Goal: Transaction & Acquisition: Download file/media

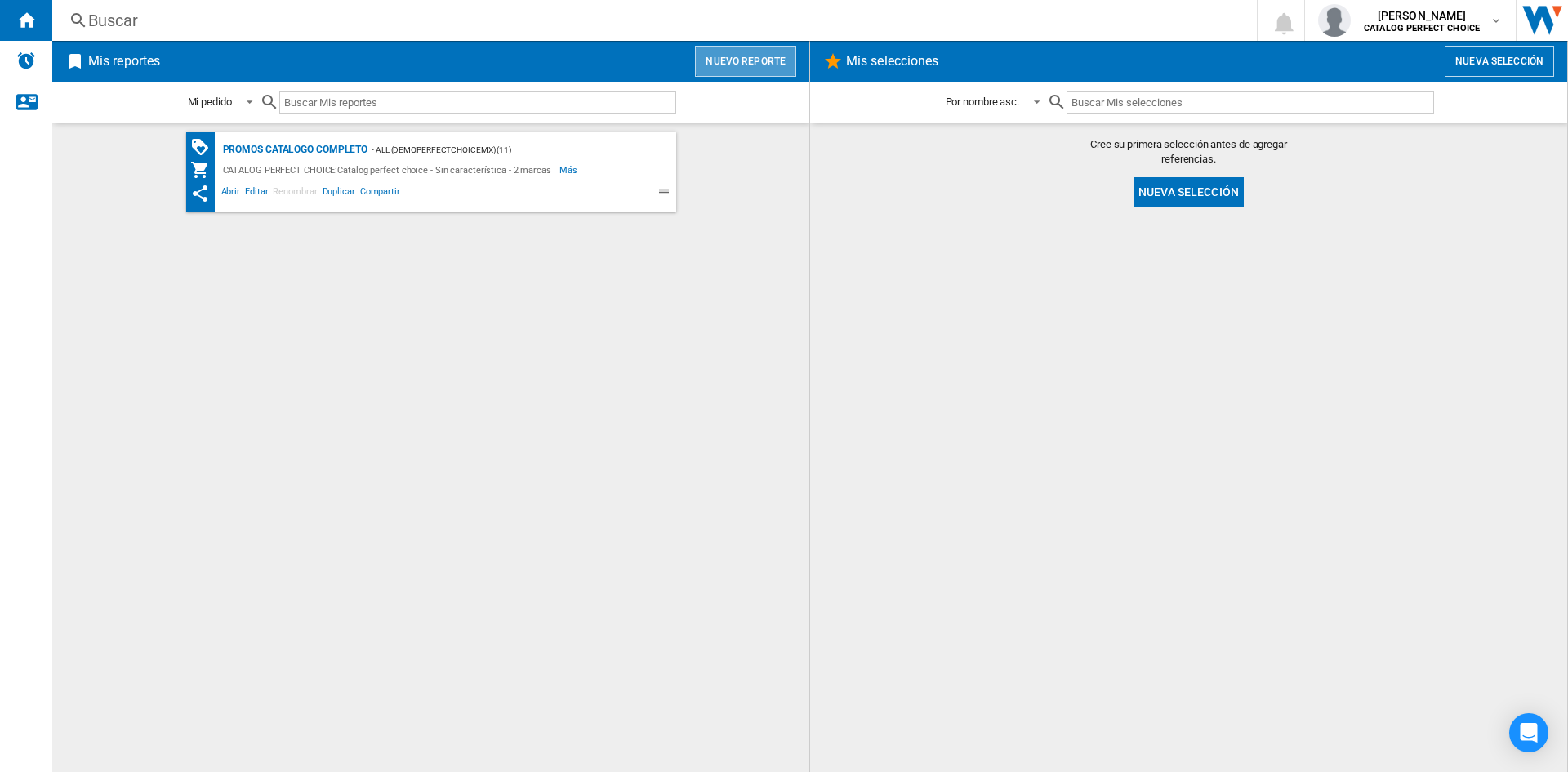
click at [728, 62] on button "Nuevo reporte" at bounding box center [745, 61] width 101 height 31
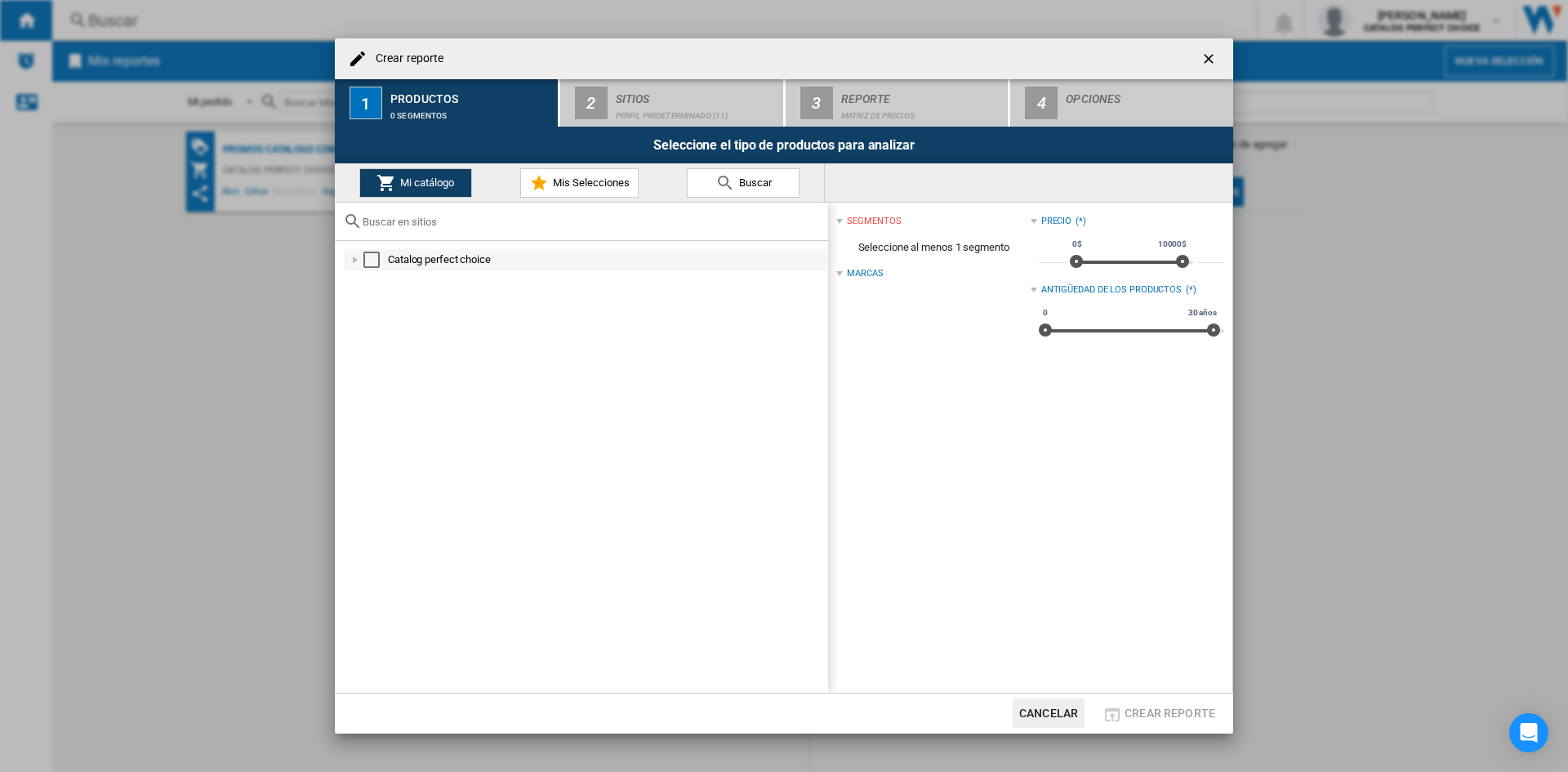
click at [361, 262] on div at bounding box center [355, 259] width 16 height 16
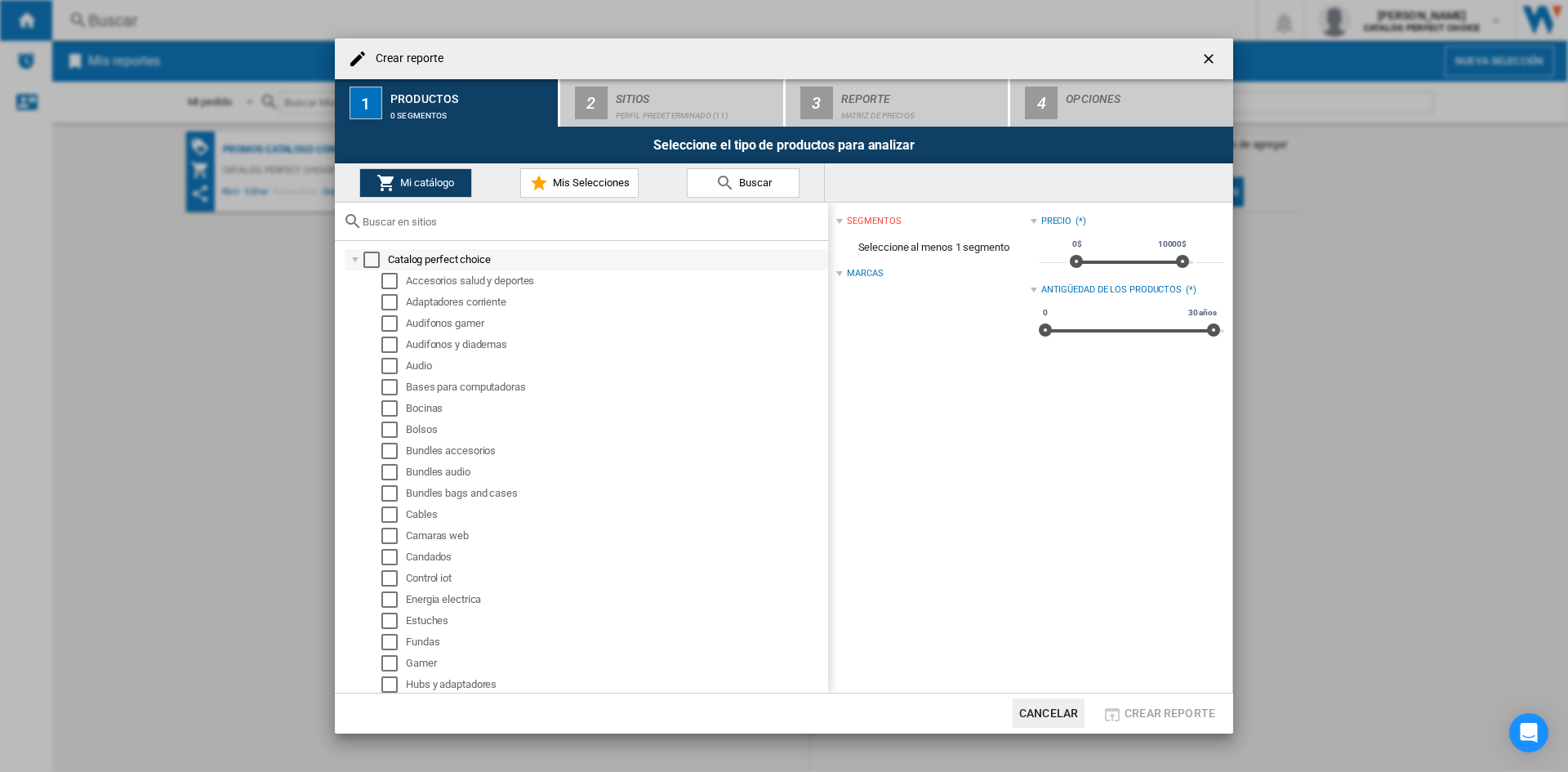
click at [380, 263] on md-checkbox "Select" at bounding box center [375, 259] width 25 height 16
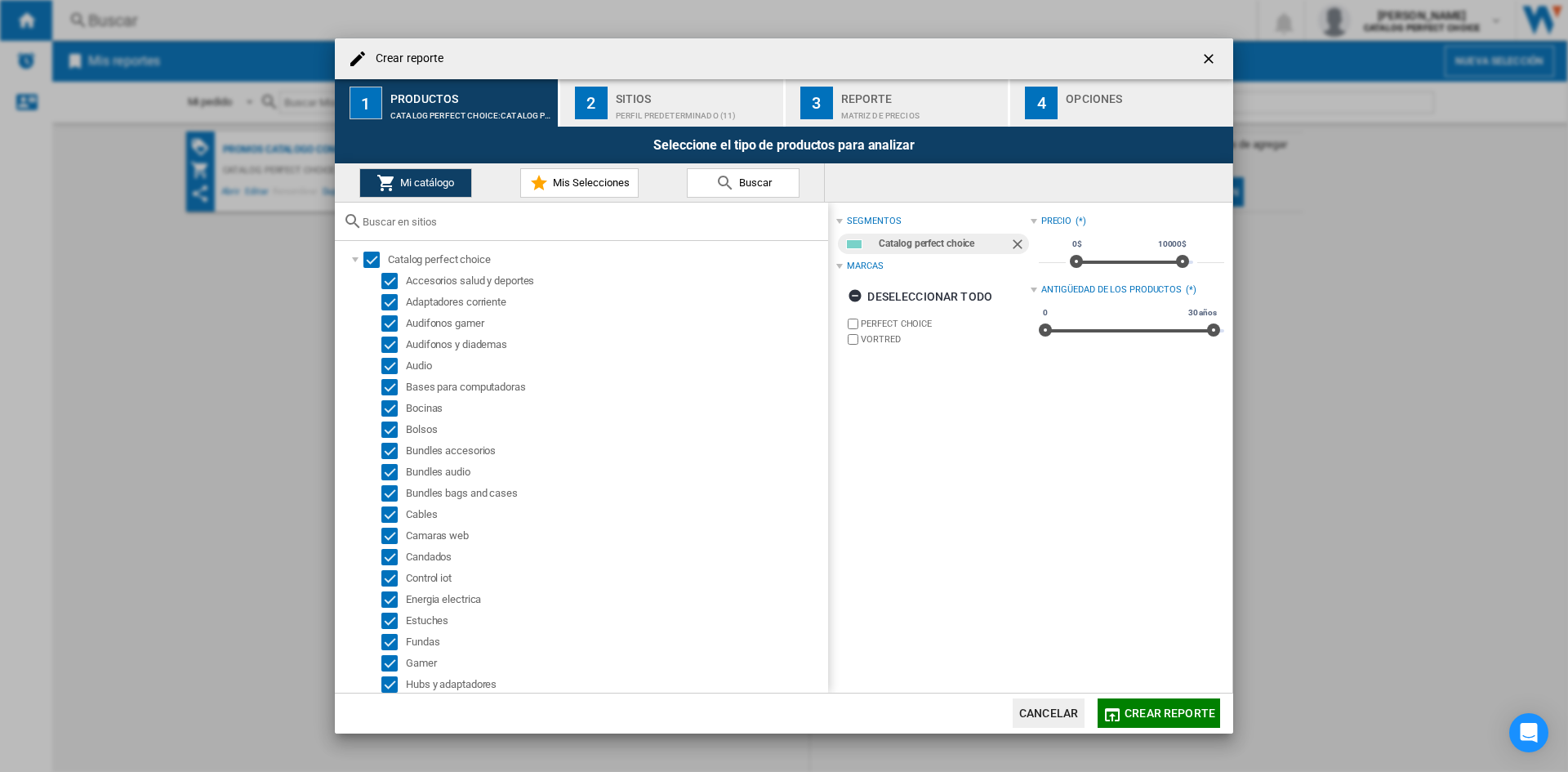
click at [636, 97] on div "Sitios" at bounding box center [696, 94] width 161 height 17
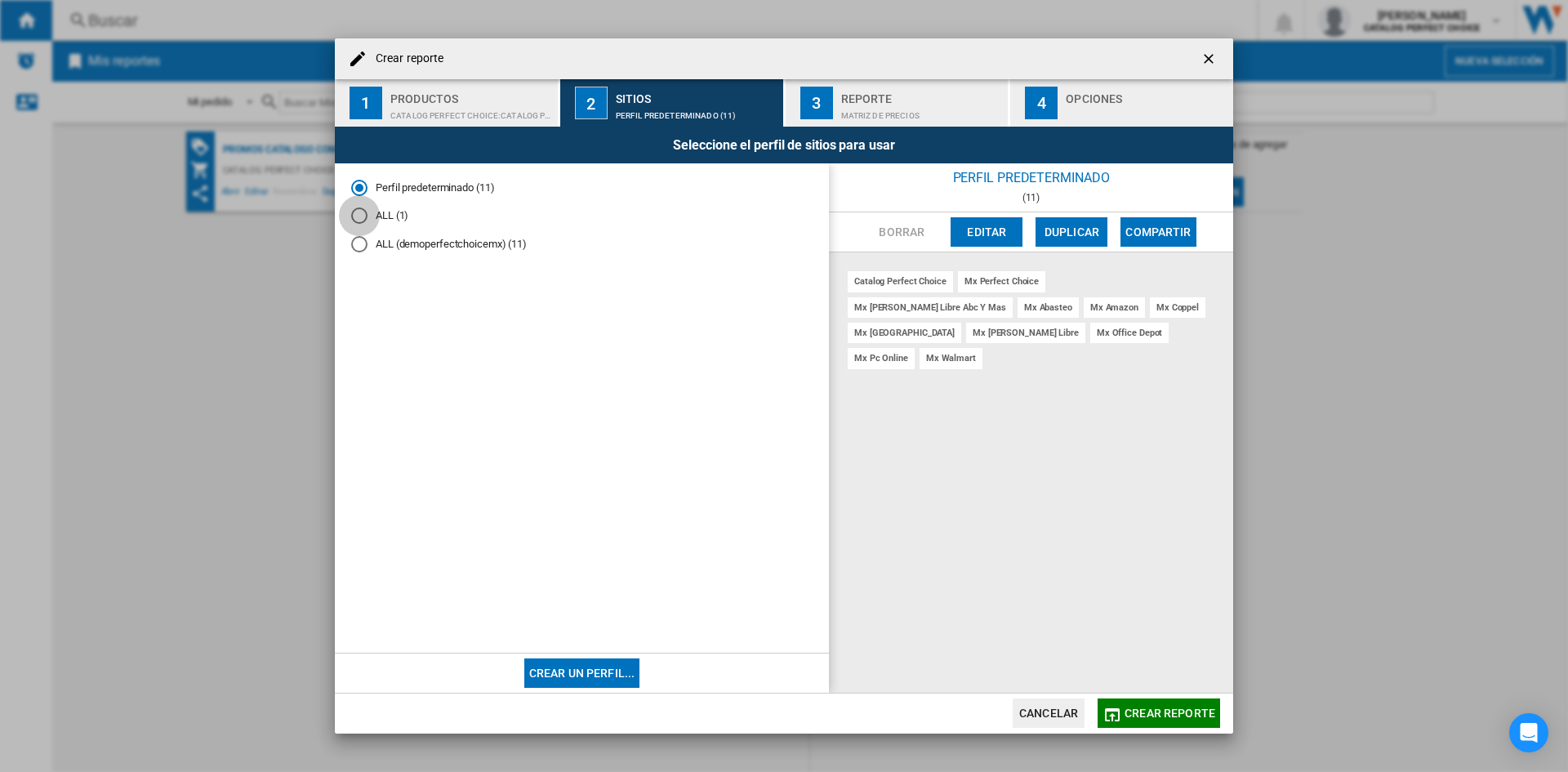
click at [360, 212] on div "ALL (1)" at bounding box center [359, 216] width 16 height 16
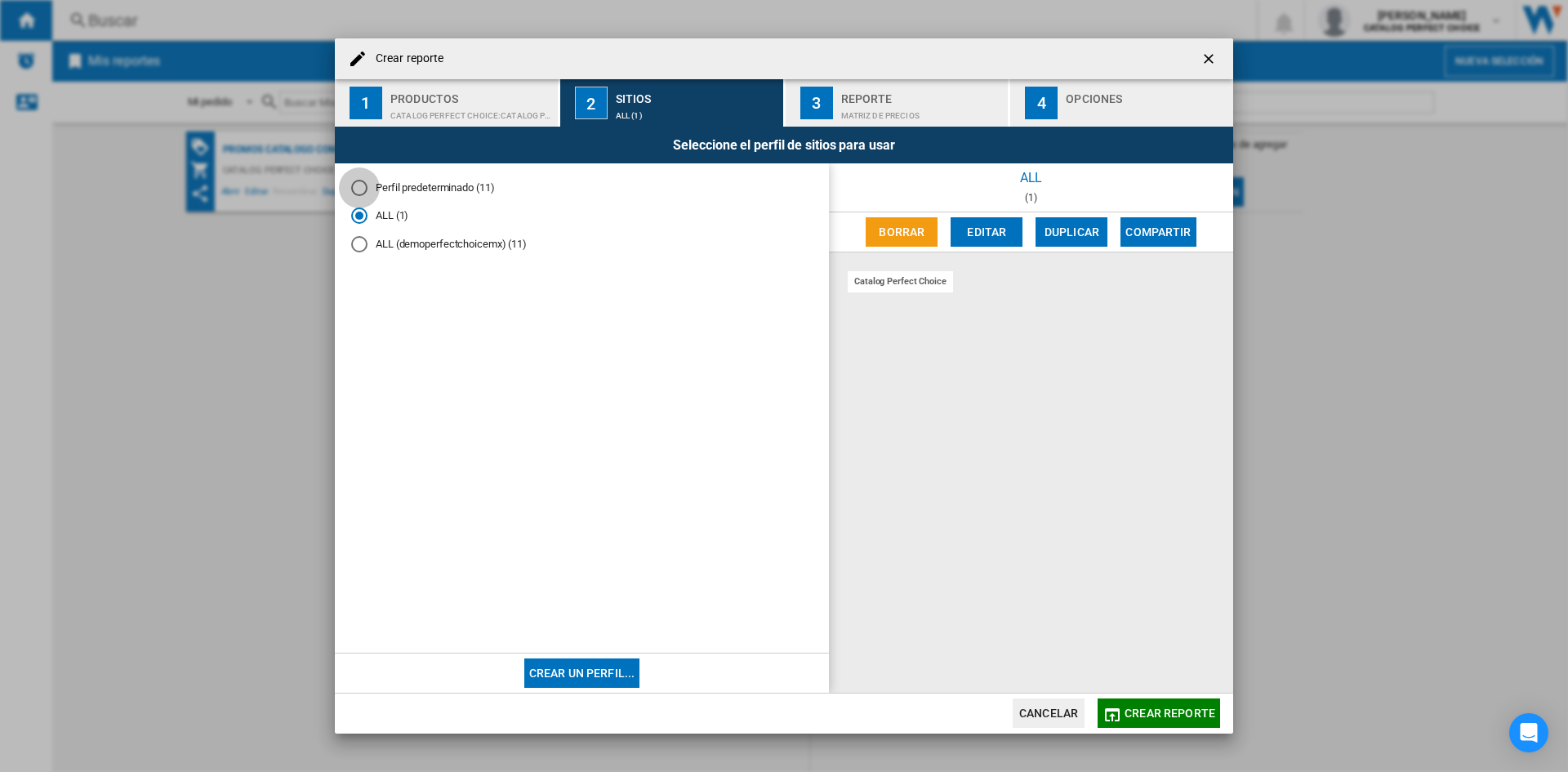
click at [355, 183] on div "Perfil predeterminado (11)" at bounding box center [359, 187] width 16 height 16
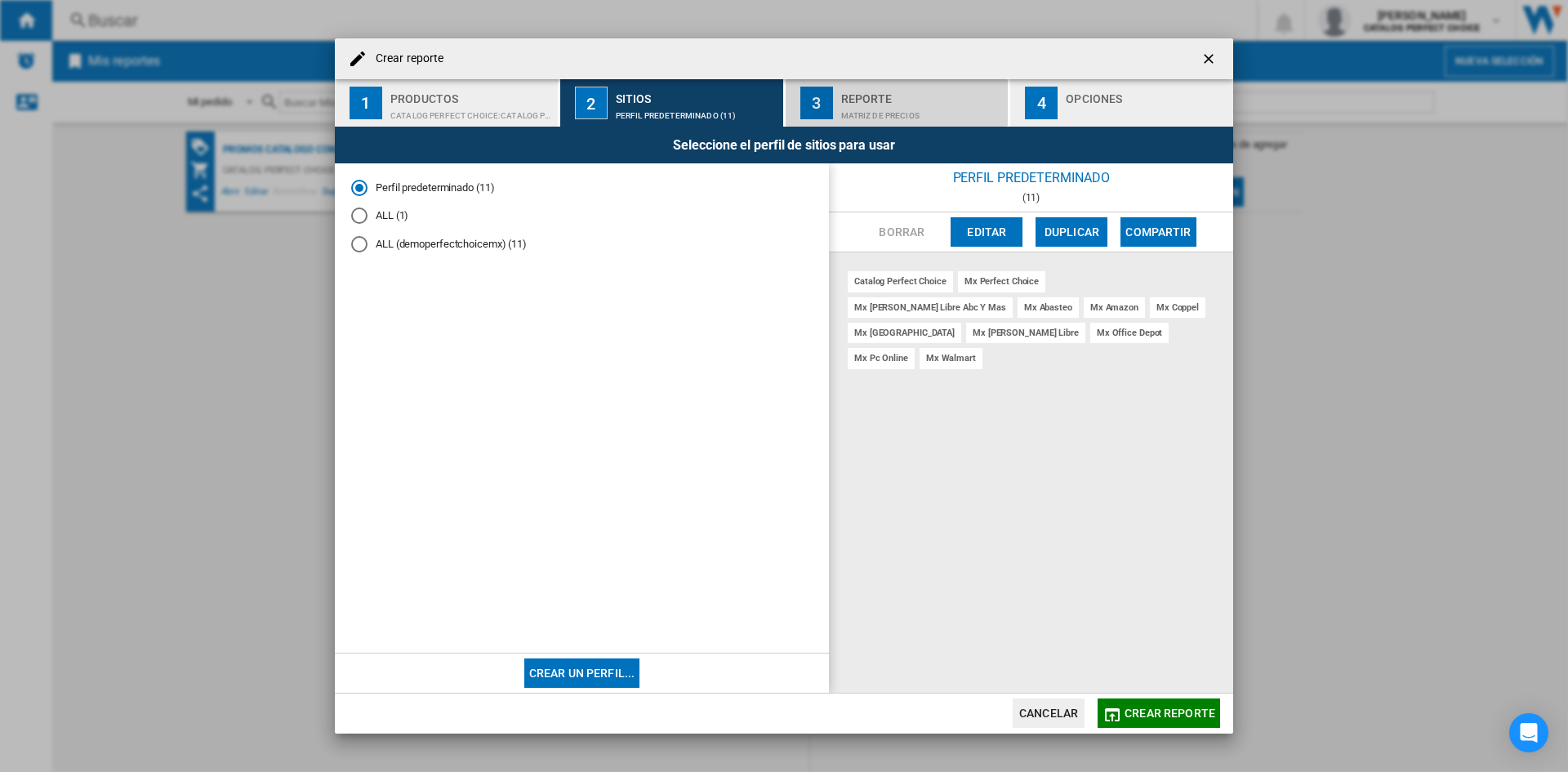
click at [850, 106] on div "Matriz de precios" at bounding box center [921, 112] width 161 height 17
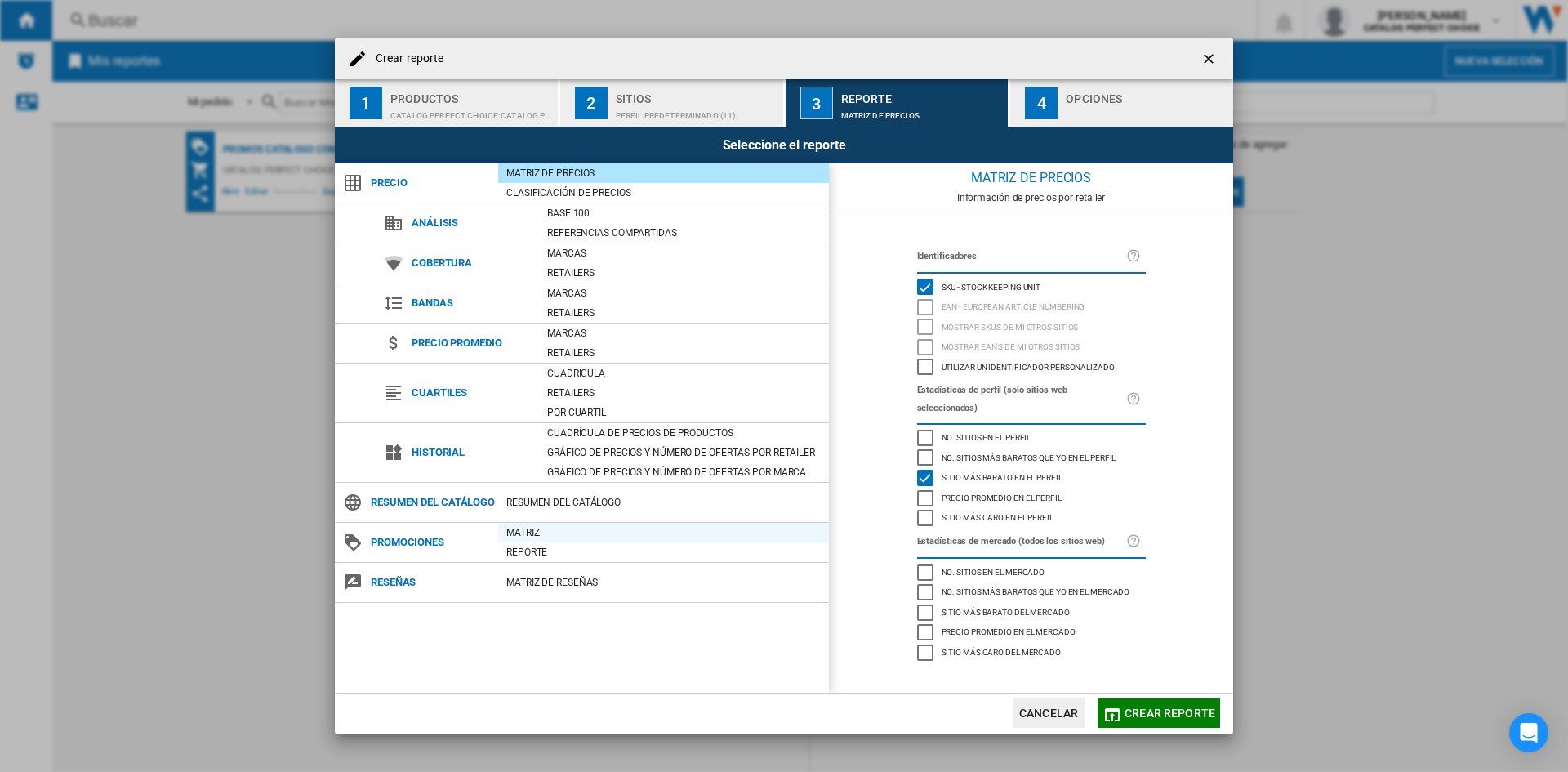
click at [531, 541] on div "Matriz" at bounding box center [663, 532] width 331 height 16
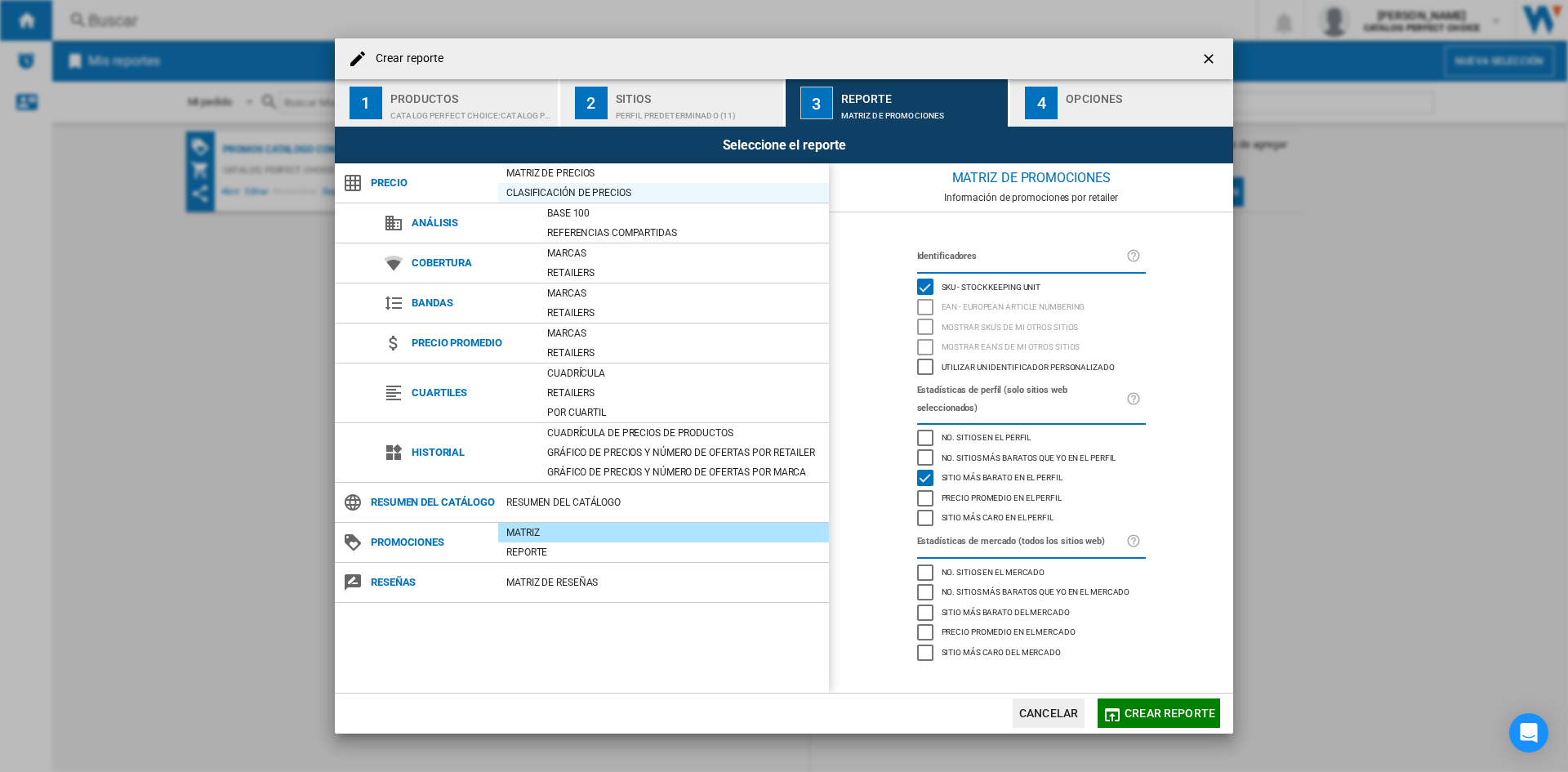
click at [545, 184] on div "Clasificación de precios" at bounding box center [663, 192] width 331 height 20
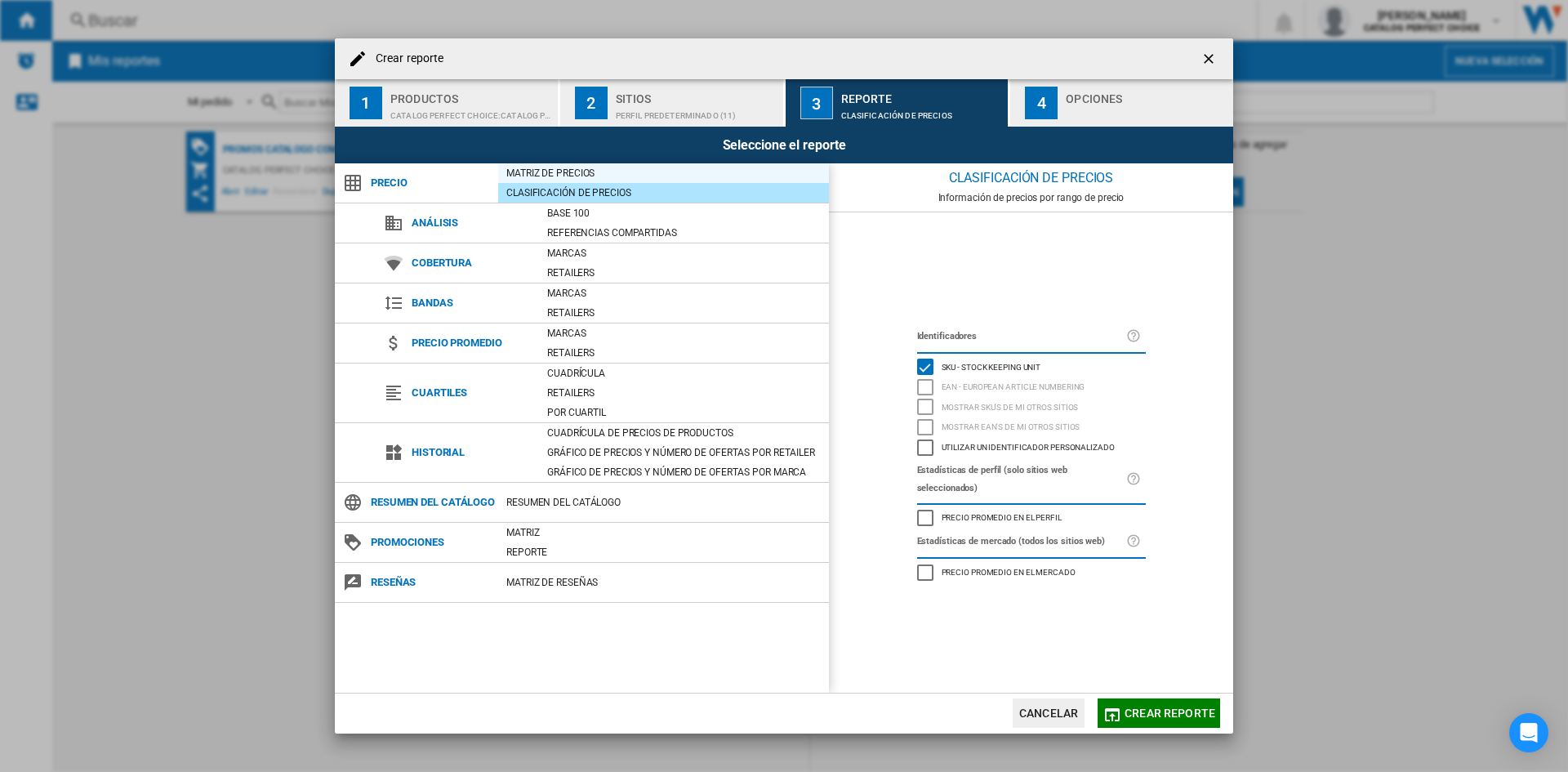
click at [545, 165] on div "Matriz de precios" at bounding box center [663, 173] width 331 height 16
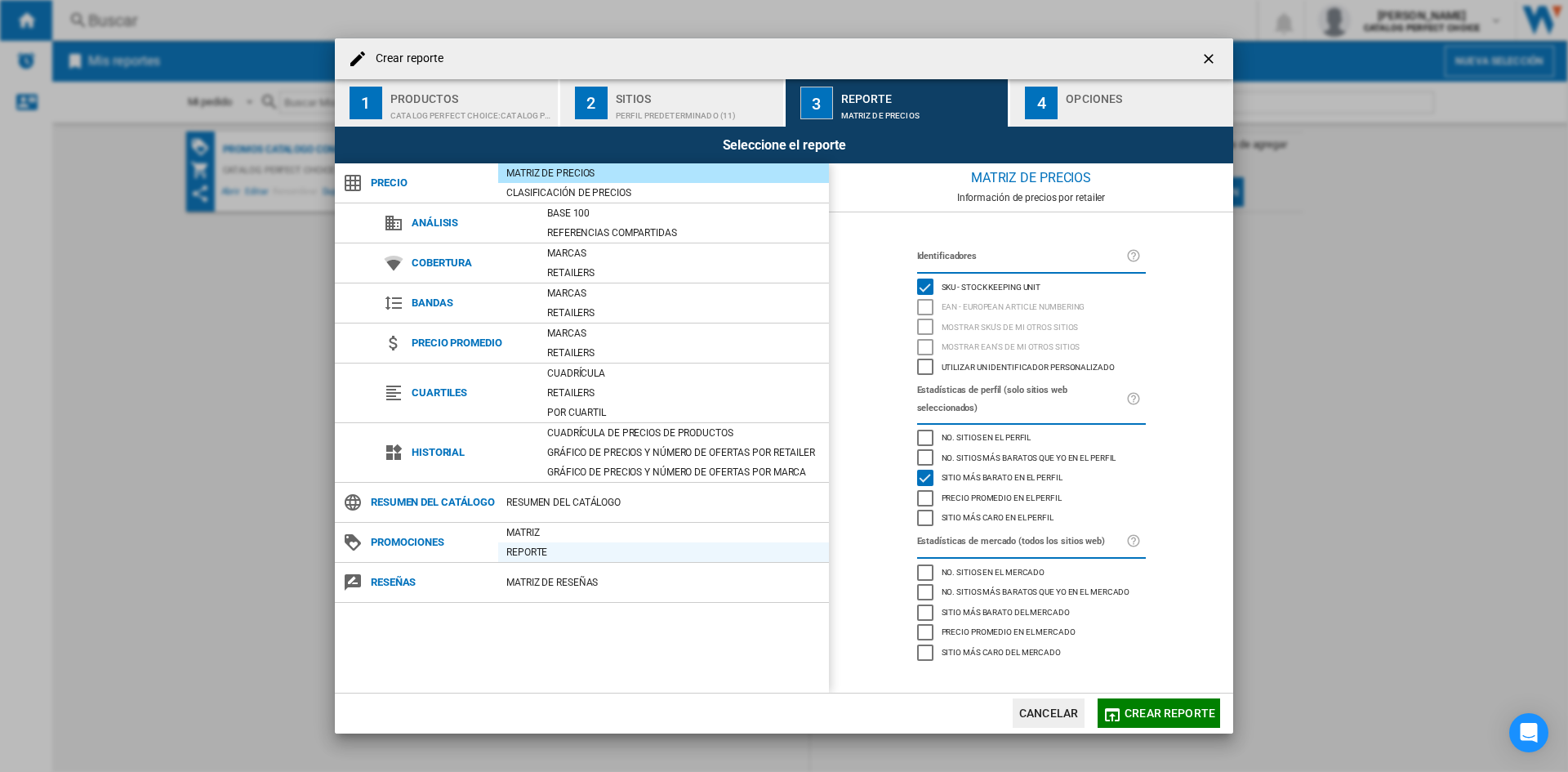
click at [538, 561] on div "Reporte" at bounding box center [663, 552] width 331 height 16
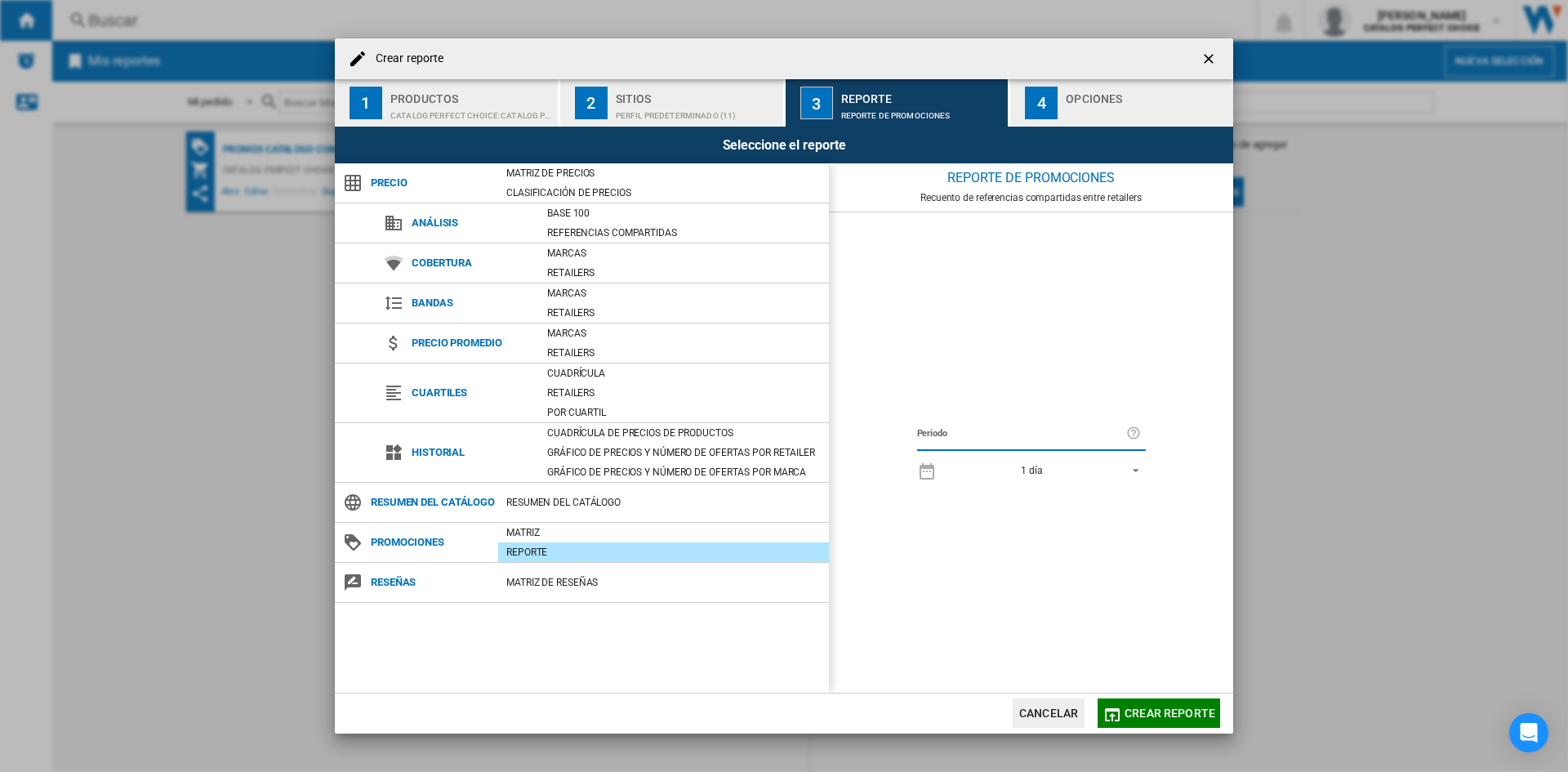
click at [1116, 466] on span "1 día" at bounding box center [1032, 471] width 172 height 14
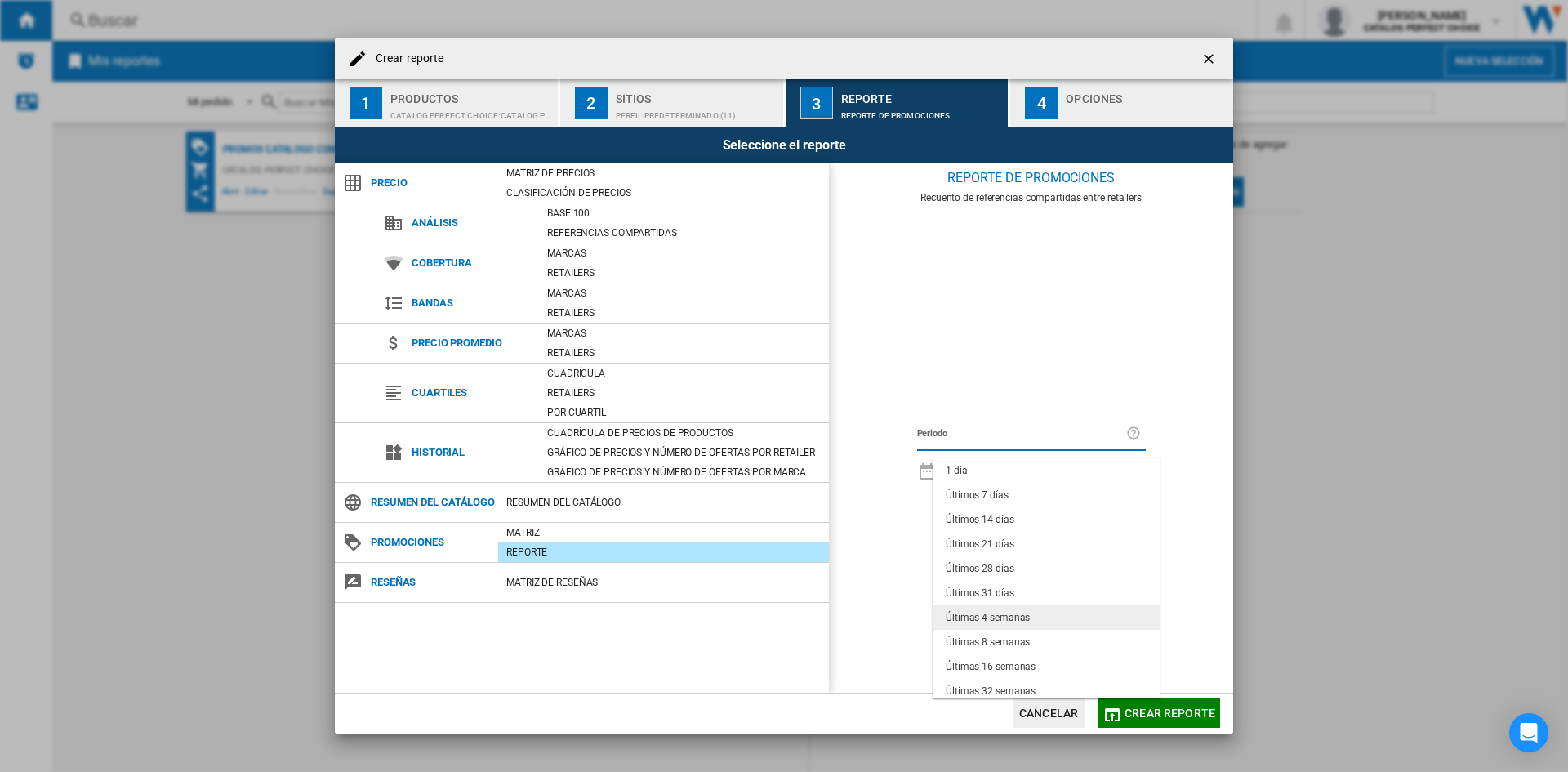
click at [1061, 595] on md-option "Últimas 4 semanas" at bounding box center [1046, 617] width 227 height 25
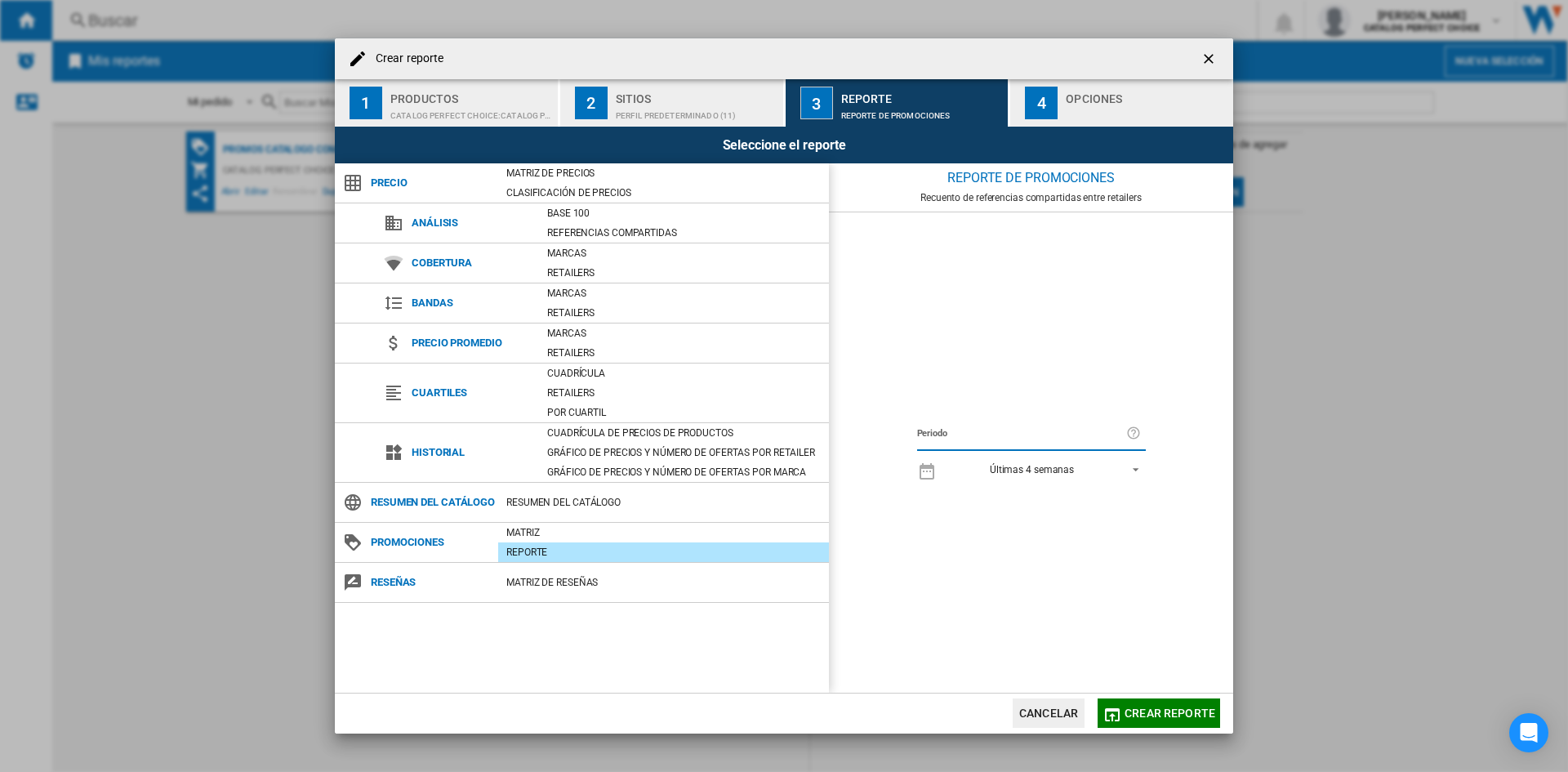
click at [1113, 99] on div "Opciones" at bounding box center [1146, 94] width 161 height 17
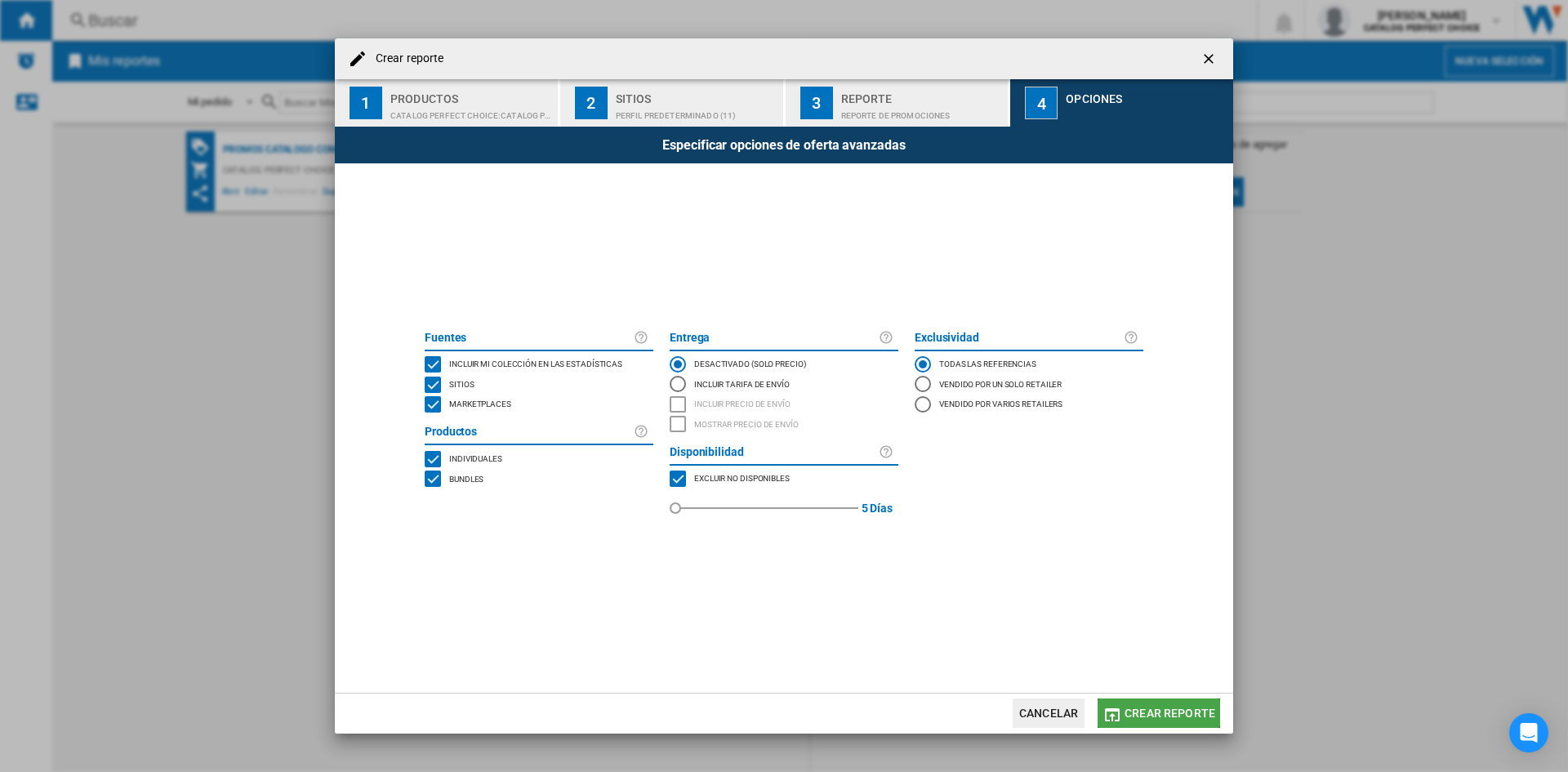
click at [1160, 595] on span "Crear reporte" at bounding box center [1170, 713] width 91 height 13
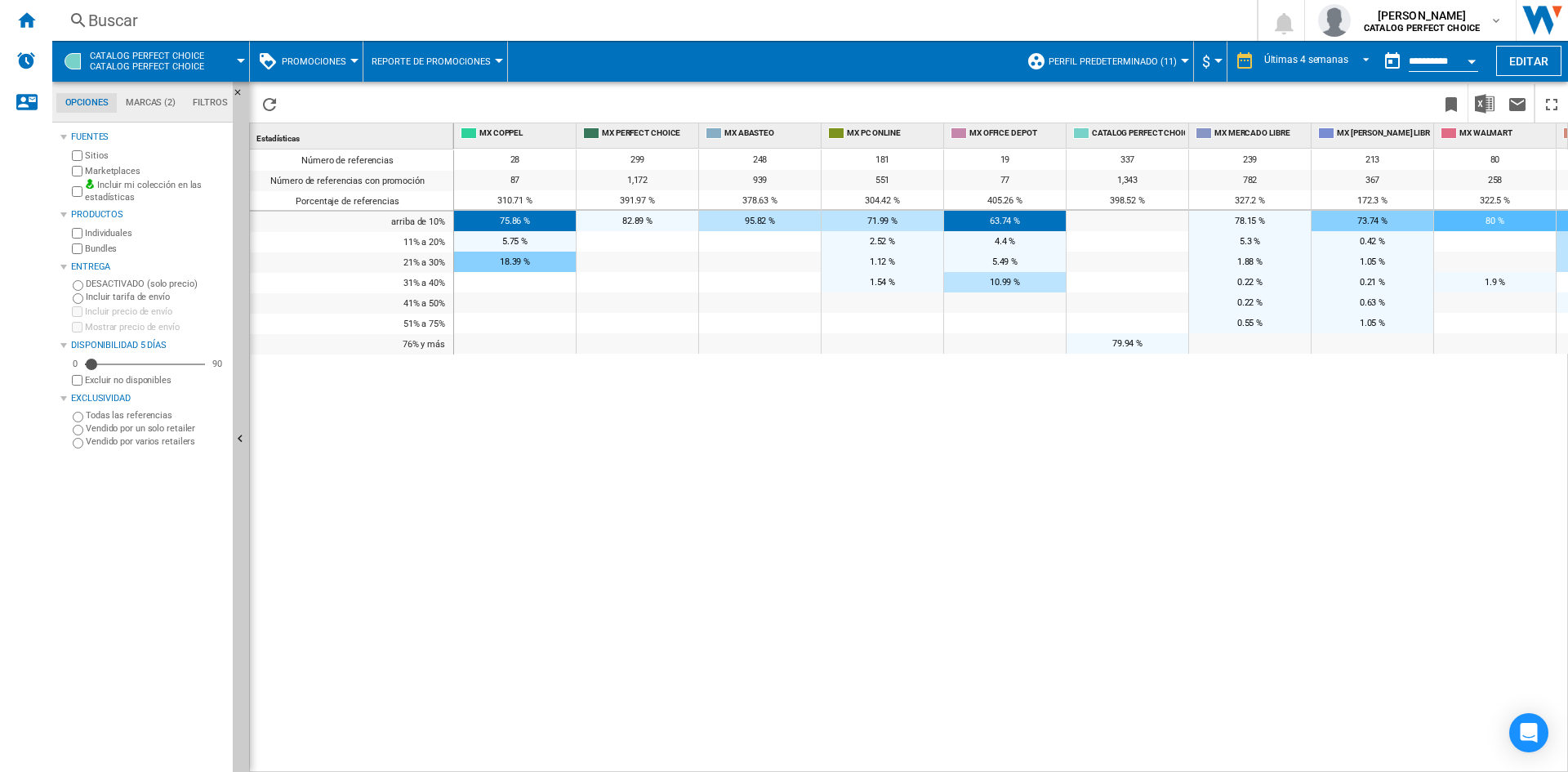
click at [1148, 63] on span "Perfil predeterminado (11)" at bounding box center [1112, 62] width 128 height 10
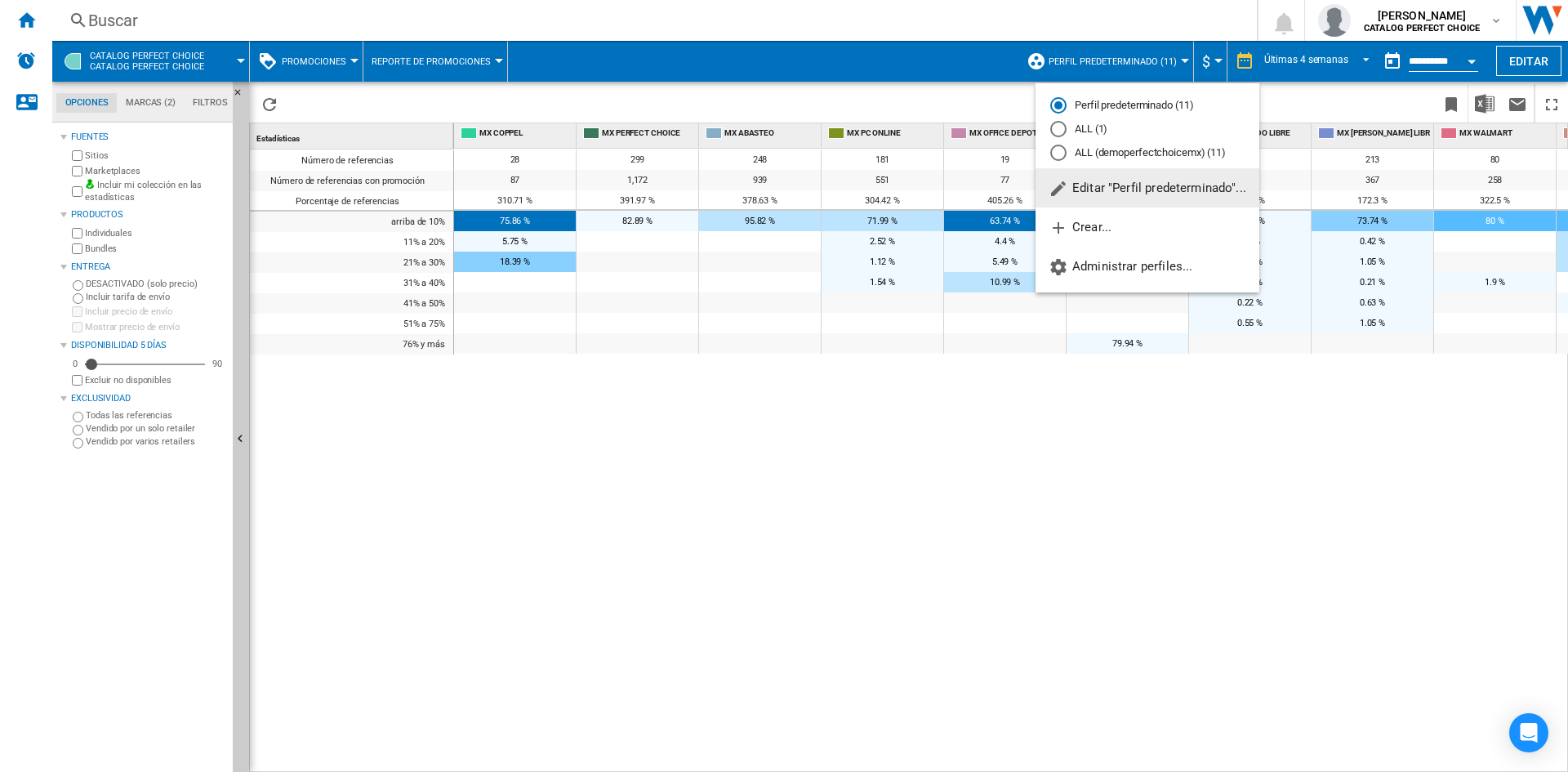
click at [757, 560] on md-backdrop at bounding box center [784, 386] width 1568 height 772
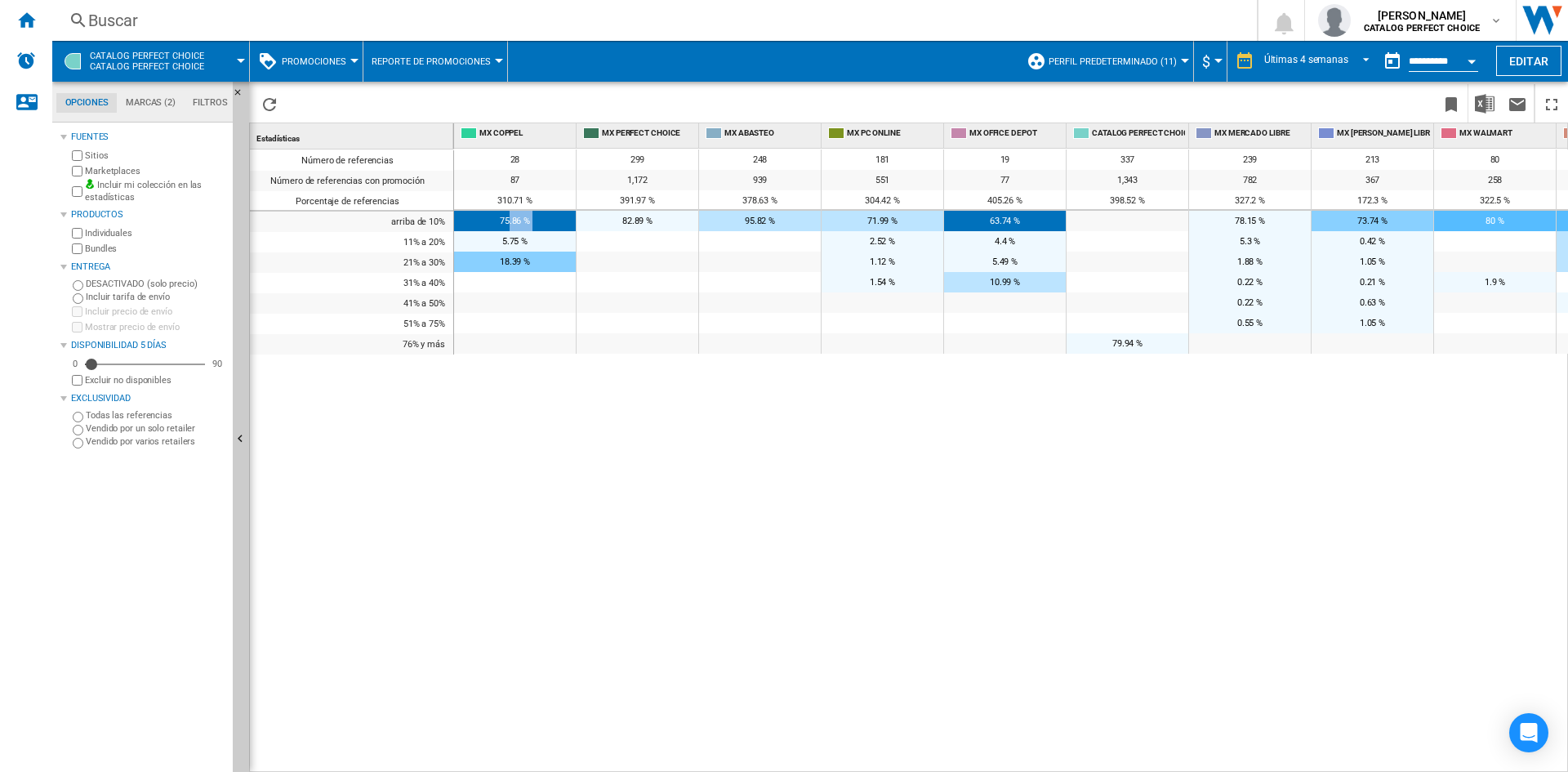
drag, startPoint x: 507, startPoint y: 221, endPoint x: 587, endPoint y: 223, distance: 80.0
click at [587, 210] on div "75.86 % 82.89 % 95.82 % 71.99 % 63.74 % 78.15 % 73.74 % 80 % 60.76 % 76.15 %" at bounding box center [1128, 210] width 1348 height 0
click at [157, 53] on span "CATALOG PERFECT CHOICE Catalog perfect choice" at bounding box center [147, 61] width 114 height 21
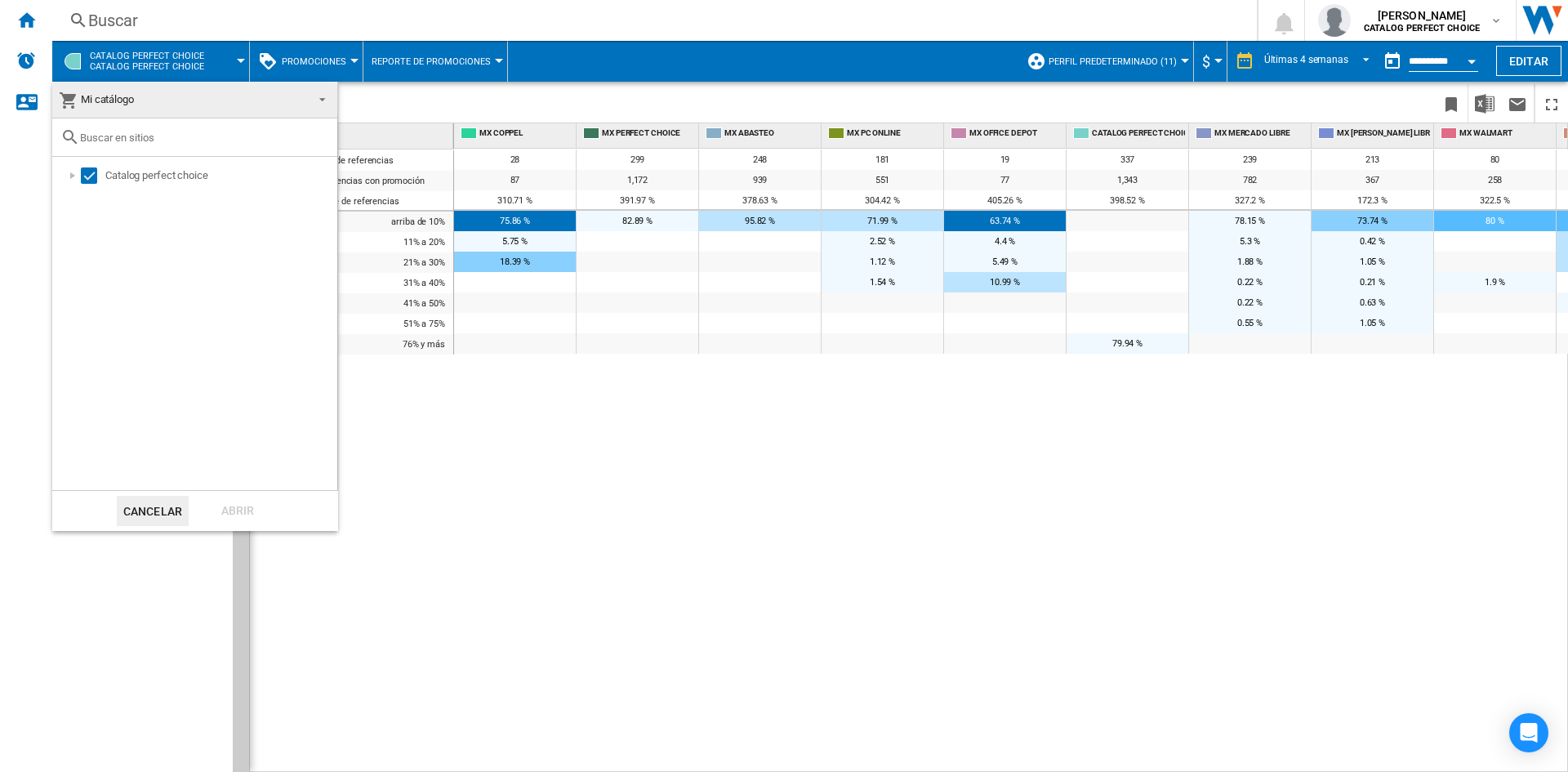
click at [310, 57] on md-backdrop at bounding box center [784, 386] width 1568 height 772
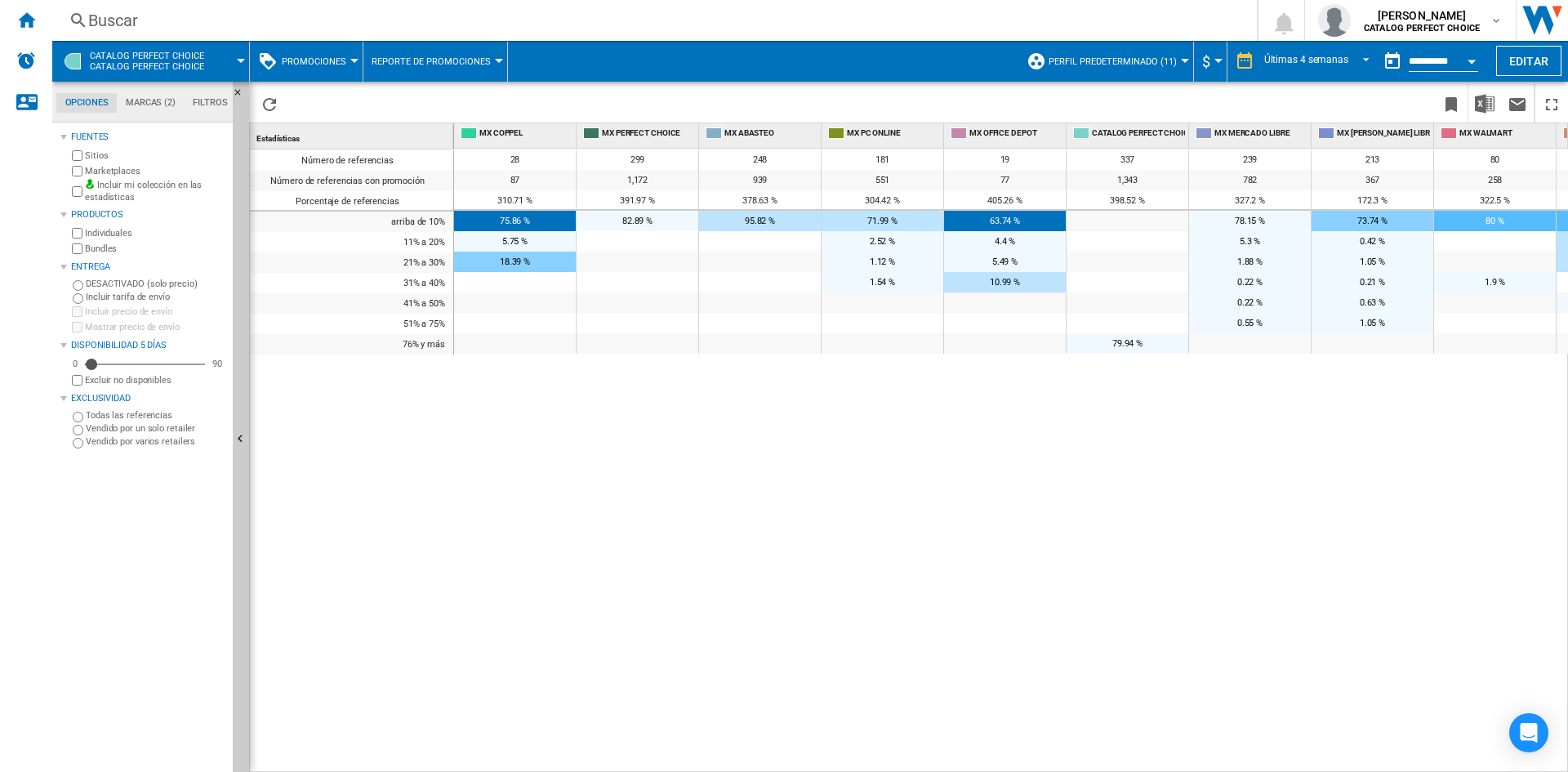
click at [456, 57] on span "Reporte de promociones" at bounding box center [431, 62] width 119 height 10
click at [453, 100] on span "Matriz de promociones" at bounding box center [441, 100] width 129 height 15
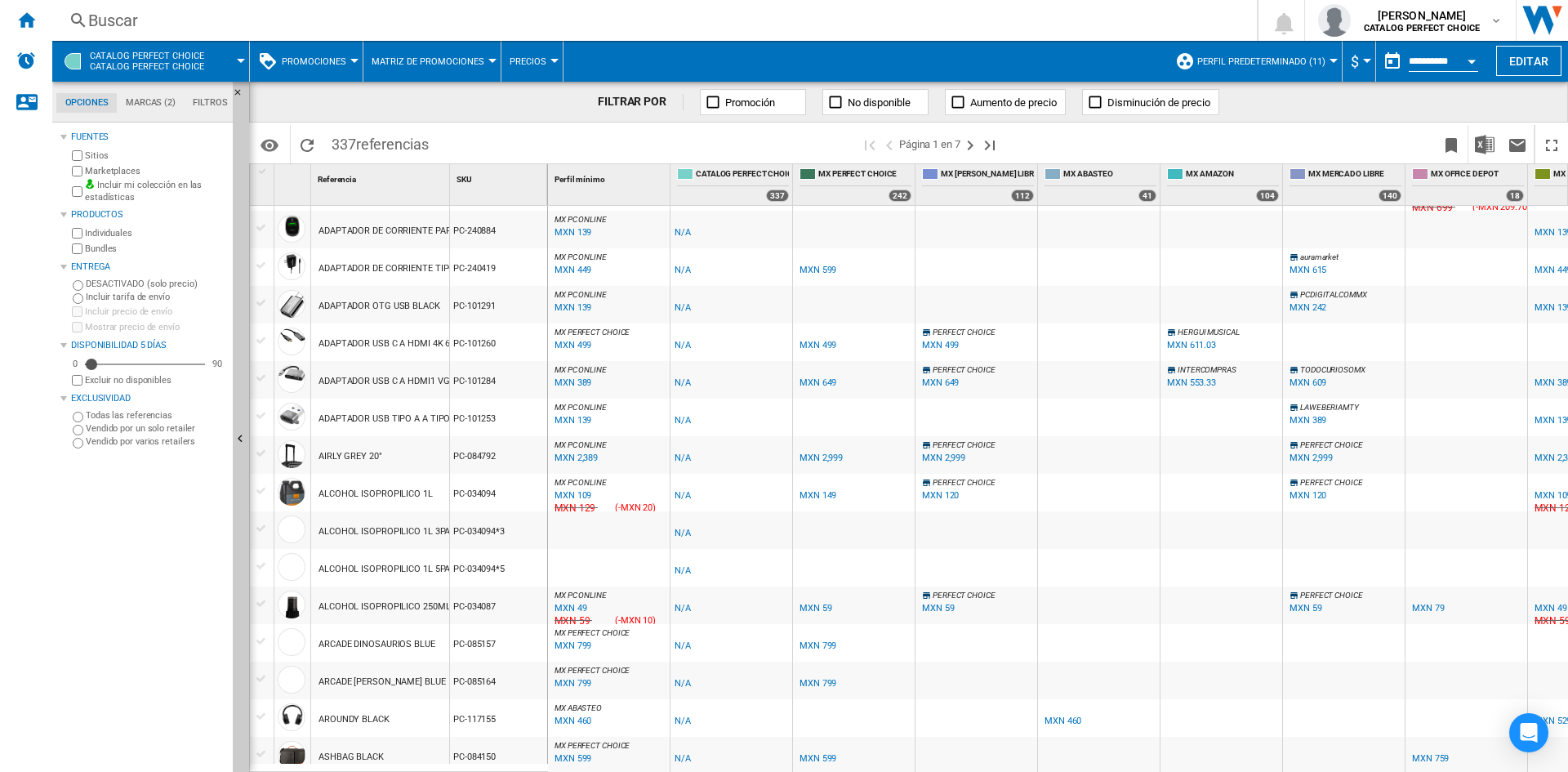
scroll to position [93, 0]
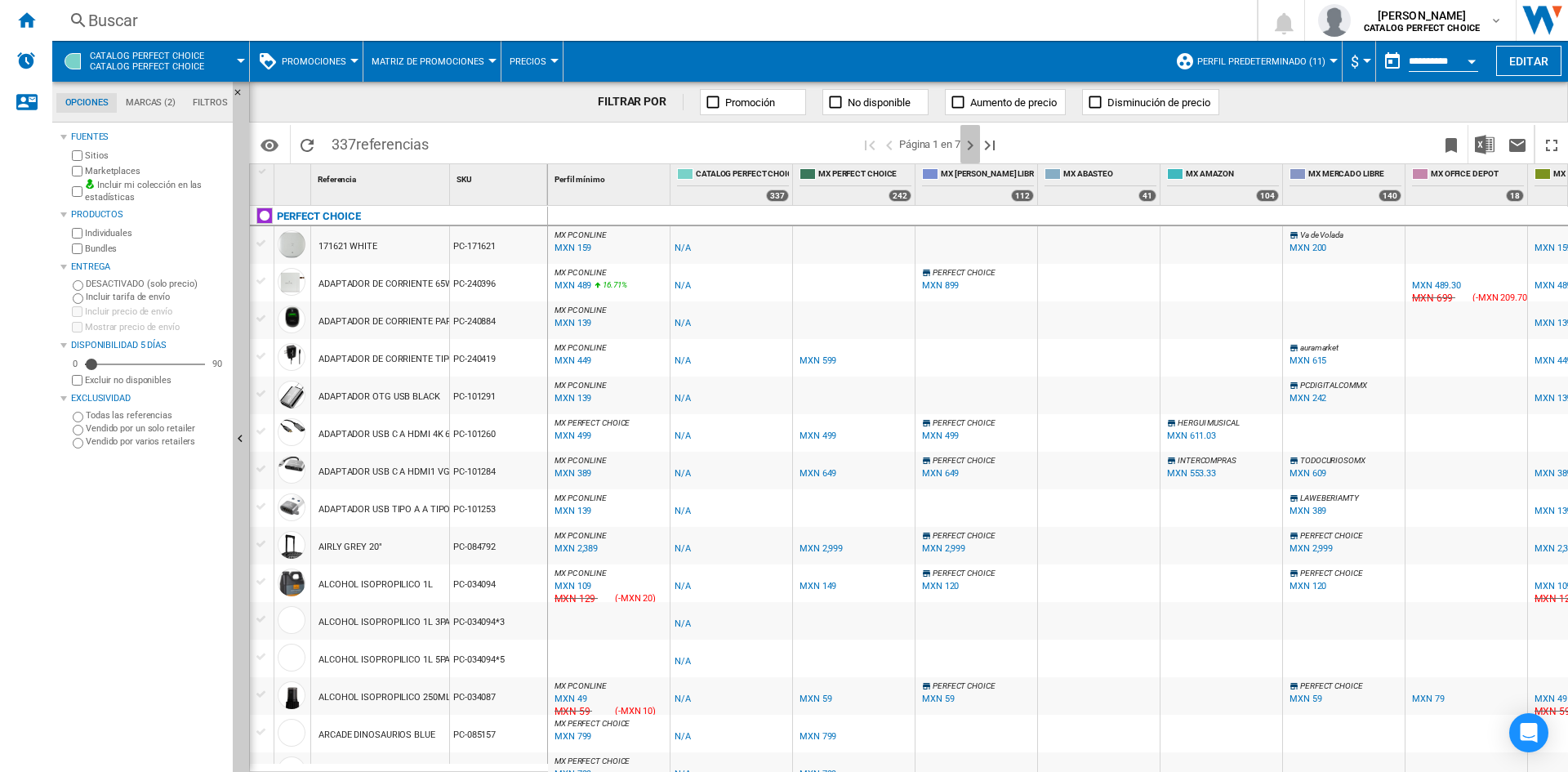
click at [974, 143] on ng-md-icon "Página siguiente" at bounding box center [970, 145] width 20 height 20
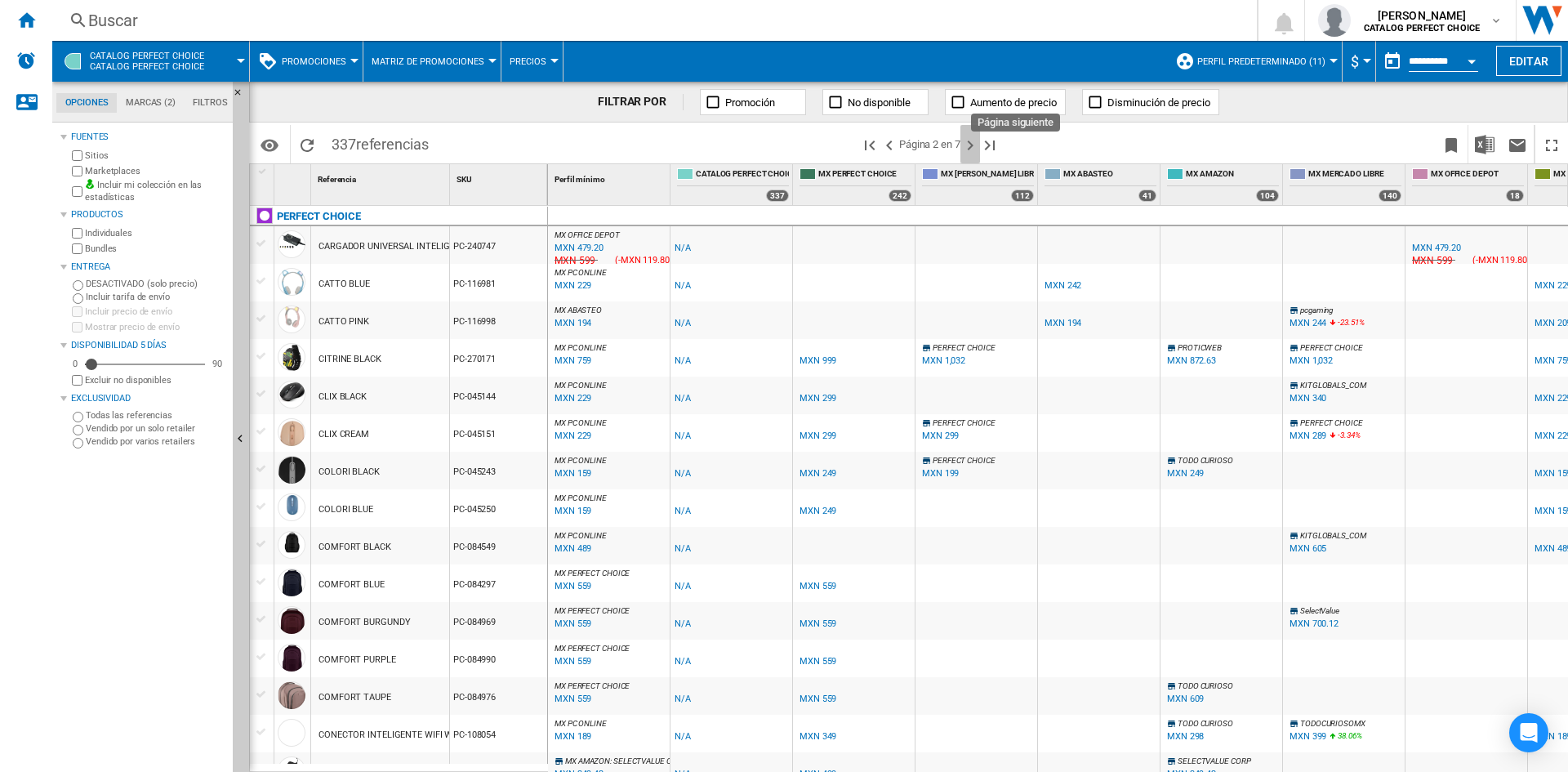
click at [964, 143] on ng-md-icon "Página siguiente" at bounding box center [970, 145] width 20 height 20
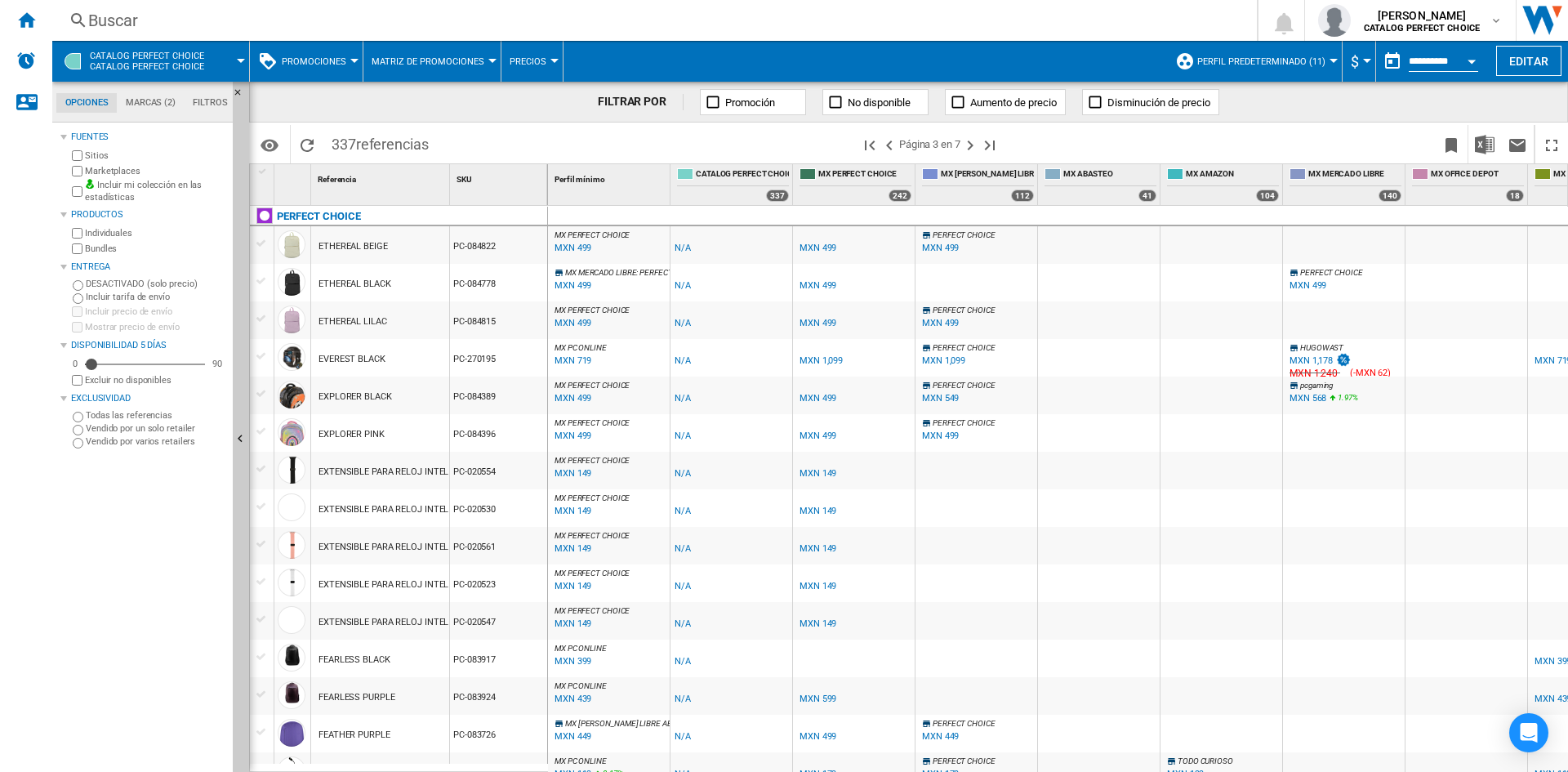
click at [1100, 102] on ng-md-icon at bounding box center [1095, 101] width 16 height 16
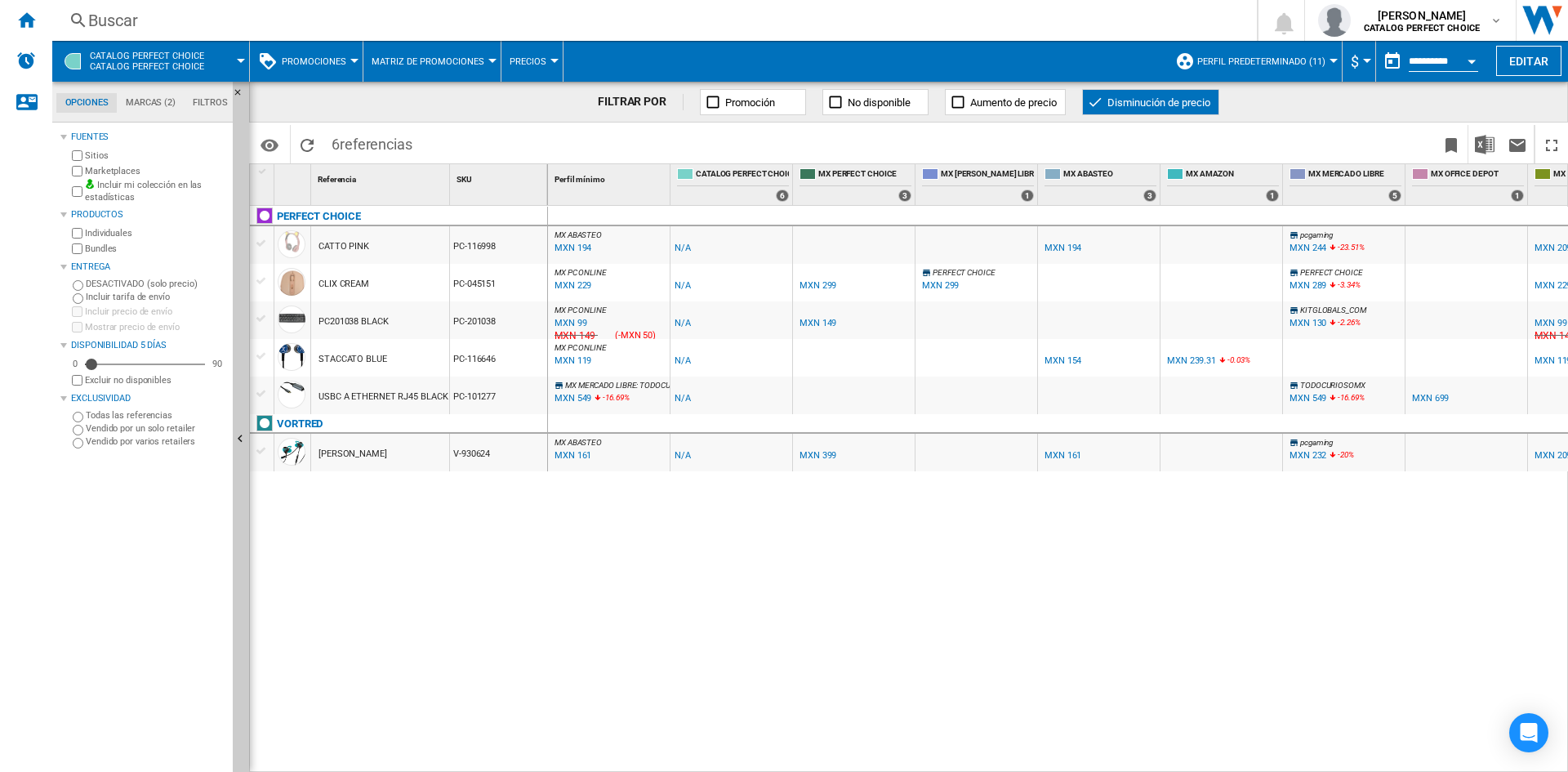
click at [1099, 96] on ng-md-icon at bounding box center [1095, 101] width 16 height 16
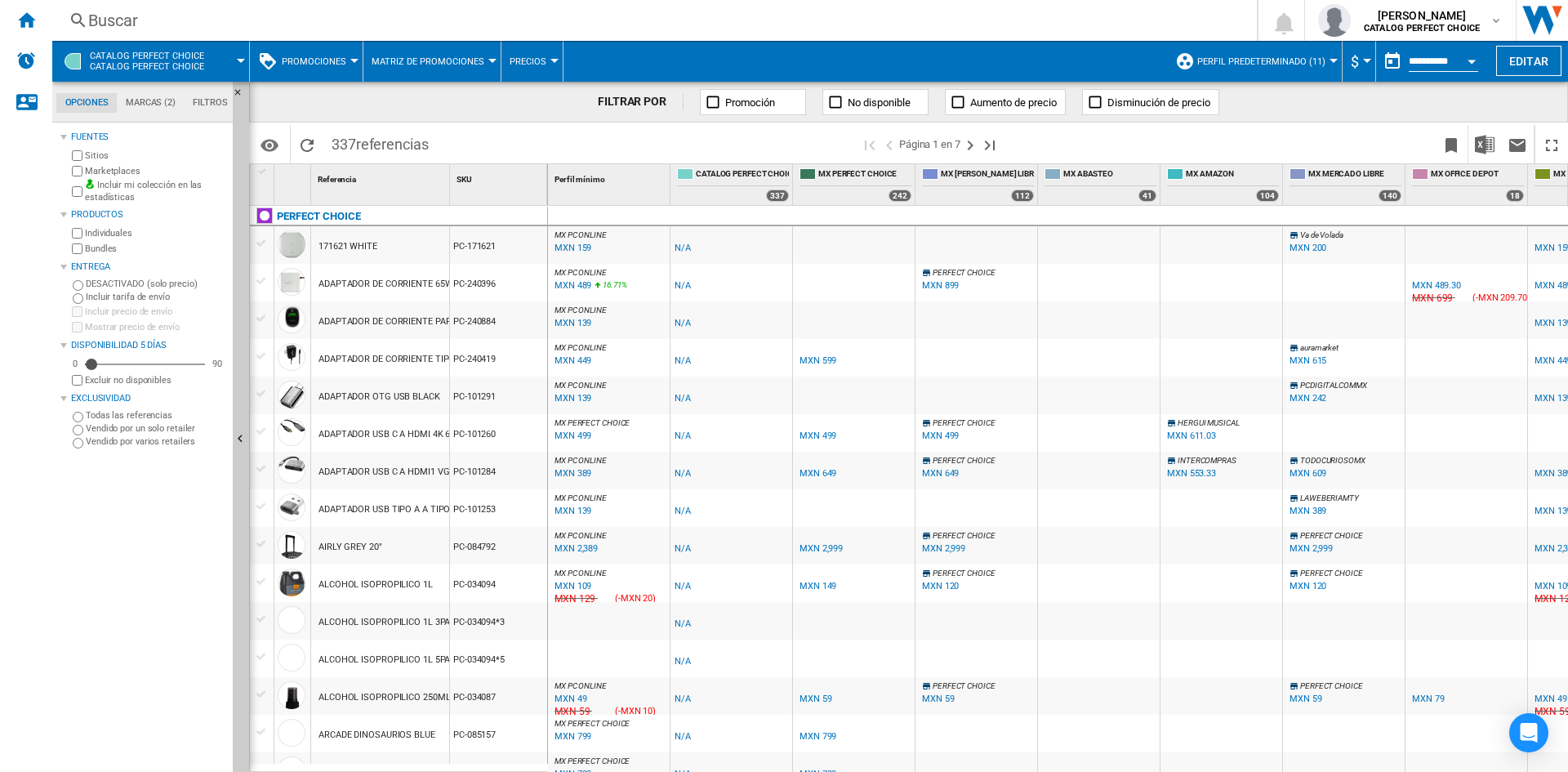
click at [307, 62] on span "Promociones" at bounding box center [313, 62] width 64 height 10
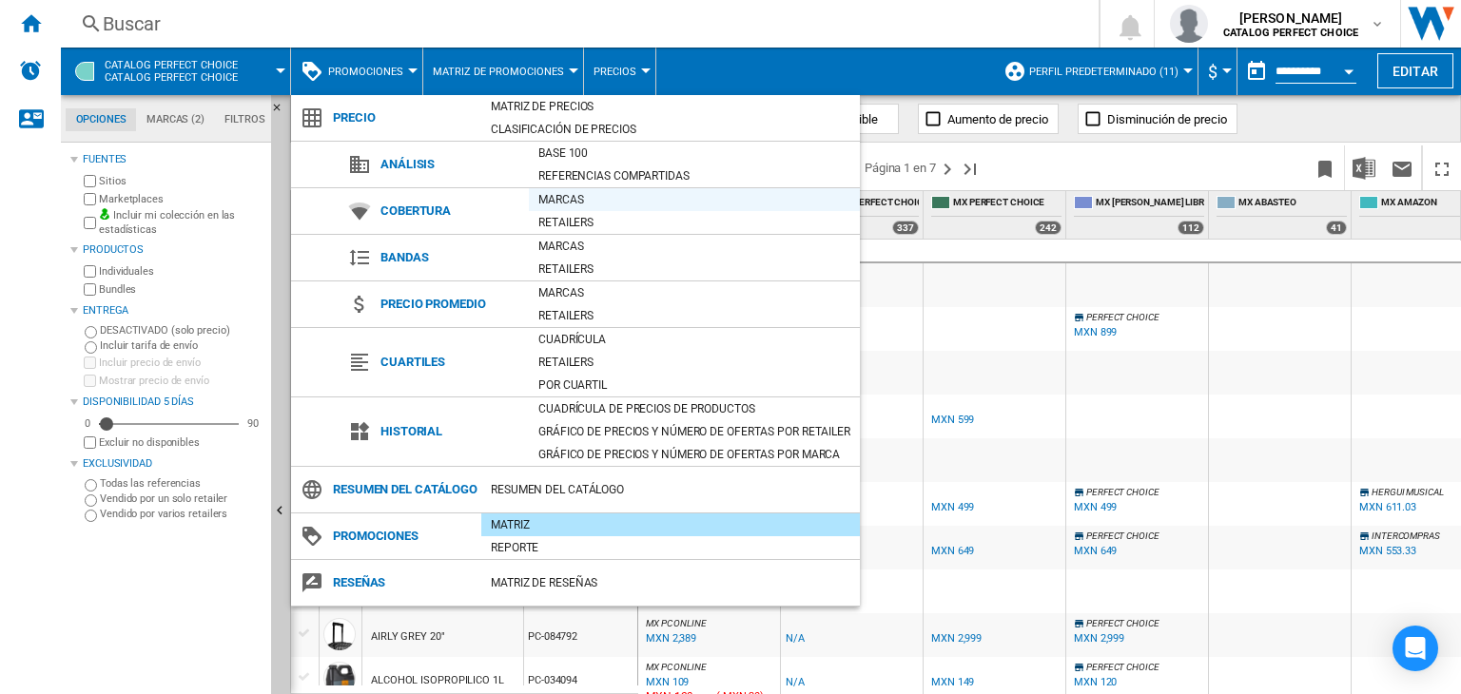
click at [594, 206] on div "Marcas" at bounding box center [694, 199] width 331 height 19
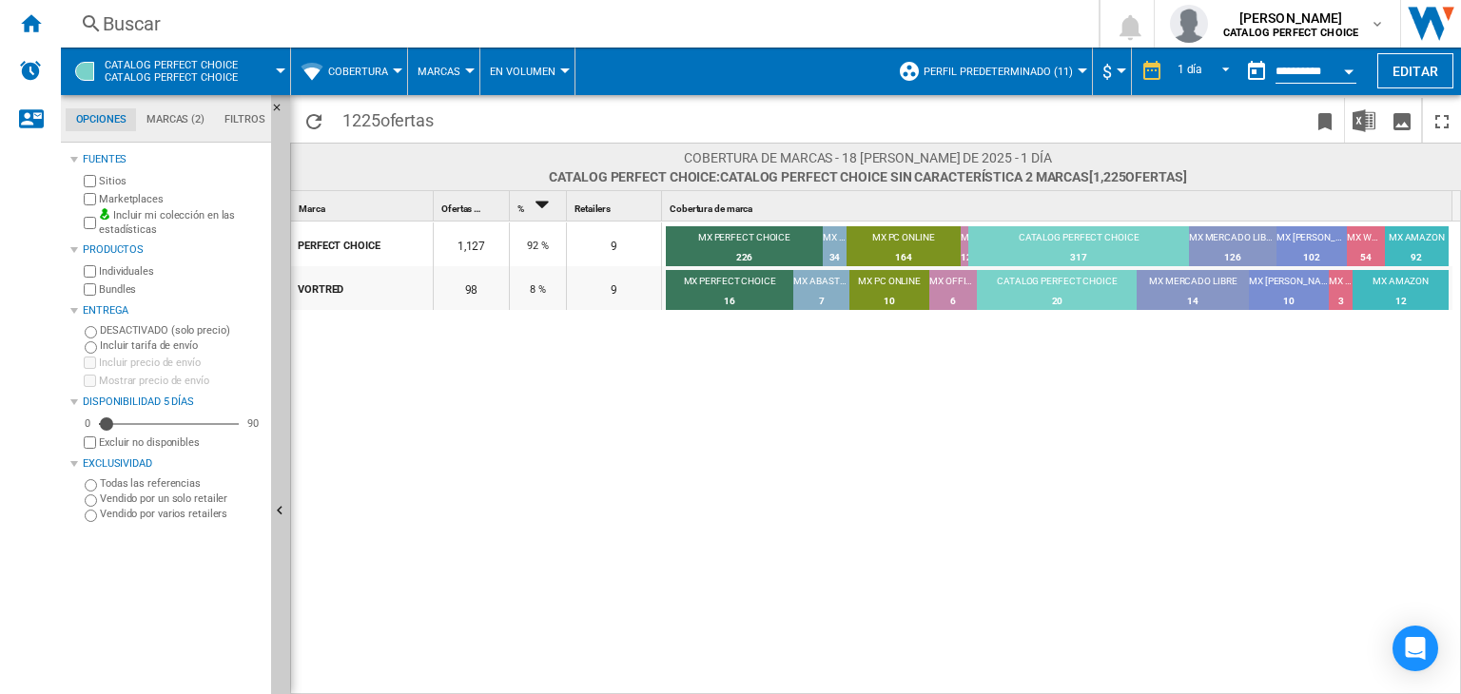
click at [369, 70] on span "Cobertura" at bounding box center [358, 72] width 60 height 12
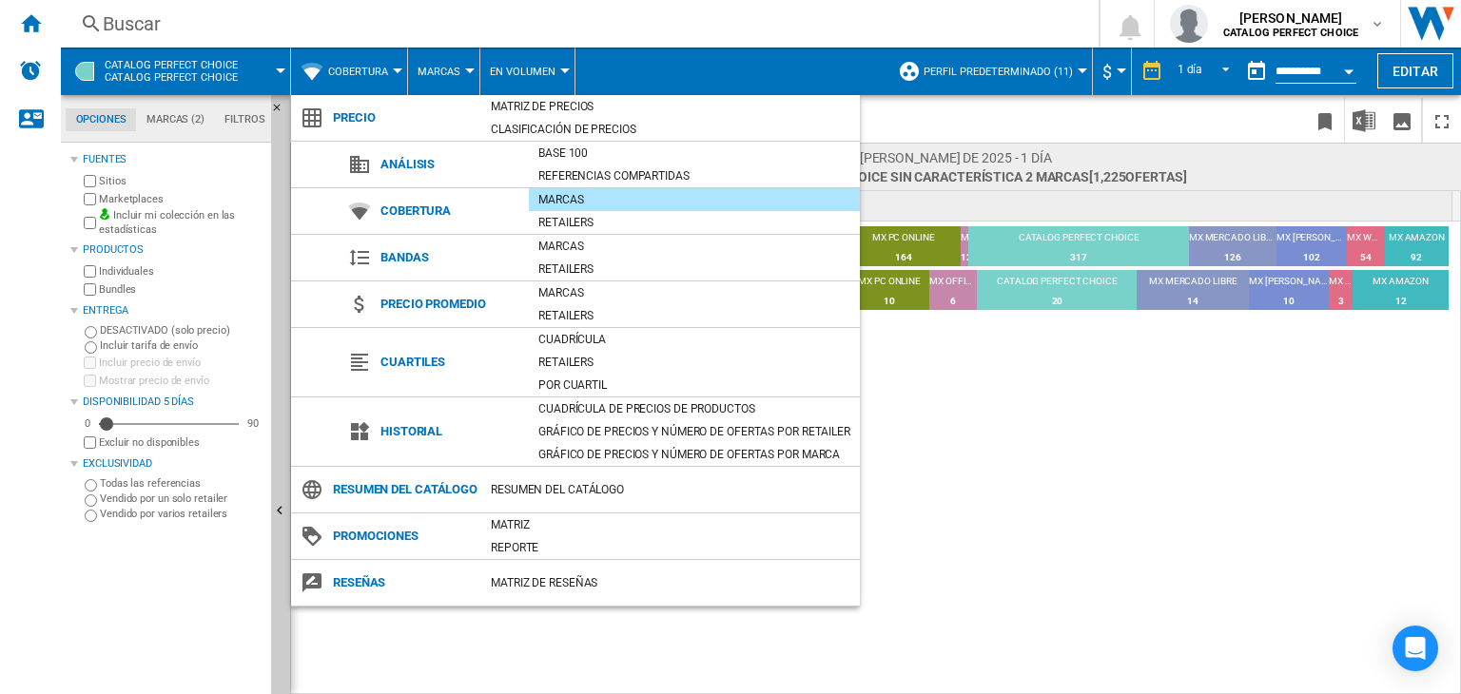
click at [378, 72] on md-backdrop at bounding box center [730, 347] width 1461 height 694
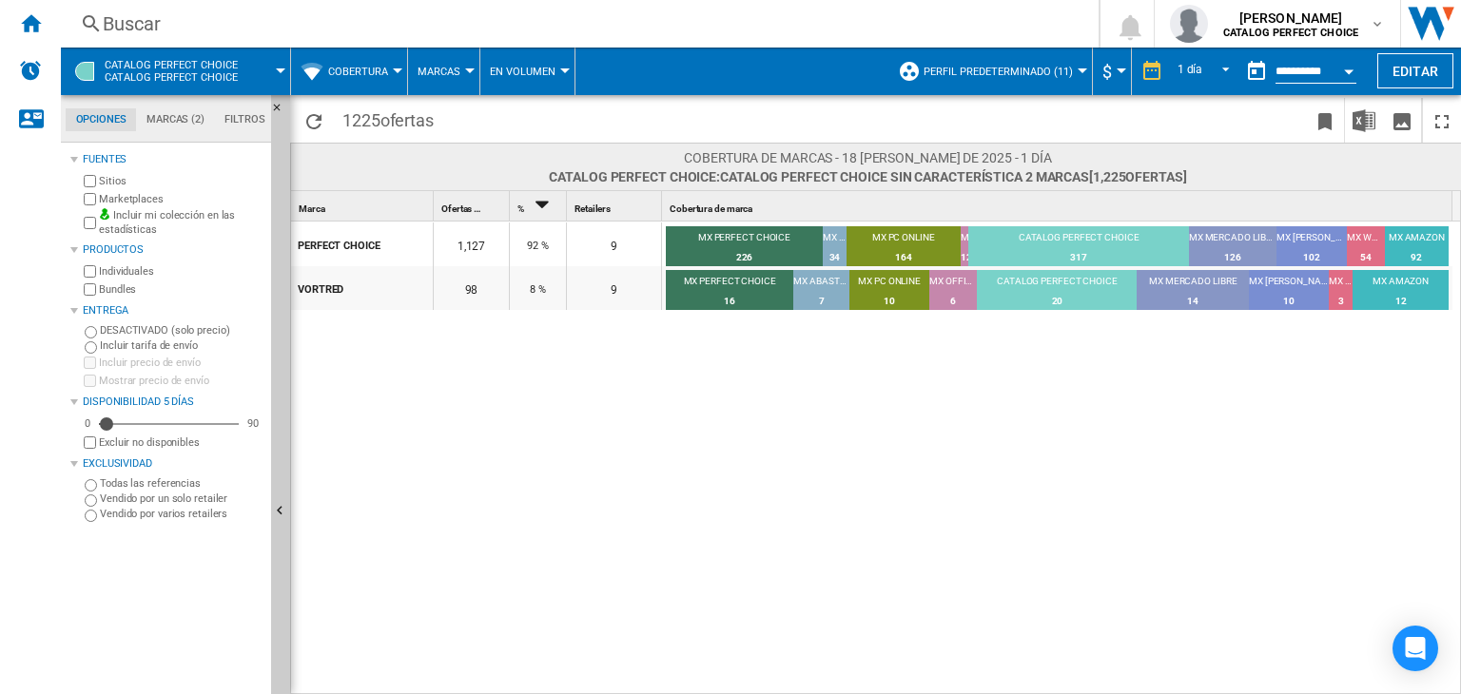
click at [264, 77] on span at bounding box center [272, 72] width 16 height 48
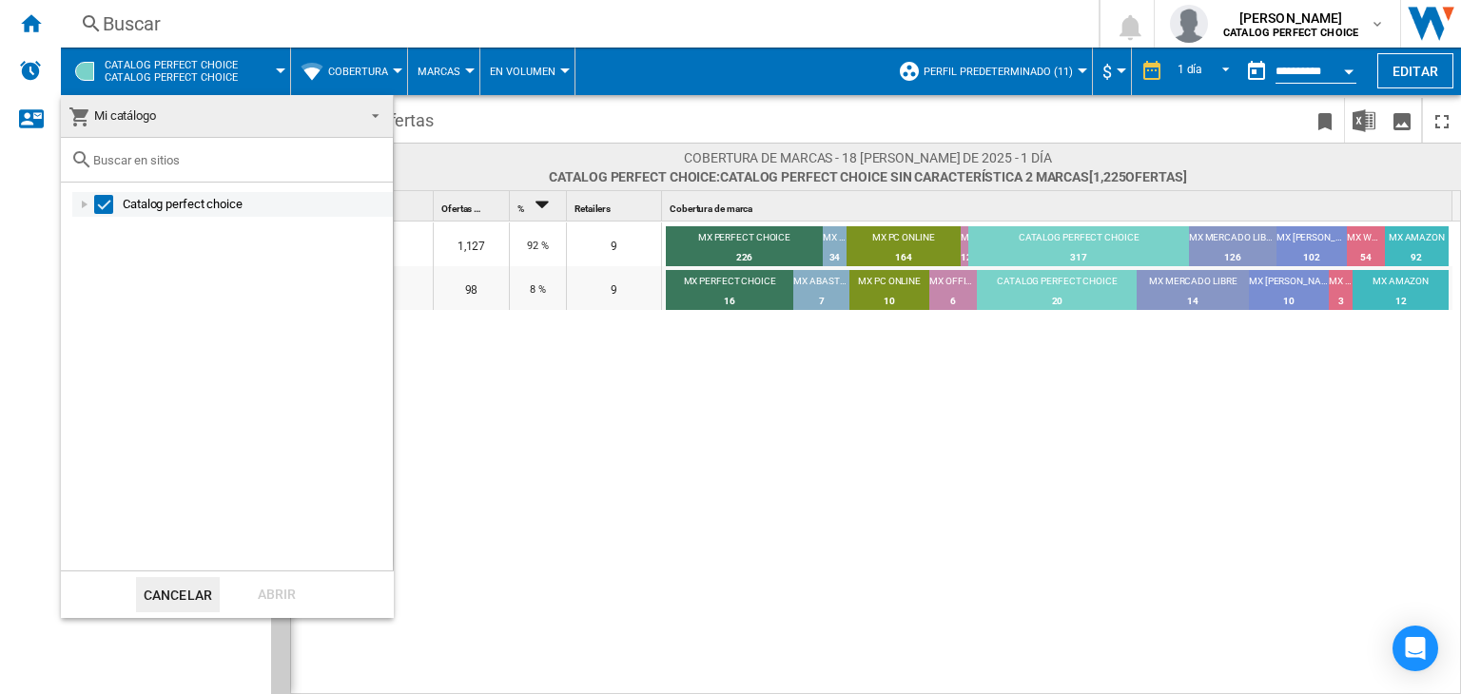
click at [84, 202] on div at bounding box center [84, 204] width 19 height 19
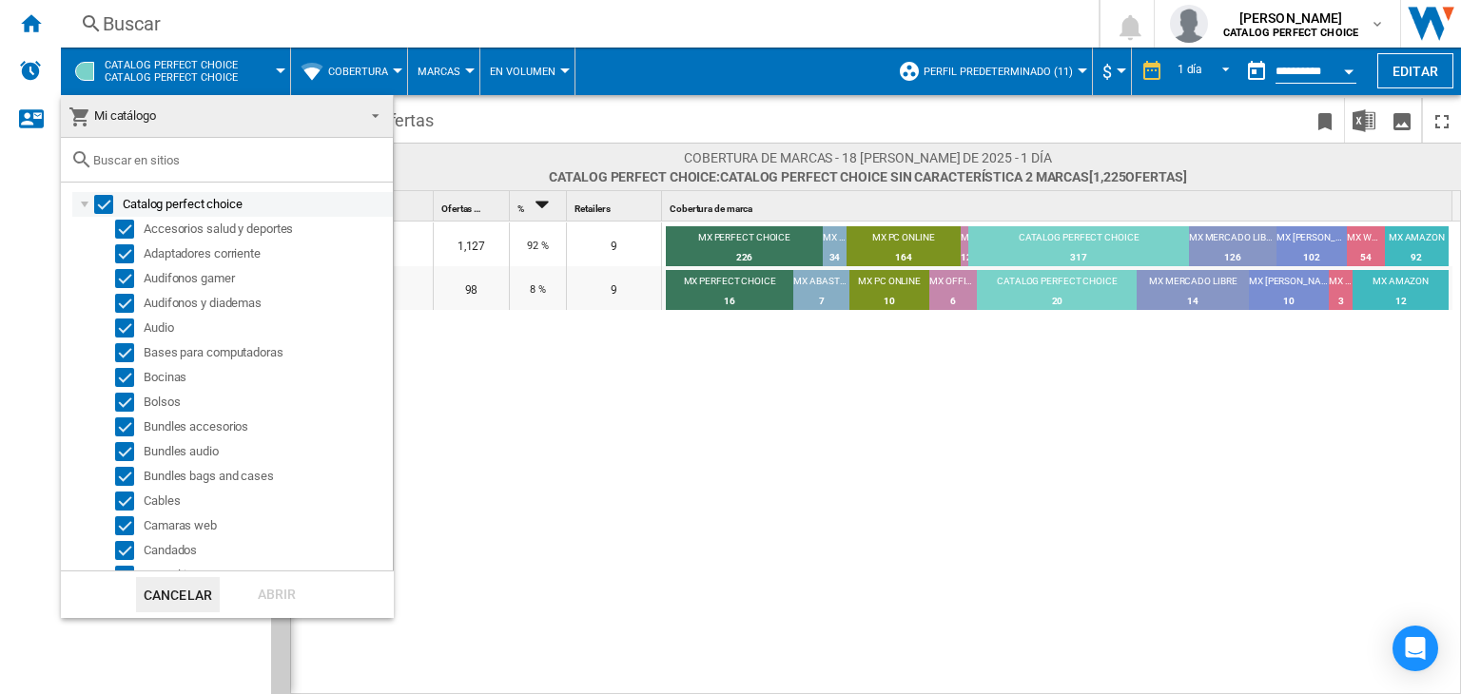
click at [84, 202] on div at bounding box center [84, 204] width 19 height 19
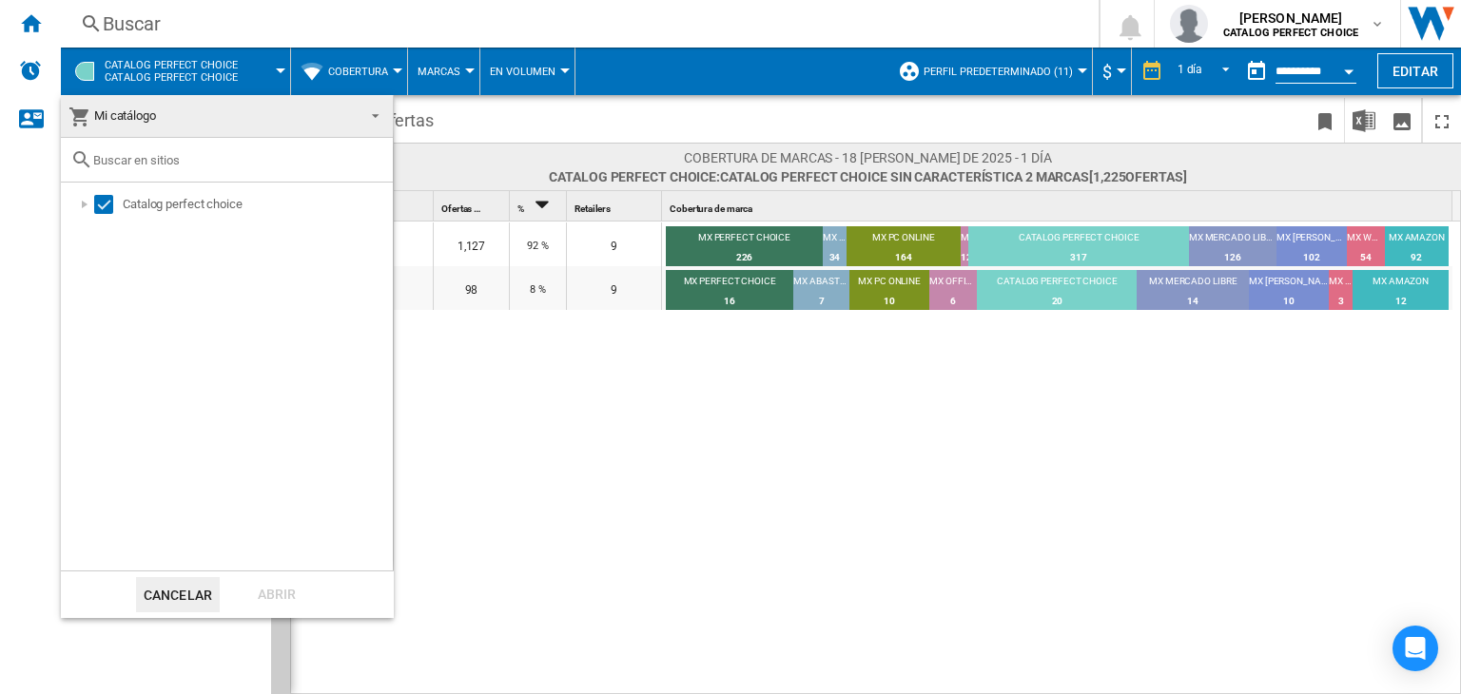
click at [110, 165] on input "text" at bounding box center [238, 160] width 290 height 14
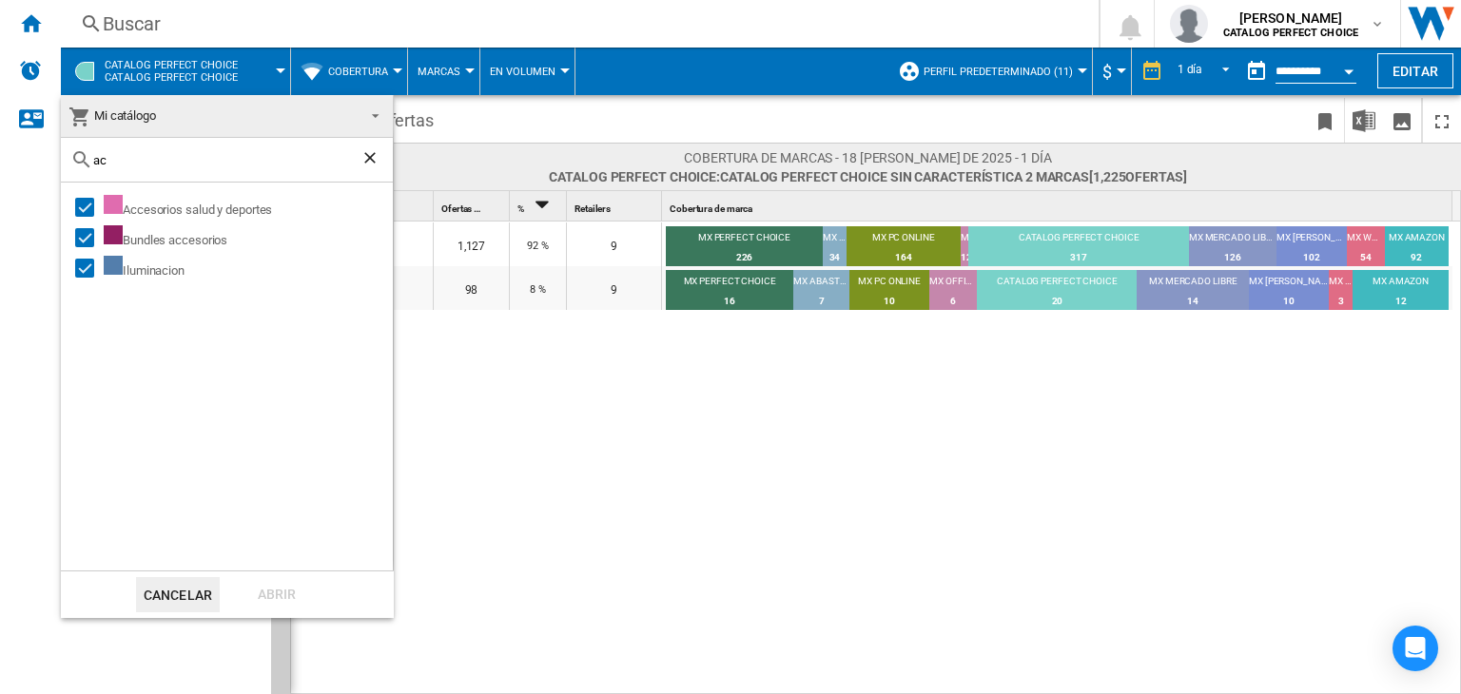
type input "ac"
click at [374, 161] on ng-md-icon "Borrar búsqueda" at bounding box center [372, 159] width 23 height 23
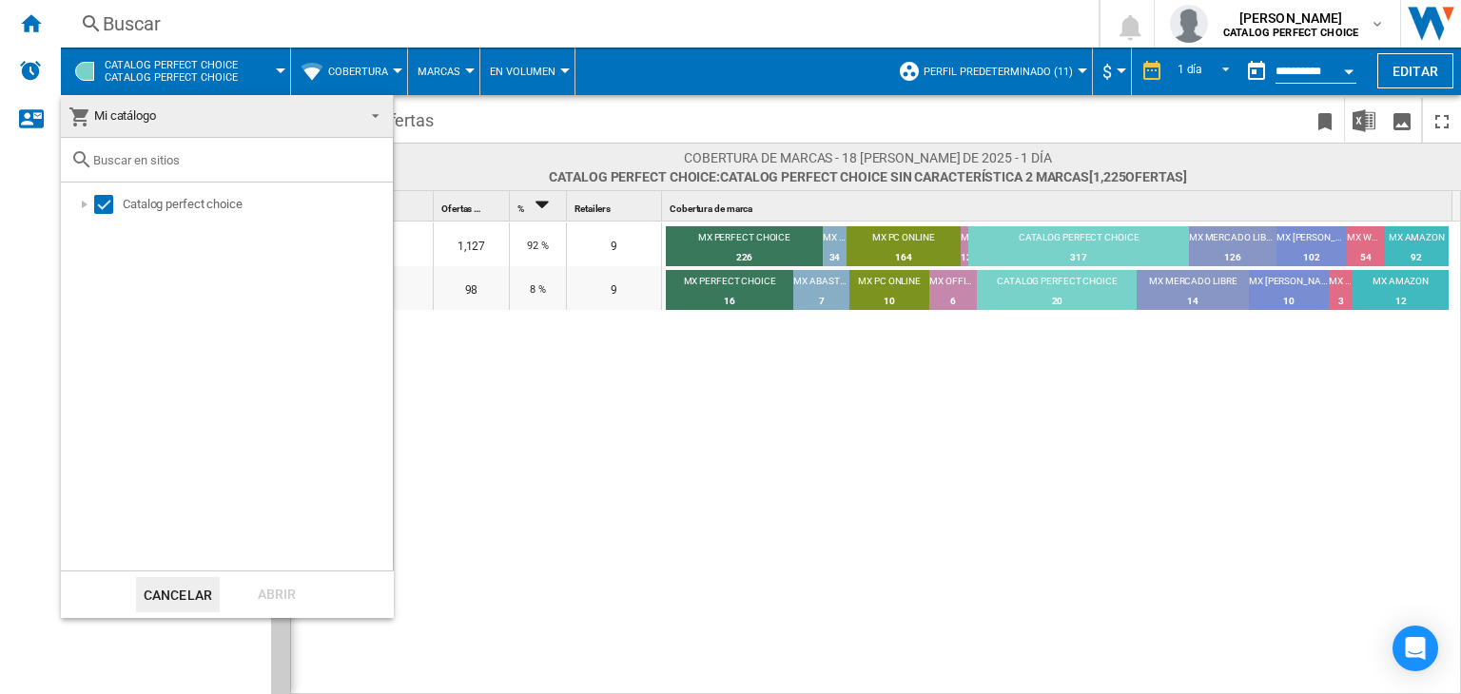
click at [365, 117] on span at bounding box center [370, 114] width 23 height 27
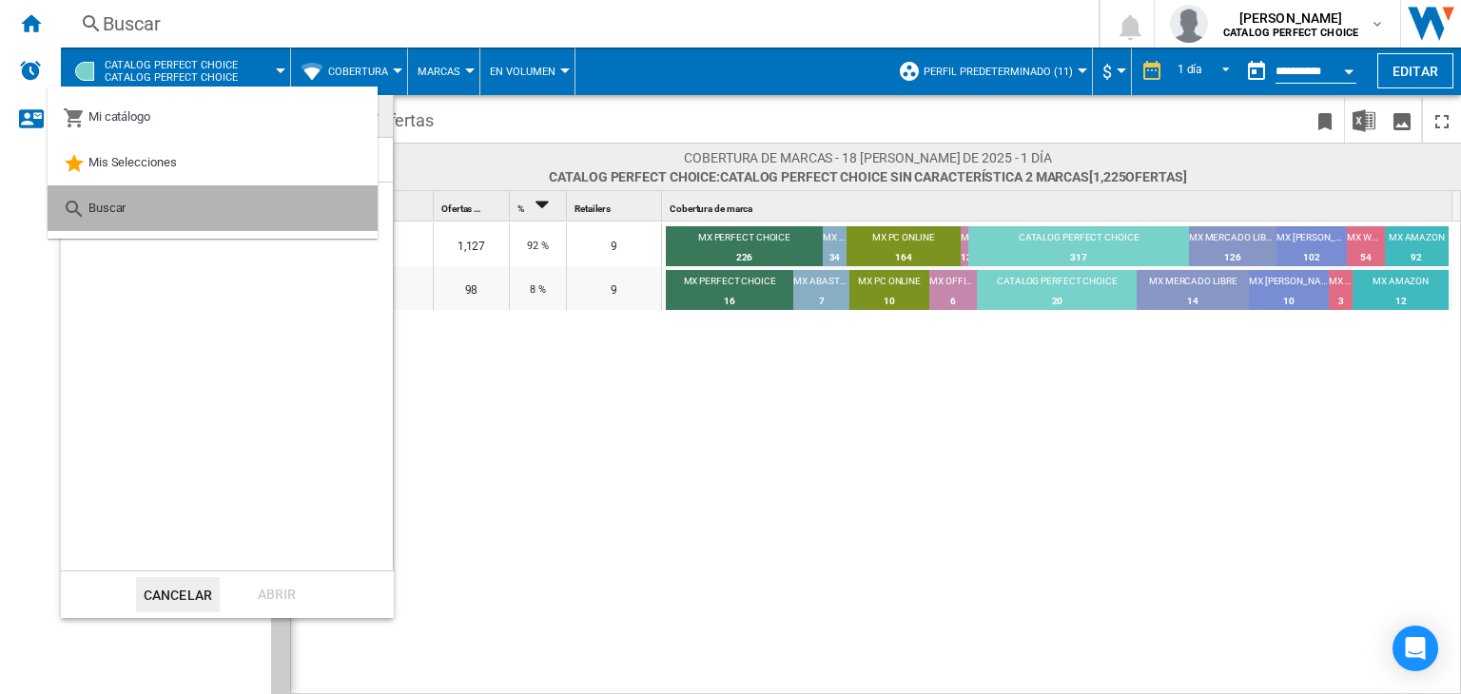
click at [195, 199] on md-option "Buscar" at bounding box center [213, 208] width 330 height 46
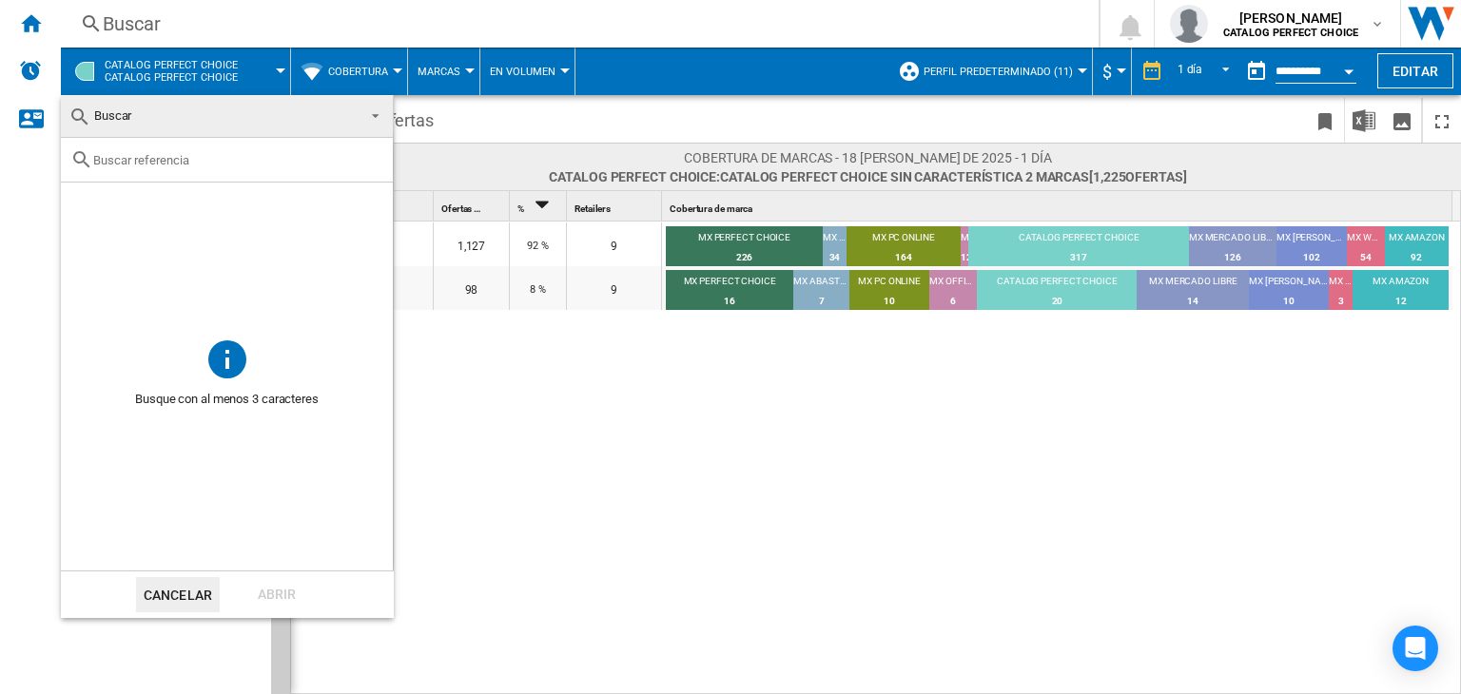
click at [191, 157] on input "text" at bounding box center [238, 160] width 290 height 14
click at [380, 110] on span at bounding box center [370, 114] width 23 height 27
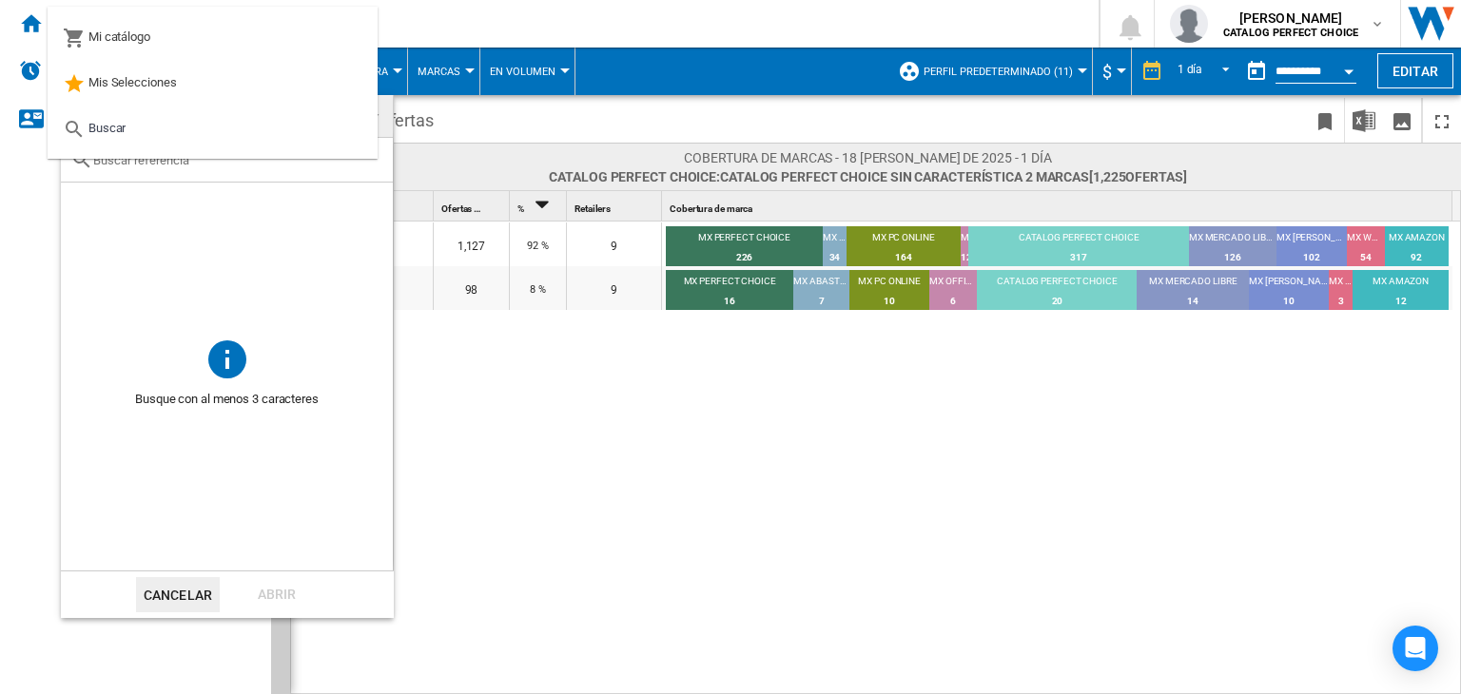
click at [1029, 115] on md-backdrop at bounding box center [730, 347] width 1461 height 694
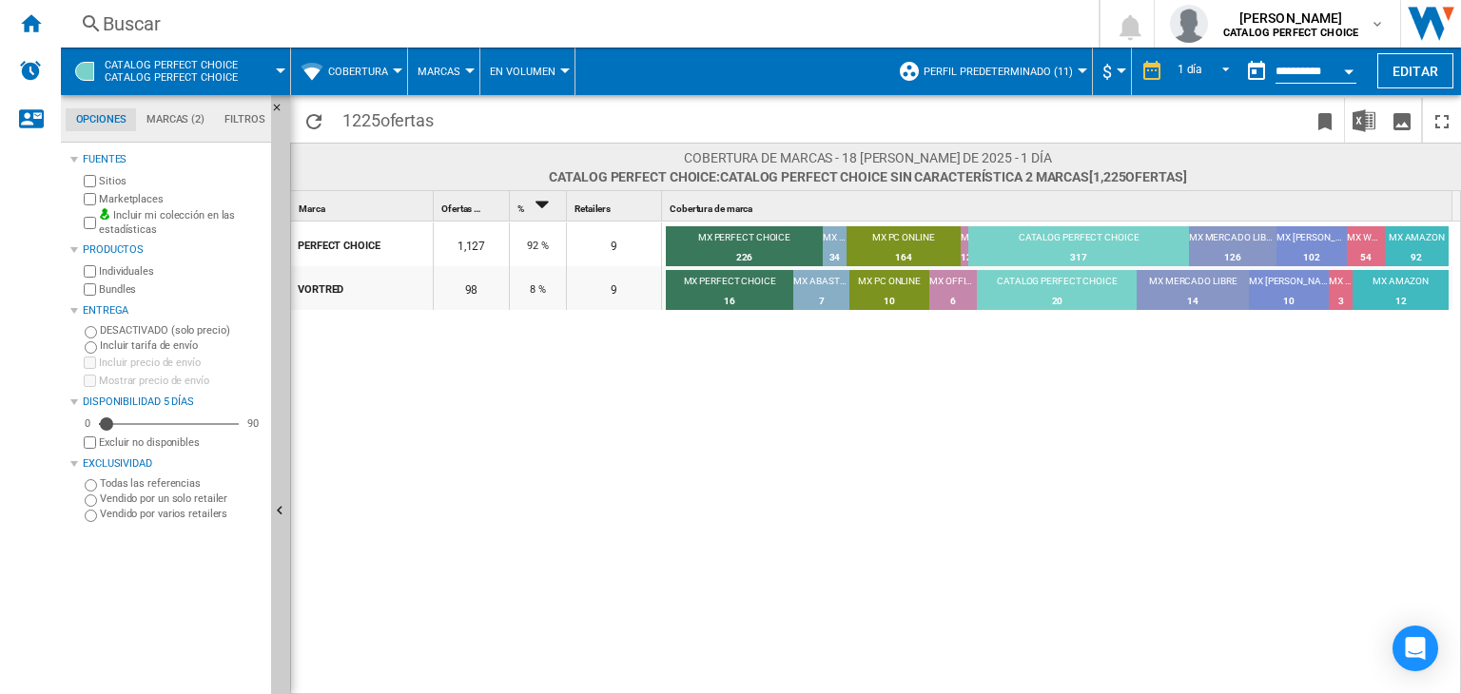
click at [163, 126] on md-tab-item "Marcas (2)" at bounding box center [175, 119] width 78 height 23
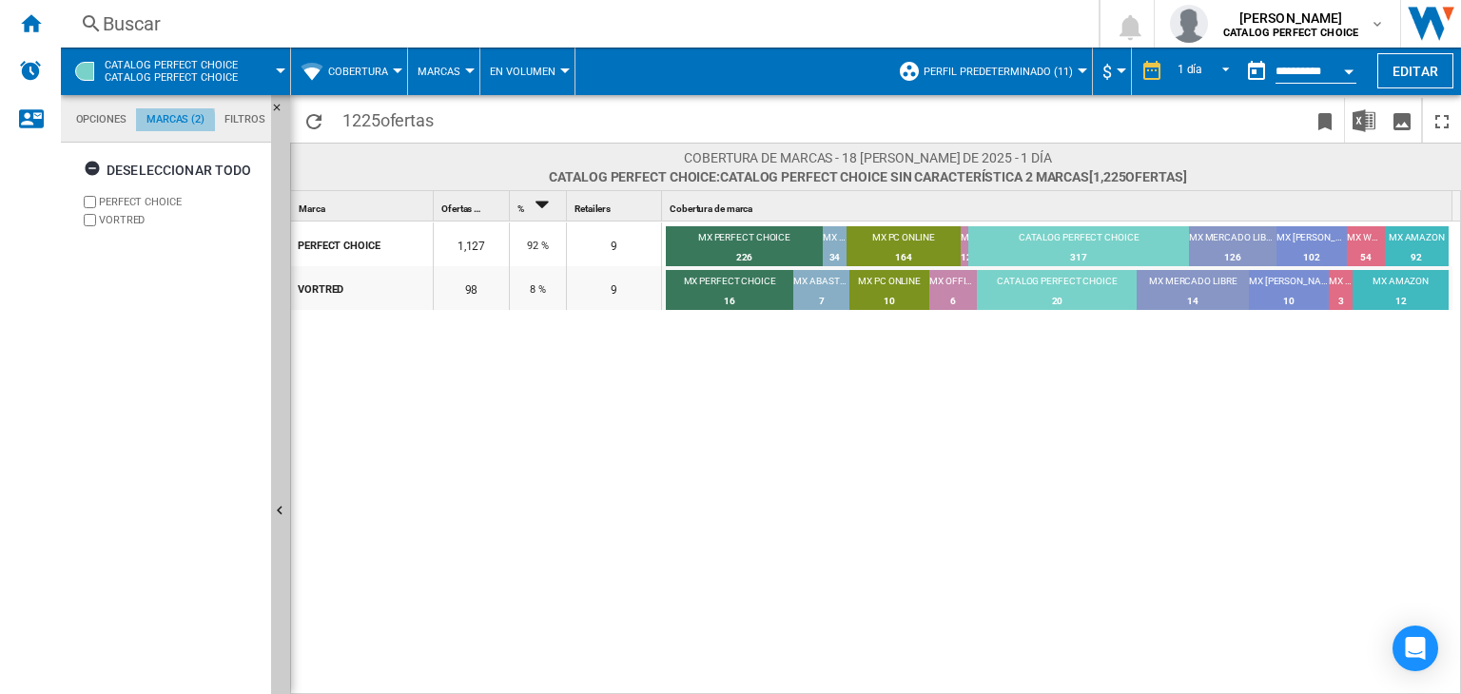
scroll to position [72, 0]
click at [239, 117] on md-tab-item "Filtros" at bounding box center [245, 119] width 60 height 23
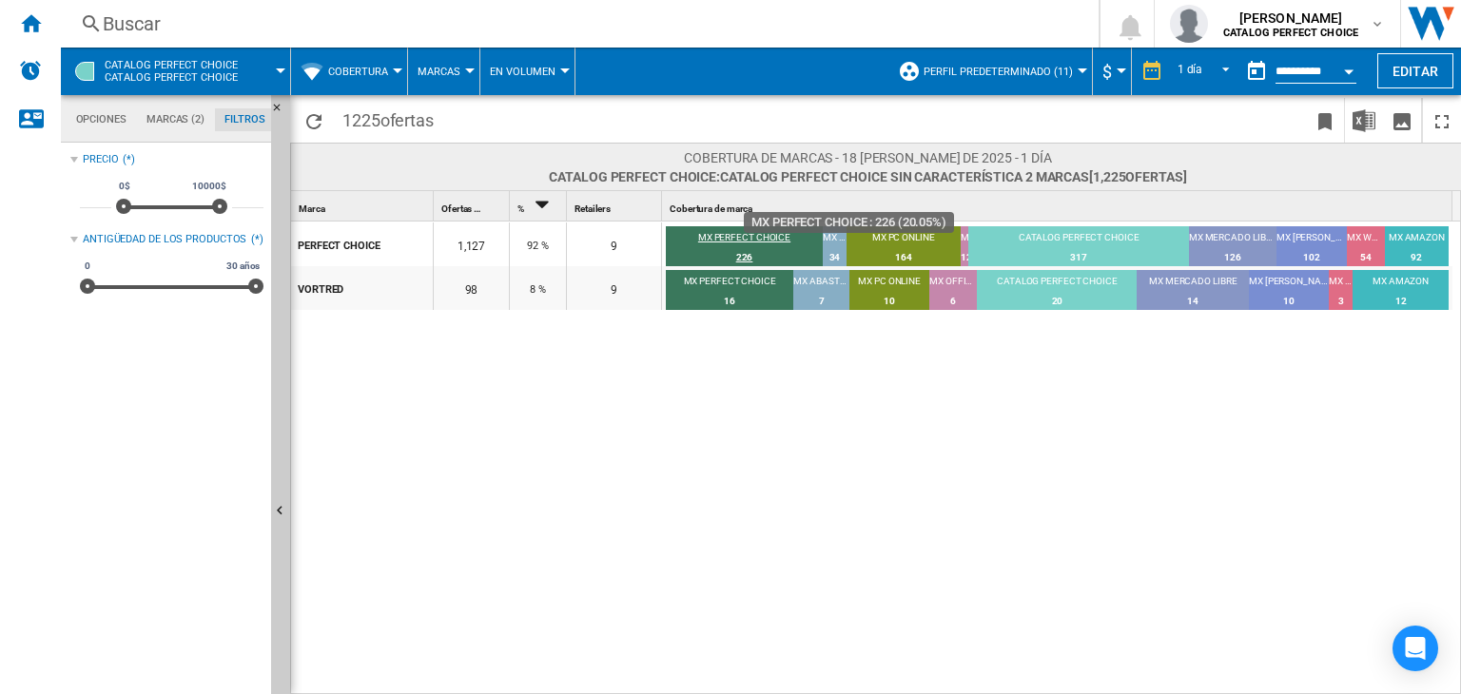
click at [748, 239] on div "MX PERFECT CHOICE" at bounding box center [744, 239] width 157 height 17
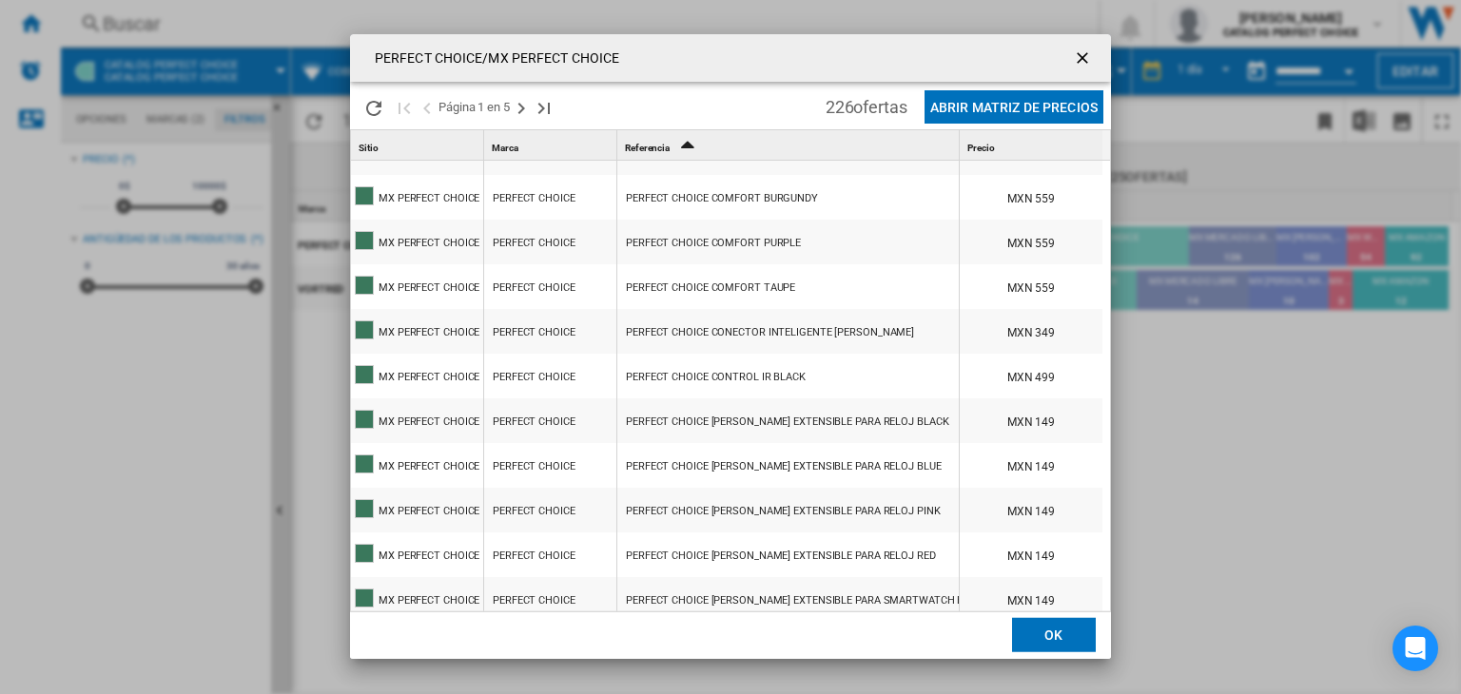
scroll to position [4, 0]
click at [1091, 53] on ng-md-icon "getI18NText('BUTTONS.CLOSE_DIALOG')" at bounding box center [1084, 60] width 23 height 23
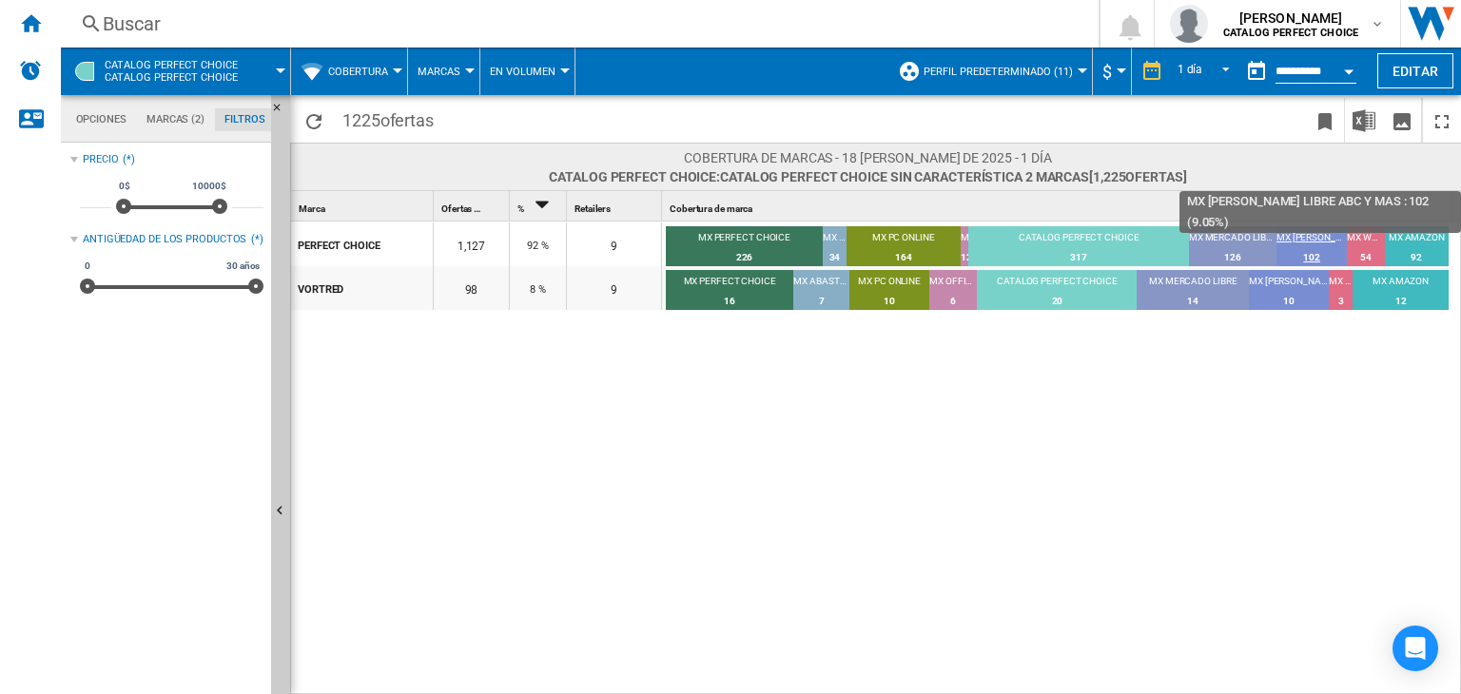
click at [1298, 248] on div "102" at bounding box center [1312, 257] width 70 height 19
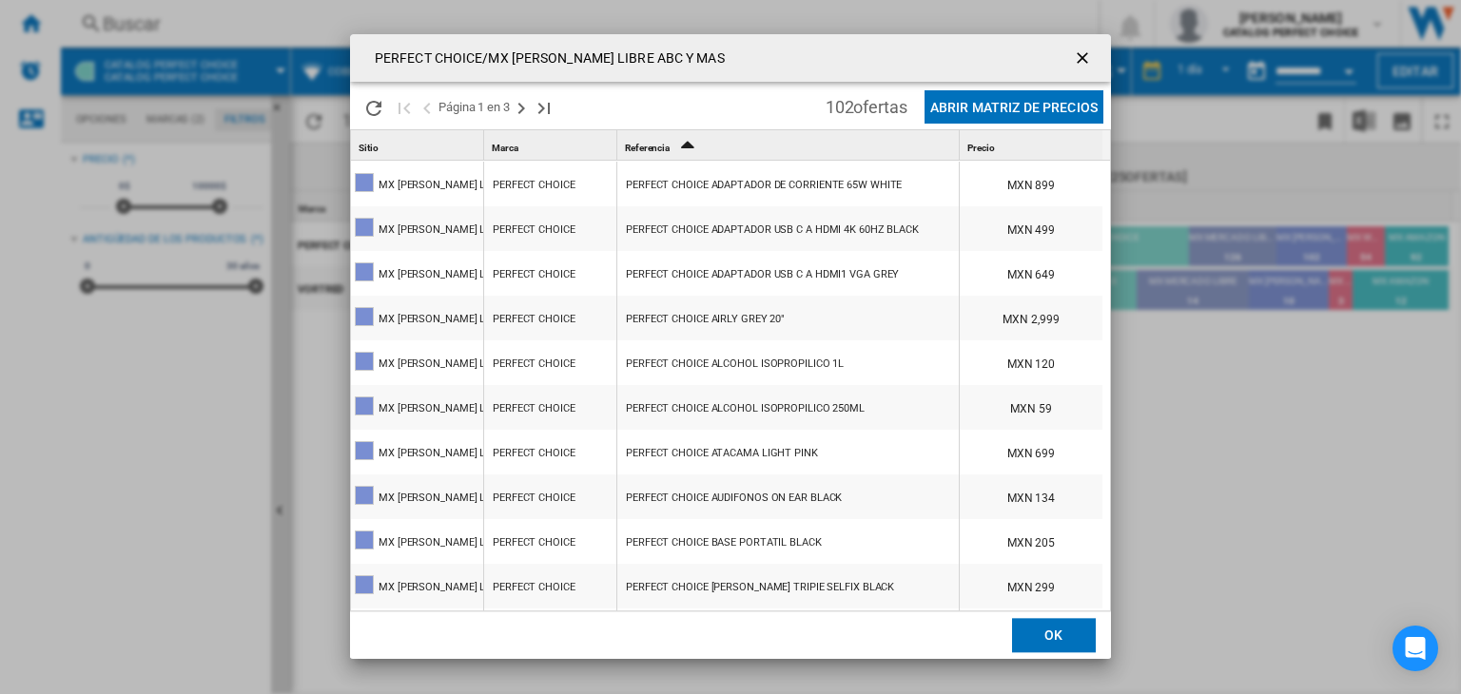
click at [562, 185] on div "PERFECT CHOICE" at bounding box center [534, 186] width 83 height 44
click at [1076, 68] on ng-md-icon "getI18NText('BUTTONS.CLOSE_DIALOG')" at bounding box center [1084, 60] width 23 height 23
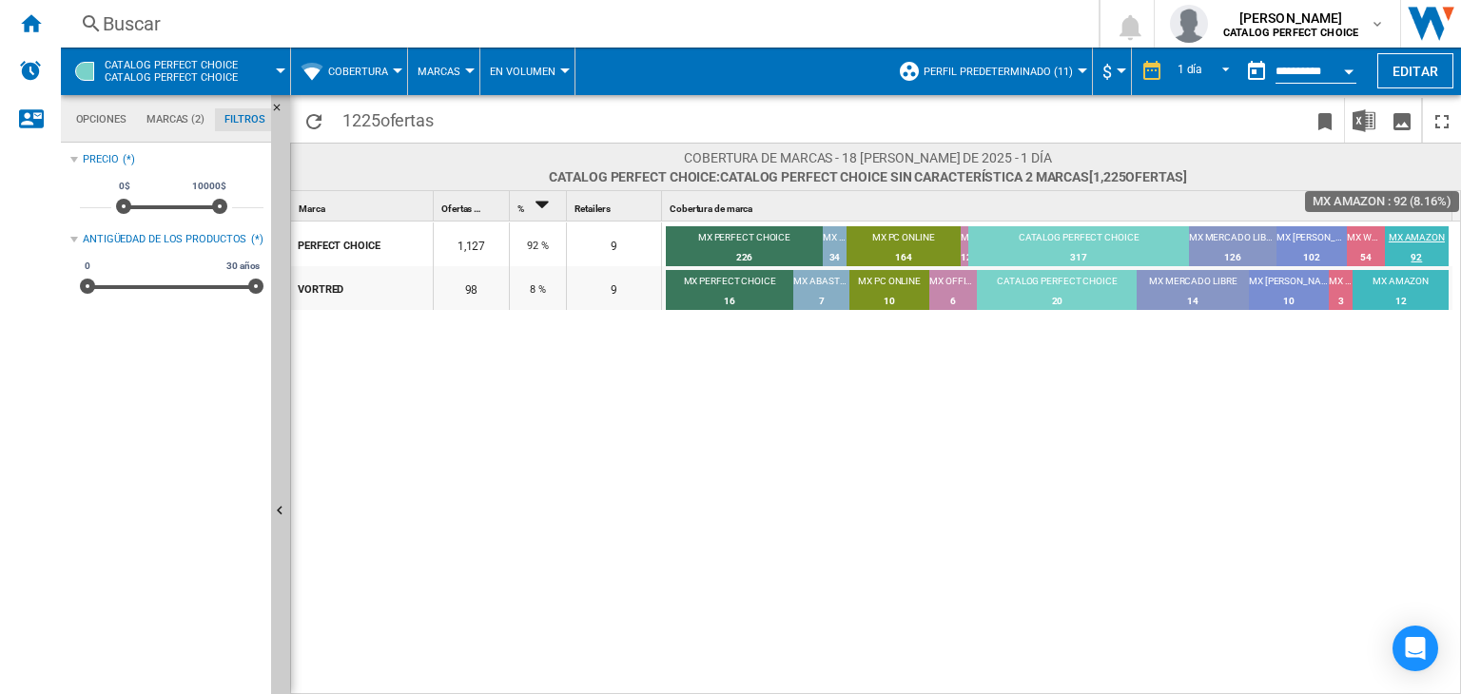
click at [1419, 257] on div "92" at bounding box center [1417, 257] width 64 height 19
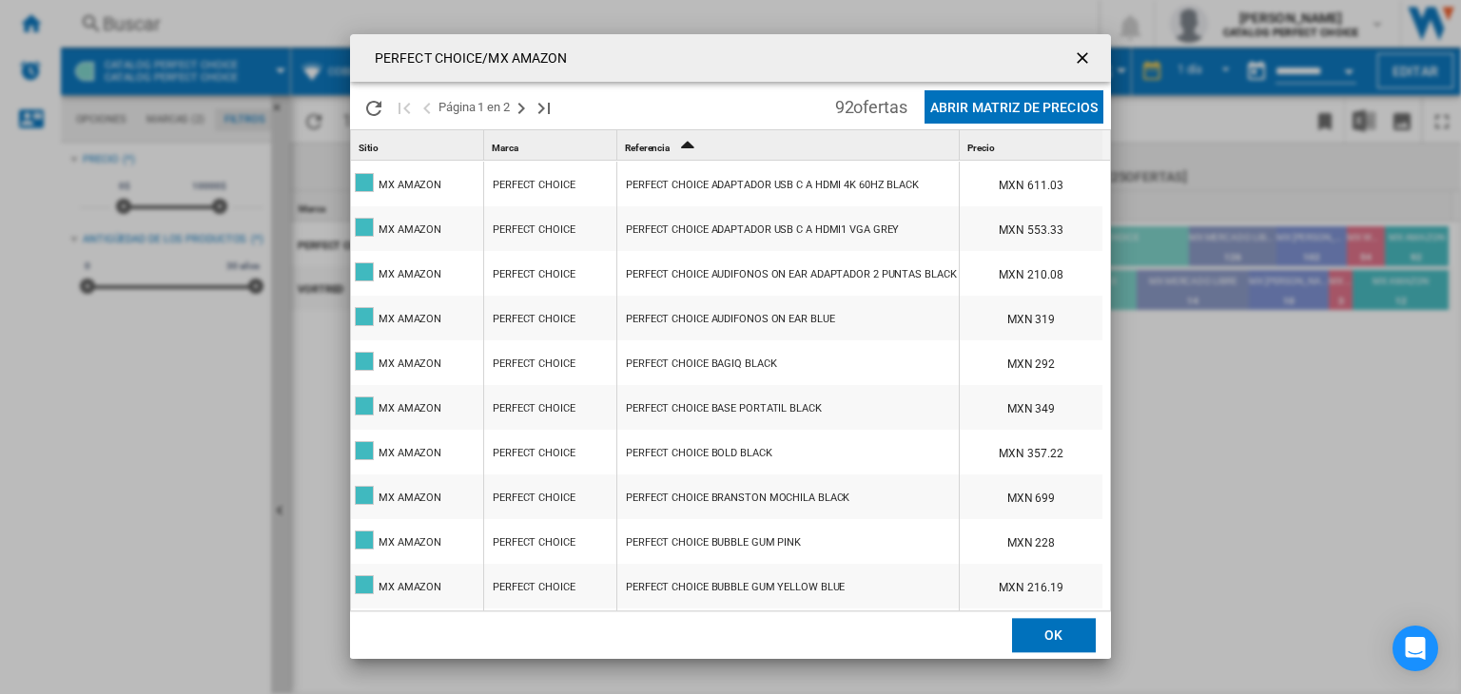
click at [725, 364] on div "PERFECT CHOICE BAGIQ BLACK" at bounding box center [701, 364] width 150 height 44
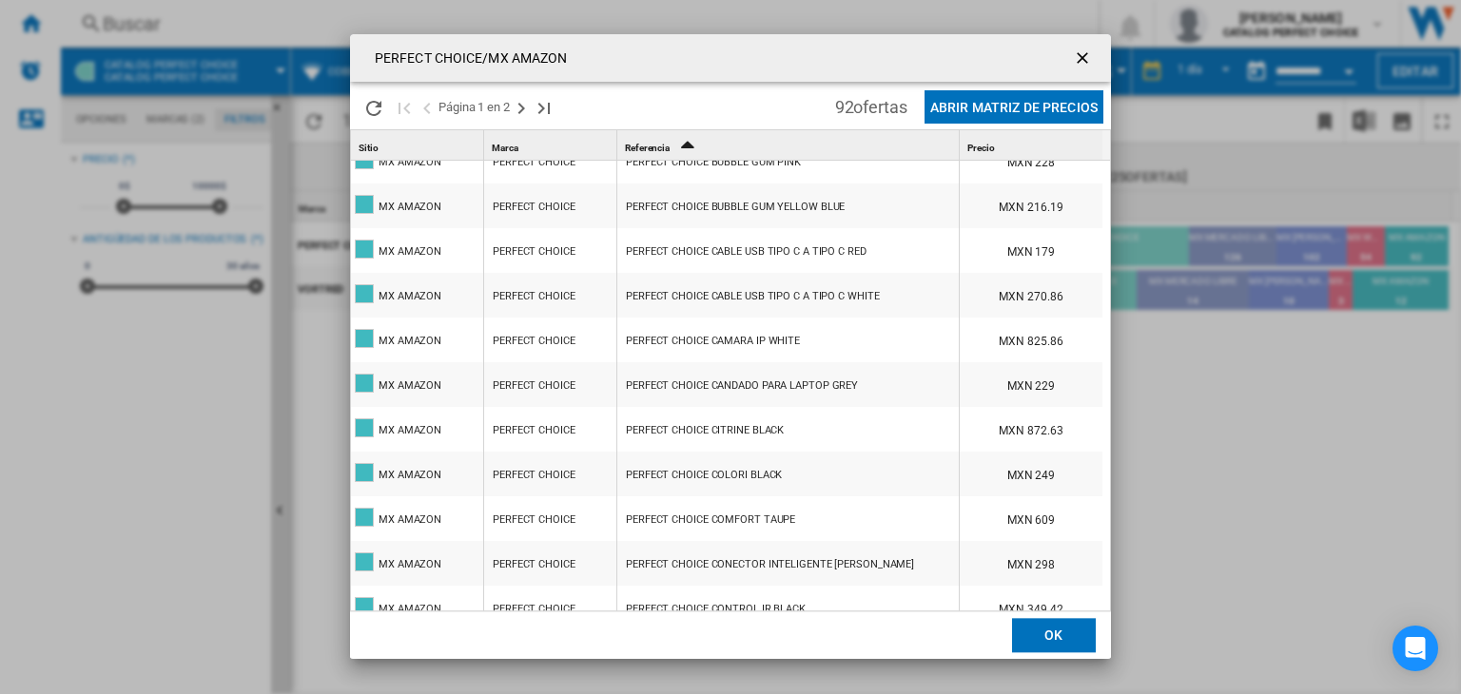
scroll to position [476, 0]
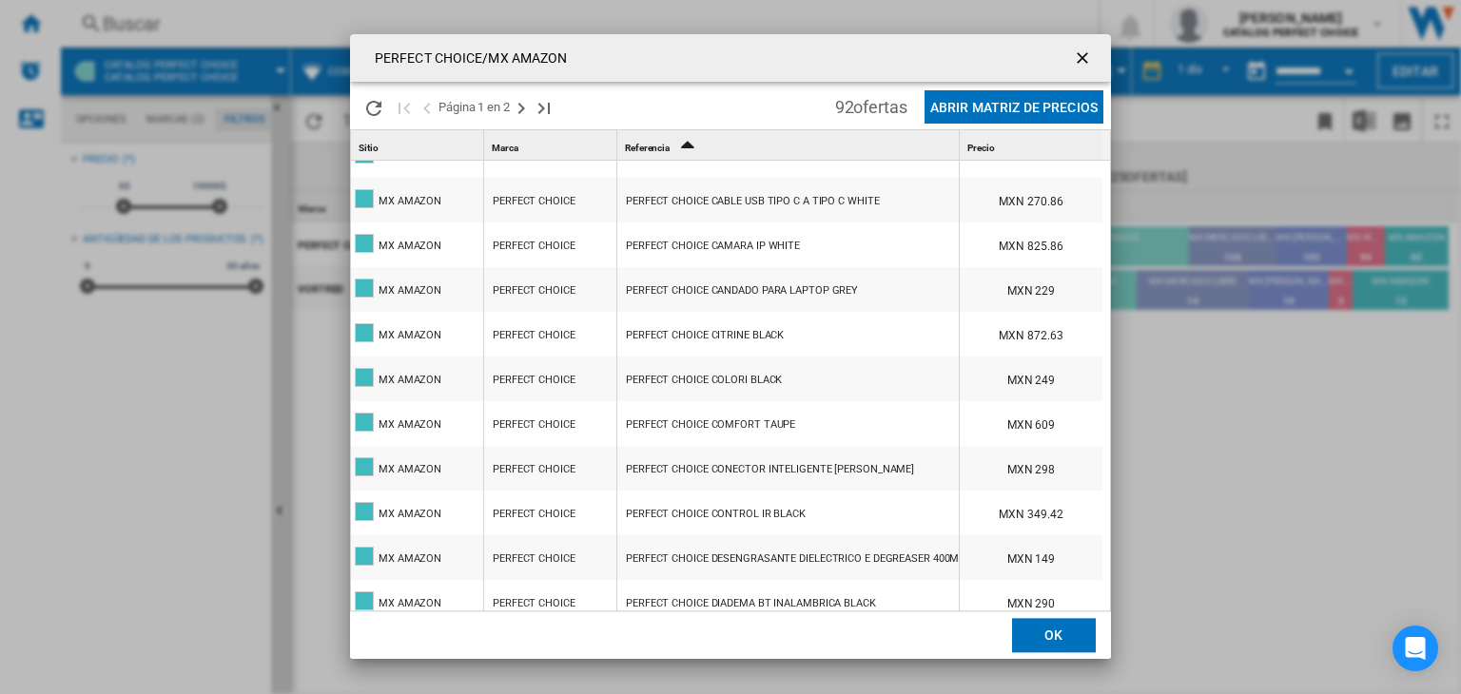
click at [732, 423] on div "PERFECT CHOICE COMFORT TAUPE" at bounding box center [710, 425] width 169 height 44
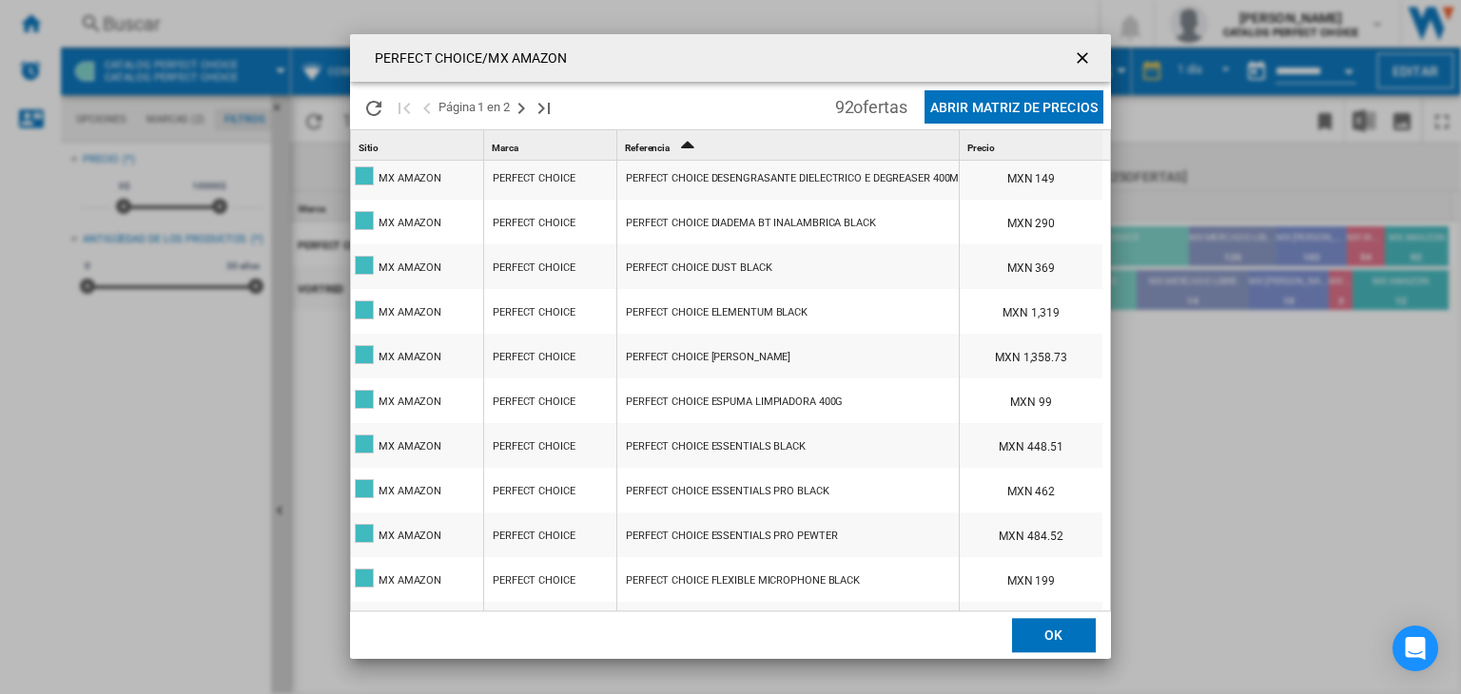
scroll to position [951, 0]
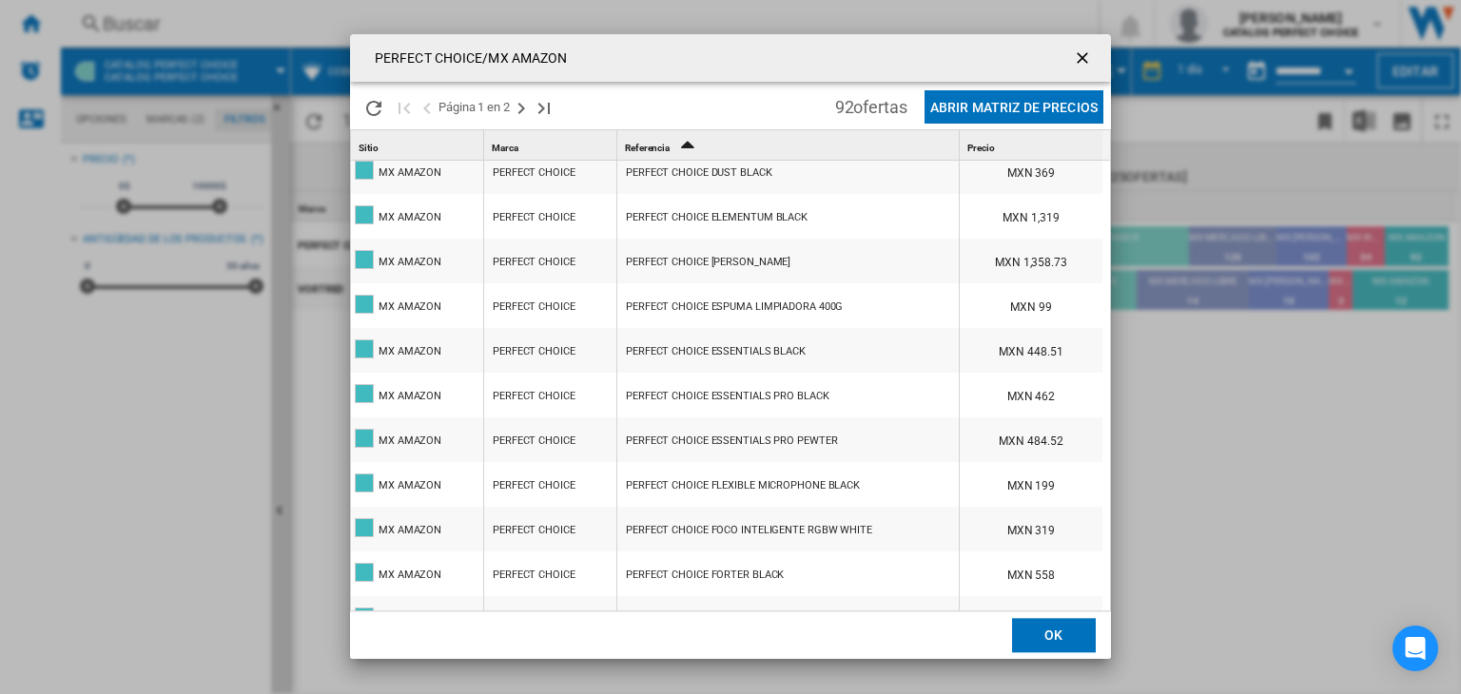
click at [744, 444] on div "PERFECT CHOICE ESSENTIALS PRO PEWTER" at bounding box center [731, 441] width 211 height 44
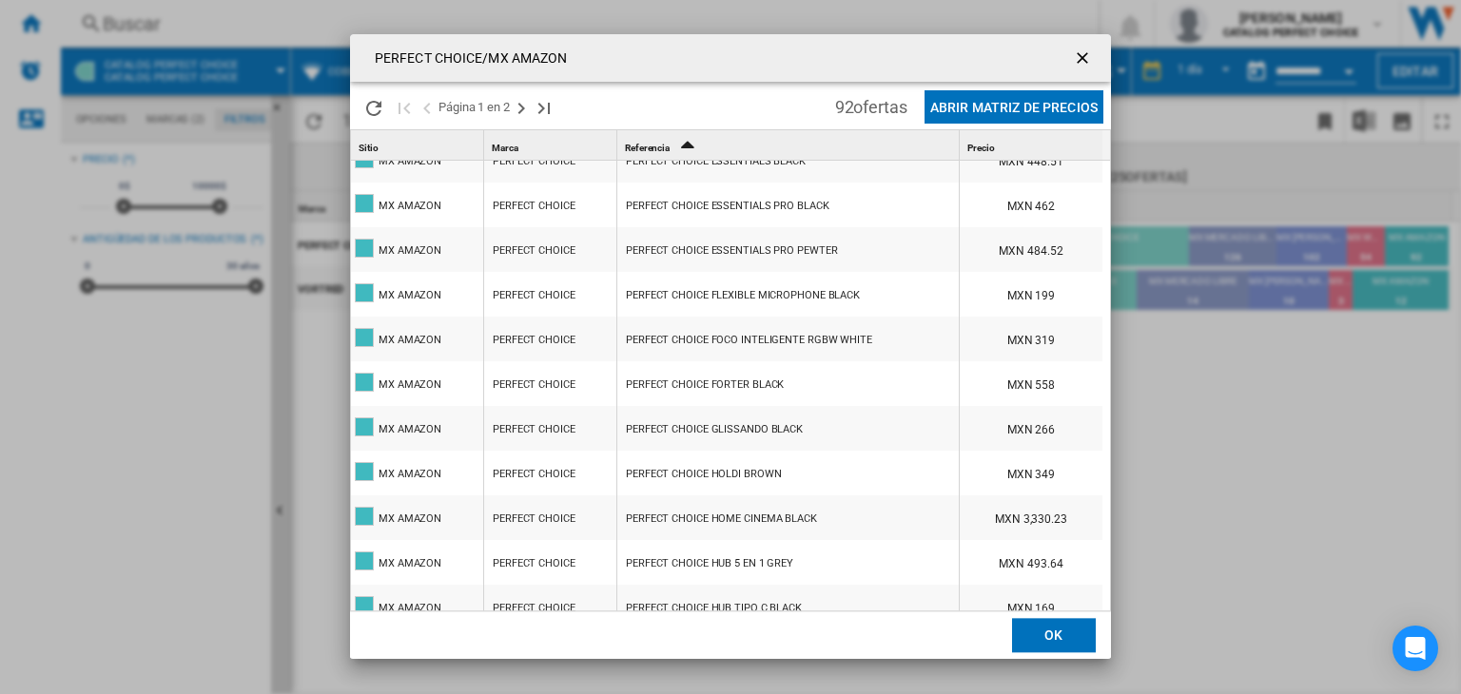
scroll to position [1617, 0]
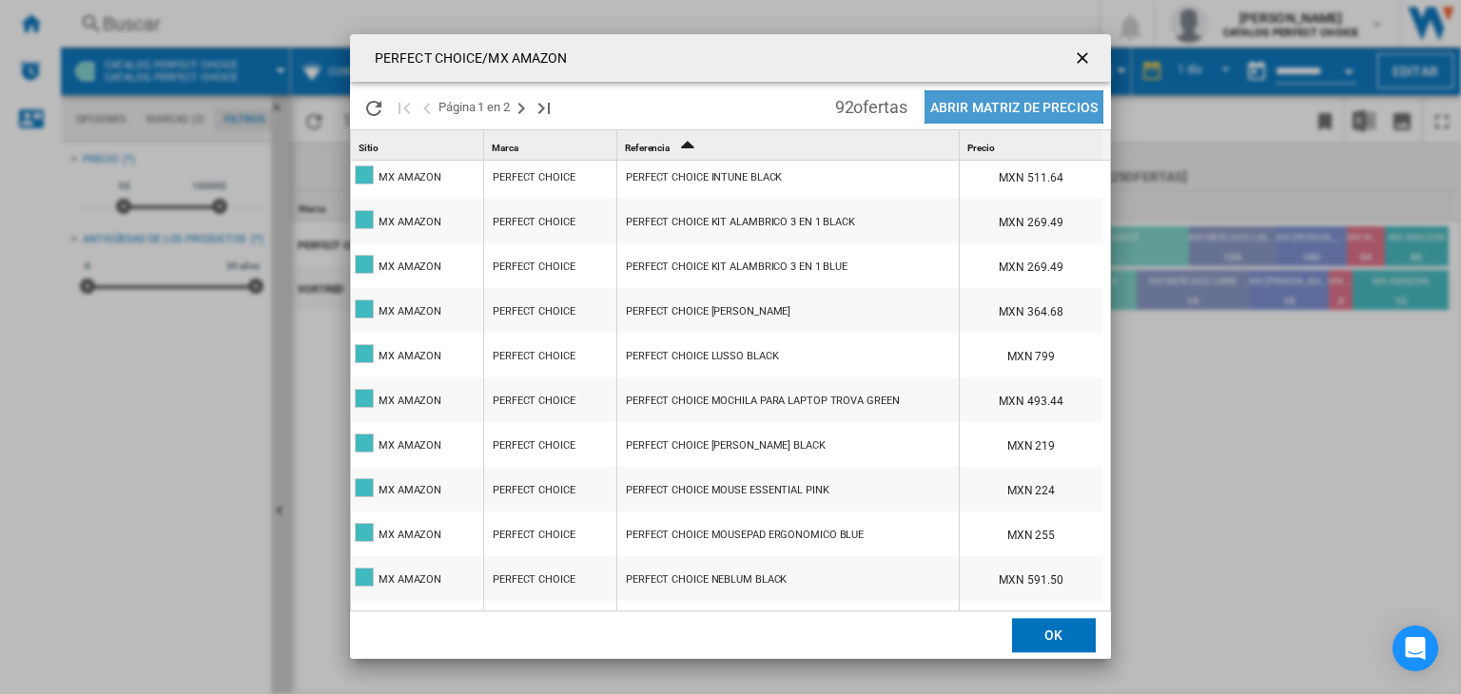
click at [1041, 105] on button "Abrir Matriz de precios" at bounding box center [1014, 106] width 179 height 33
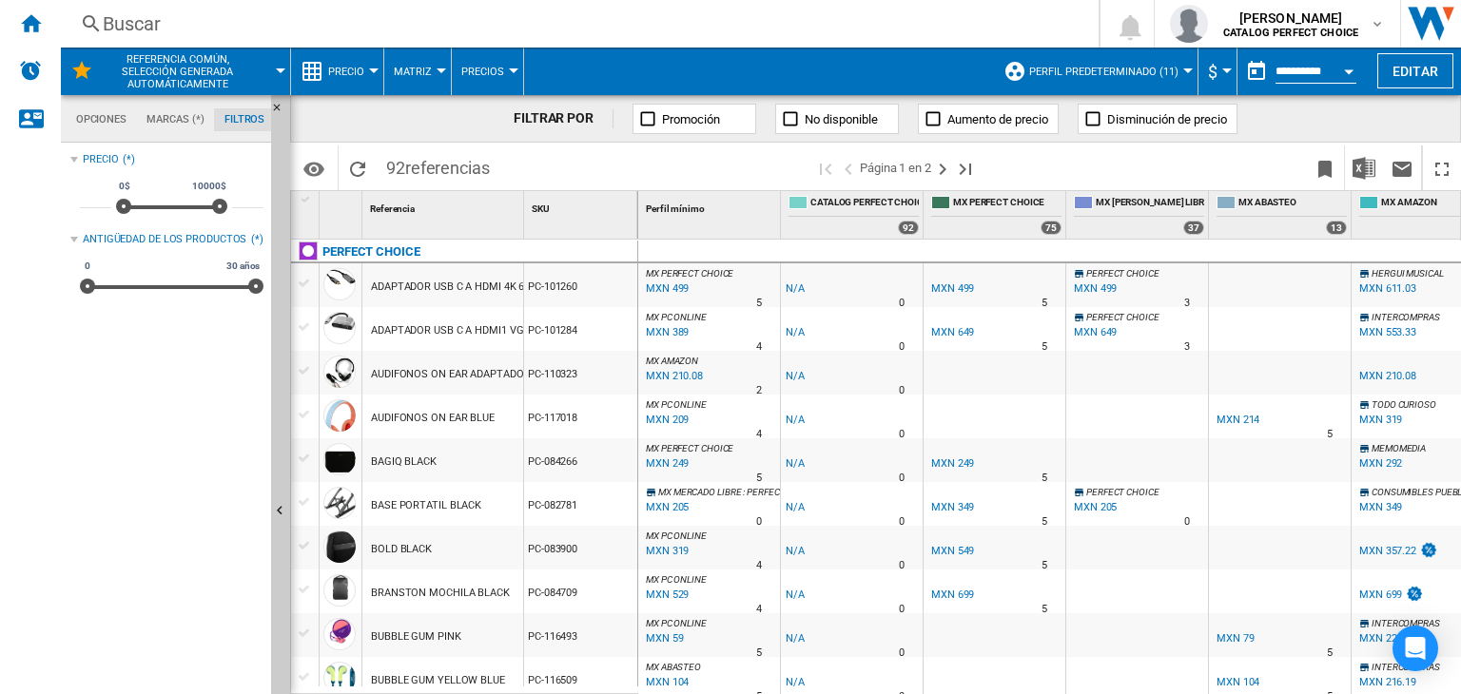
click at [474, 81] on button "Precios" at bounding box center [487, 72] width 52 height 48
click at [474, 83] on md-backdrop at bounding box center [730, 347] width 1461 height 694
click at [1284, 63] on div "**********" at bounding box center [1316, 73] width 81 height 21
click at [1321, 73] on input "**********" at bounding box center [1316, 74] width 81 height 17
click at [1253, 71] on button "button" at bounding box center [1257, 71] width 38 height 38
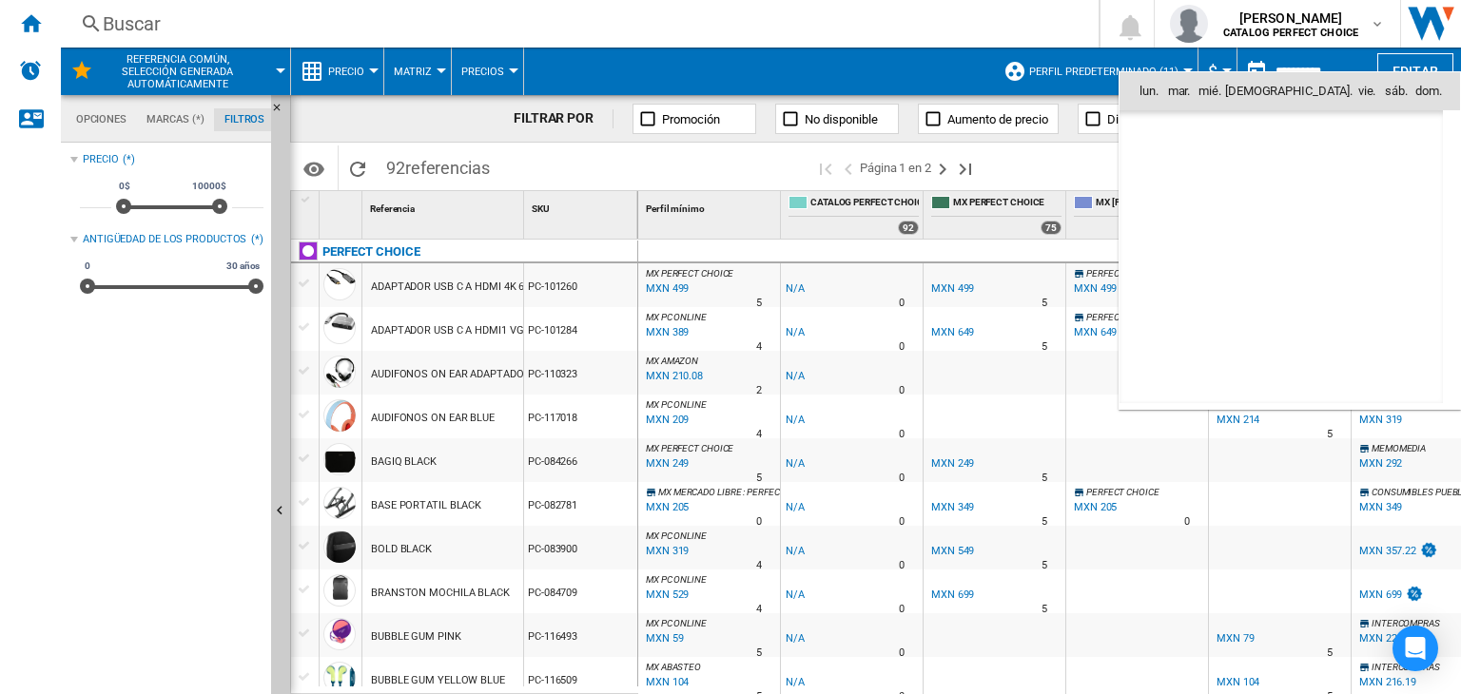
scroll to position [9075, 0]
click at [877, 63] on div at bounding box center [730, 347] width 1461 height 694
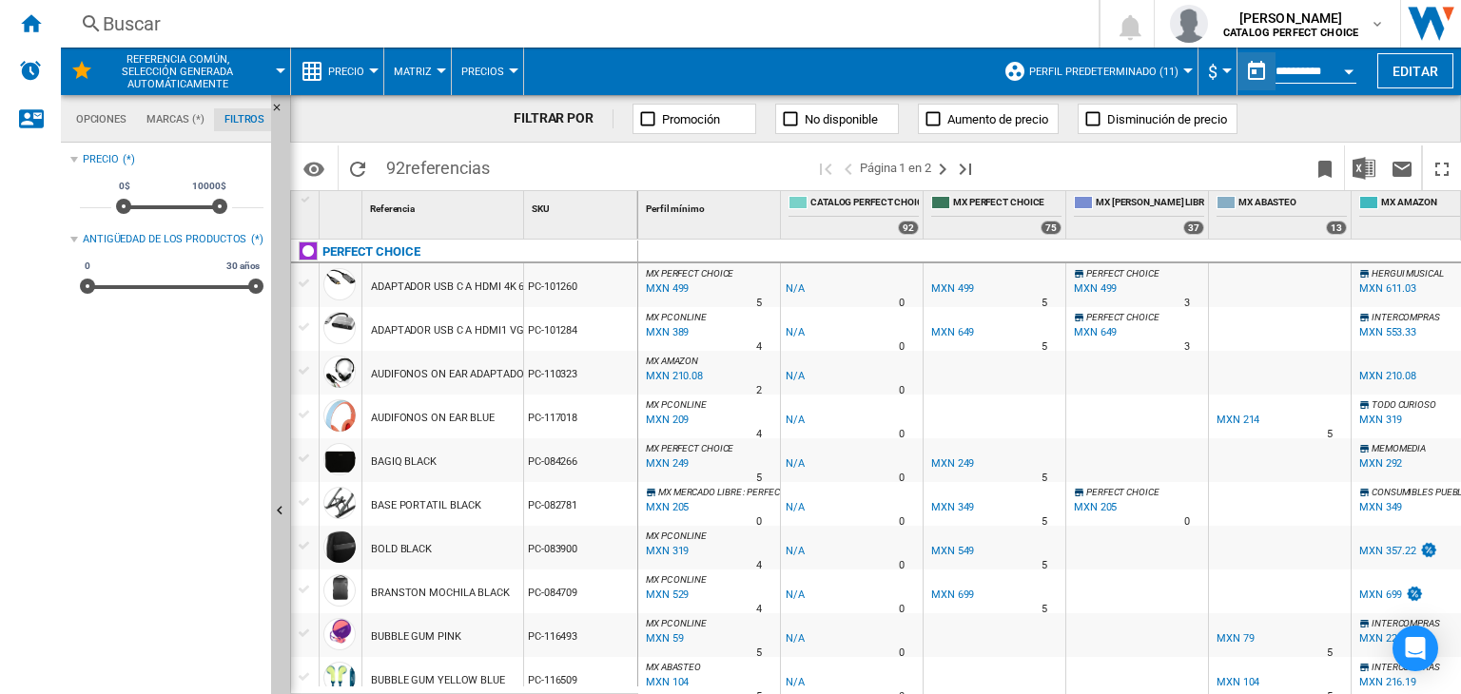
click at [1055, 63] on button "Perfil predeterminado (11)" at bounding box center [1108, 72] width 159 height 48
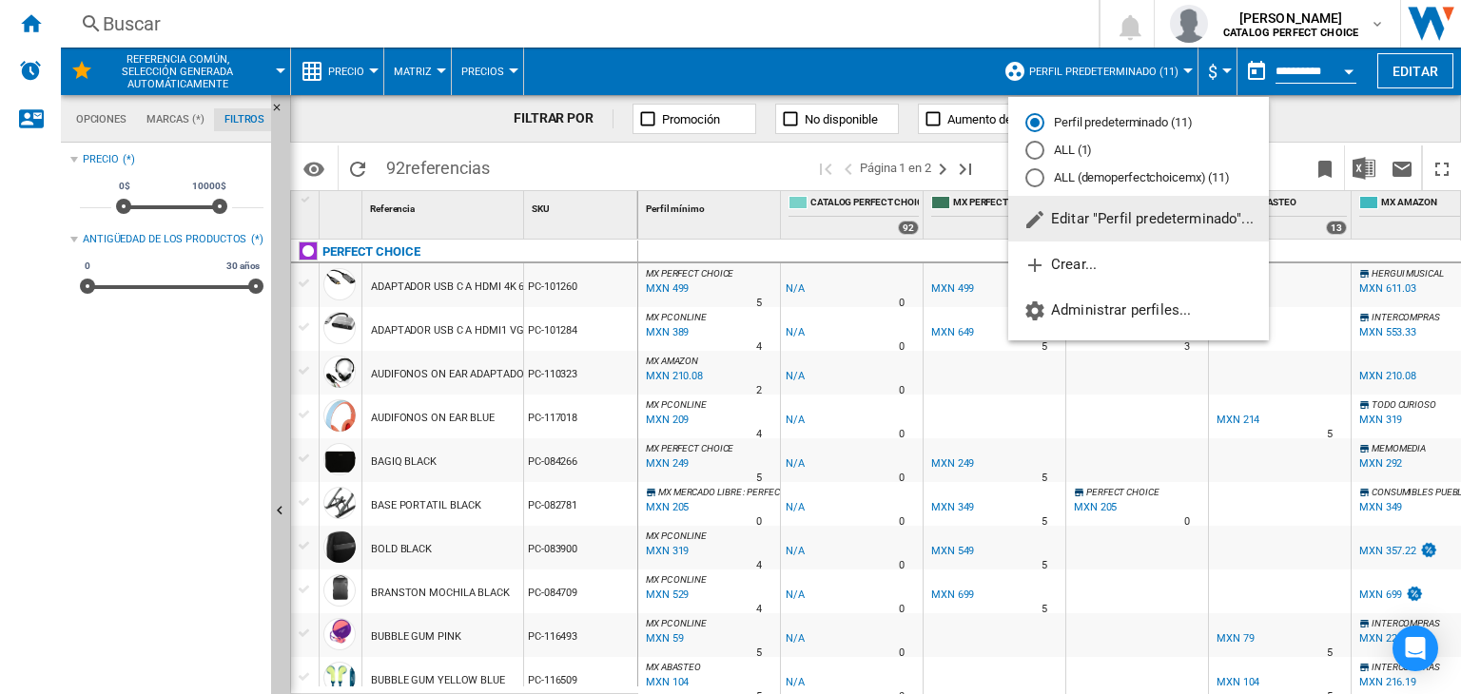
click at [1055, 63] on md-backdrop at bounding box center [730, 347] width 1461 height 694
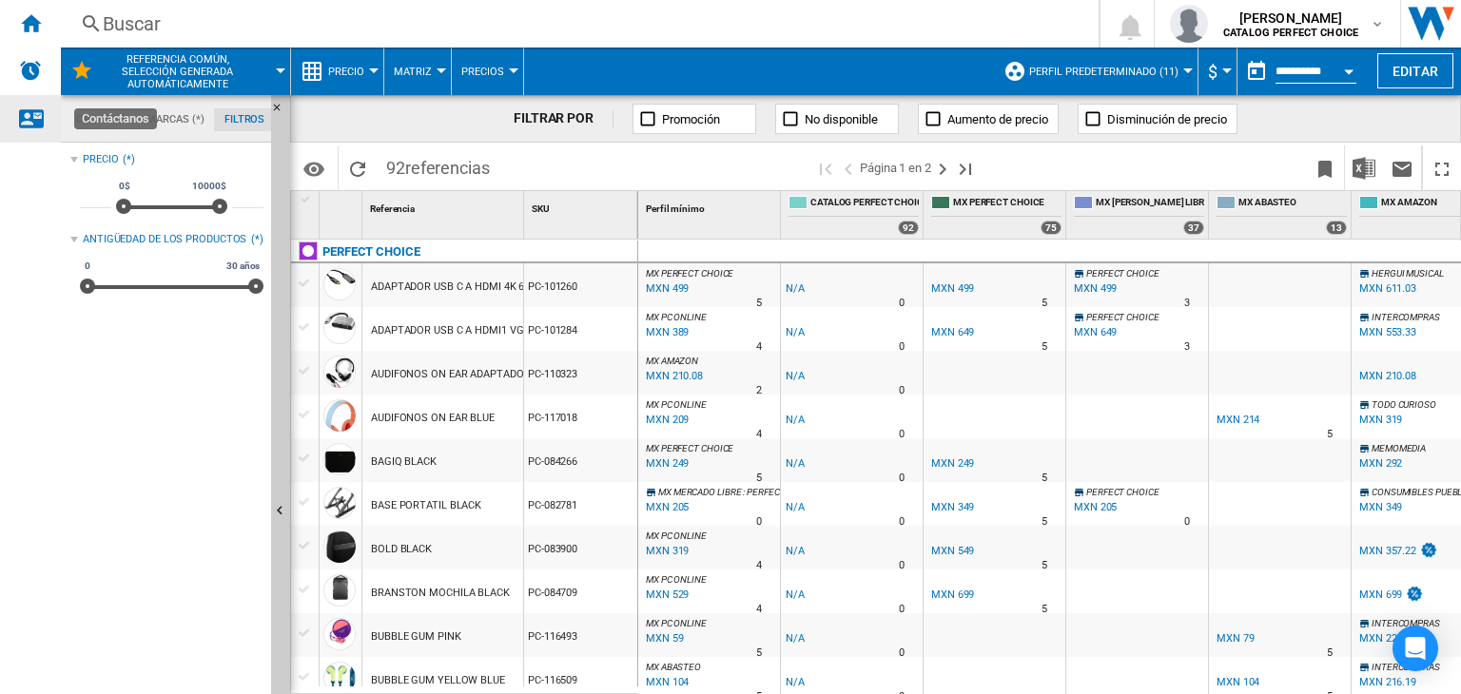
click at [49, 113] on div "Contáctanos" at bounding box center [30, 119] width 61 height 48
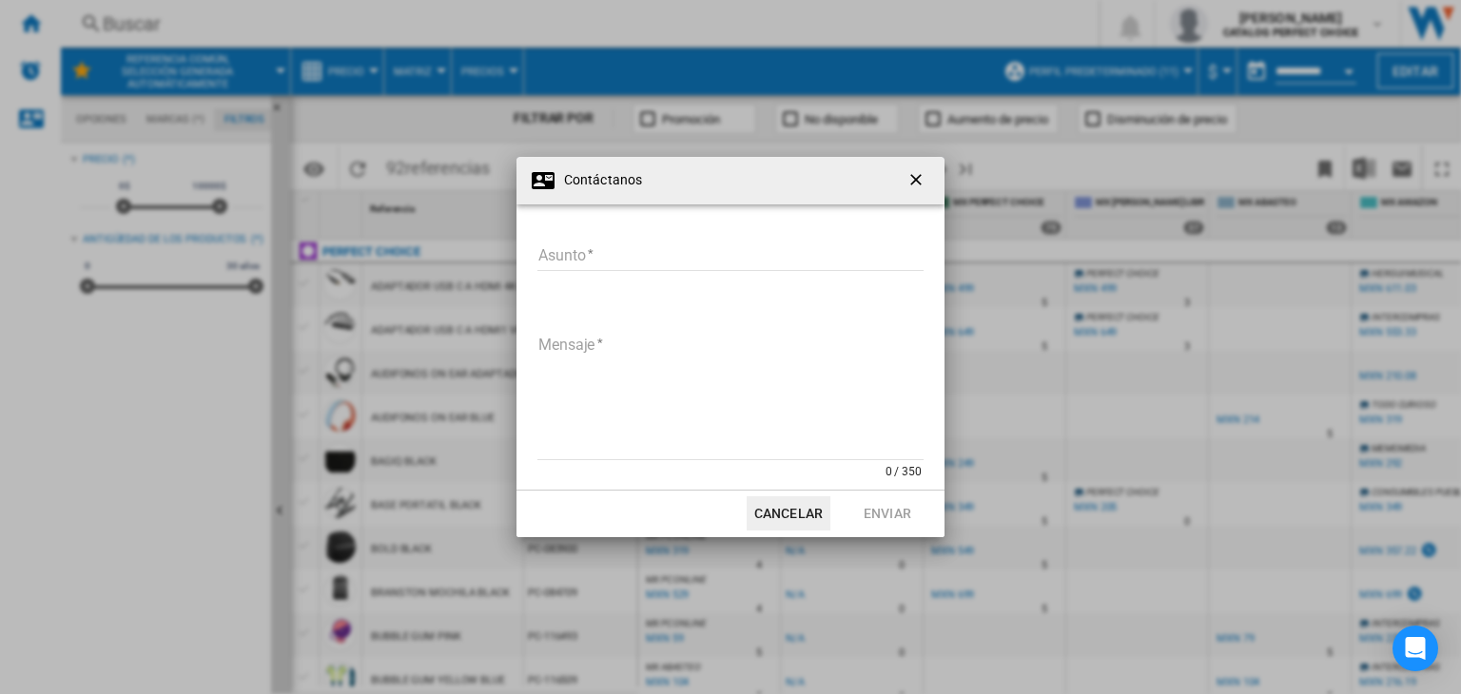
click at [923, 171] on ng-md-icon "getI18NText('BUTTONS.CLOSE_DIALOG')" at bounding box center [918, 181] width 23 height 23
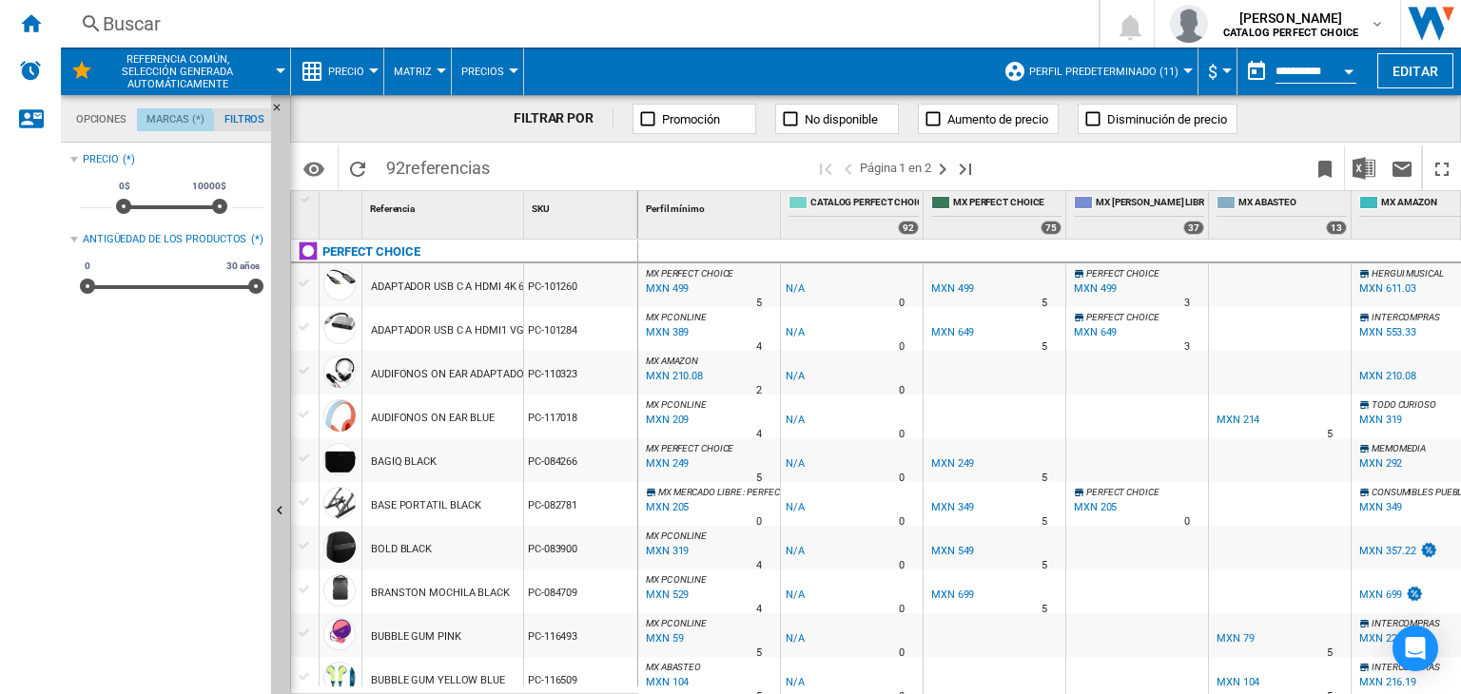
click at [168, 130] on md-tab-item "Marcas (*)" at bounding box center [176, 119] width 78 height 23
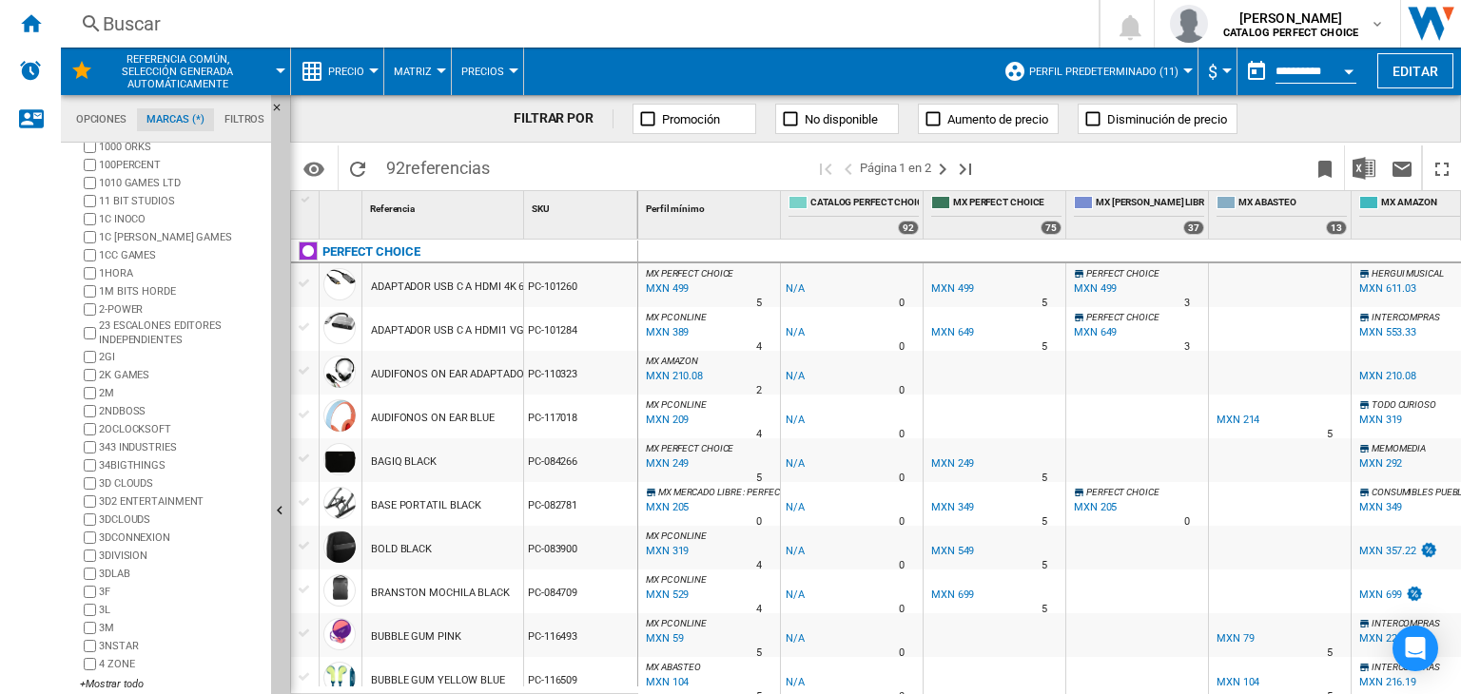
scroll to position [93, 0]
click at [135, 667] on div "+Mostrar todo" at bounding box center [172, 674] width 184 height 14
click at [96, 99] on ng-md-icon "button" at bounding box center [95, 87] width 23 height 23
click at [276, 107] on ng-md-icon "Ocultar" at bounding box center [282, 113] width 23 height 23
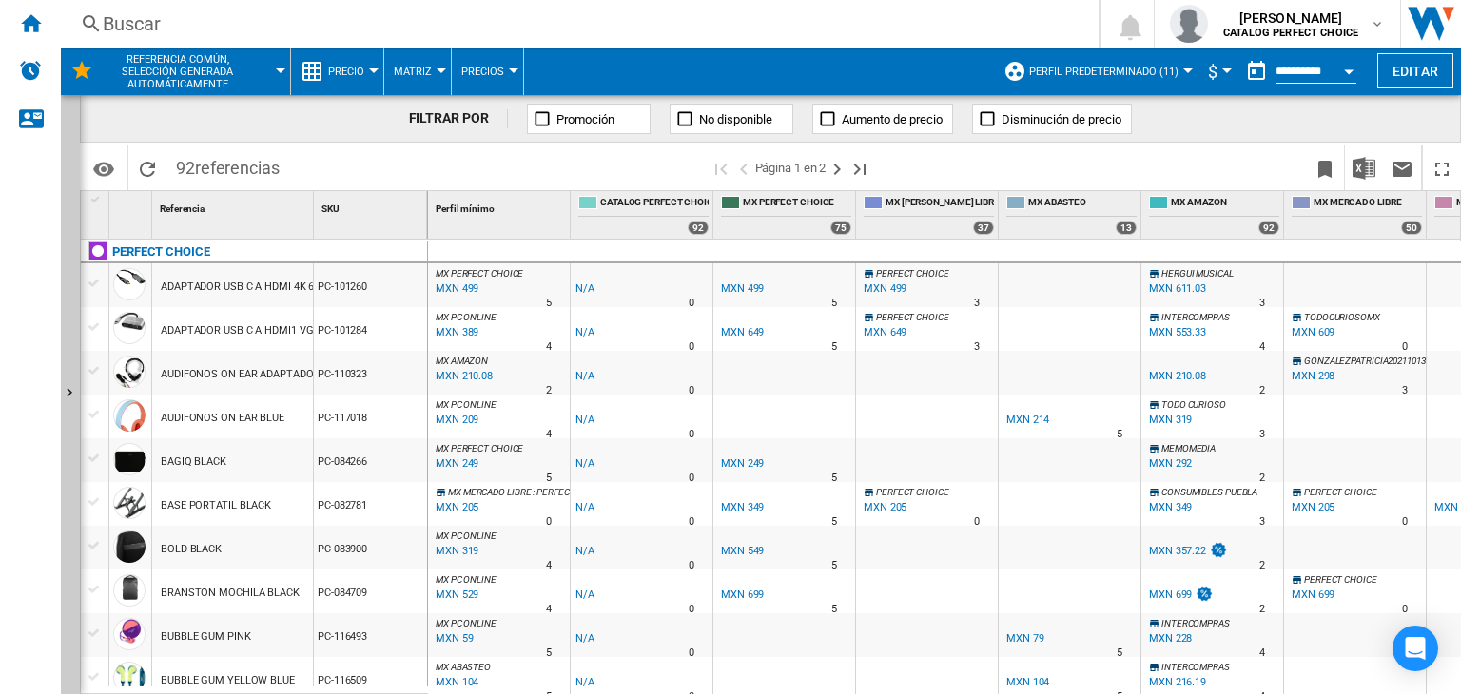
click at [247, 86] on span "Referencia común, selección generada automáticamente" at bounding box center [177, 71] width 153 height 37
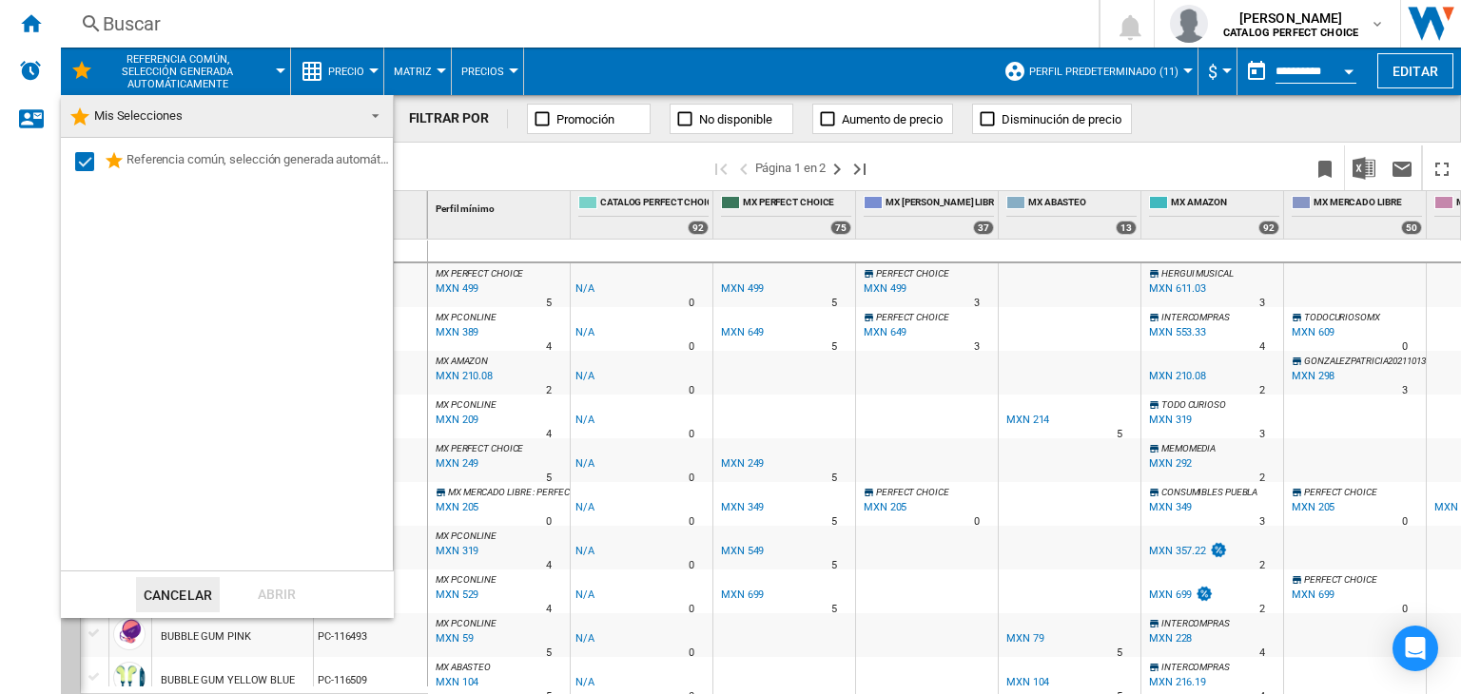
click at [247, 86] on md-backdrop at bounding box center [730, 347] width 1461 height 694
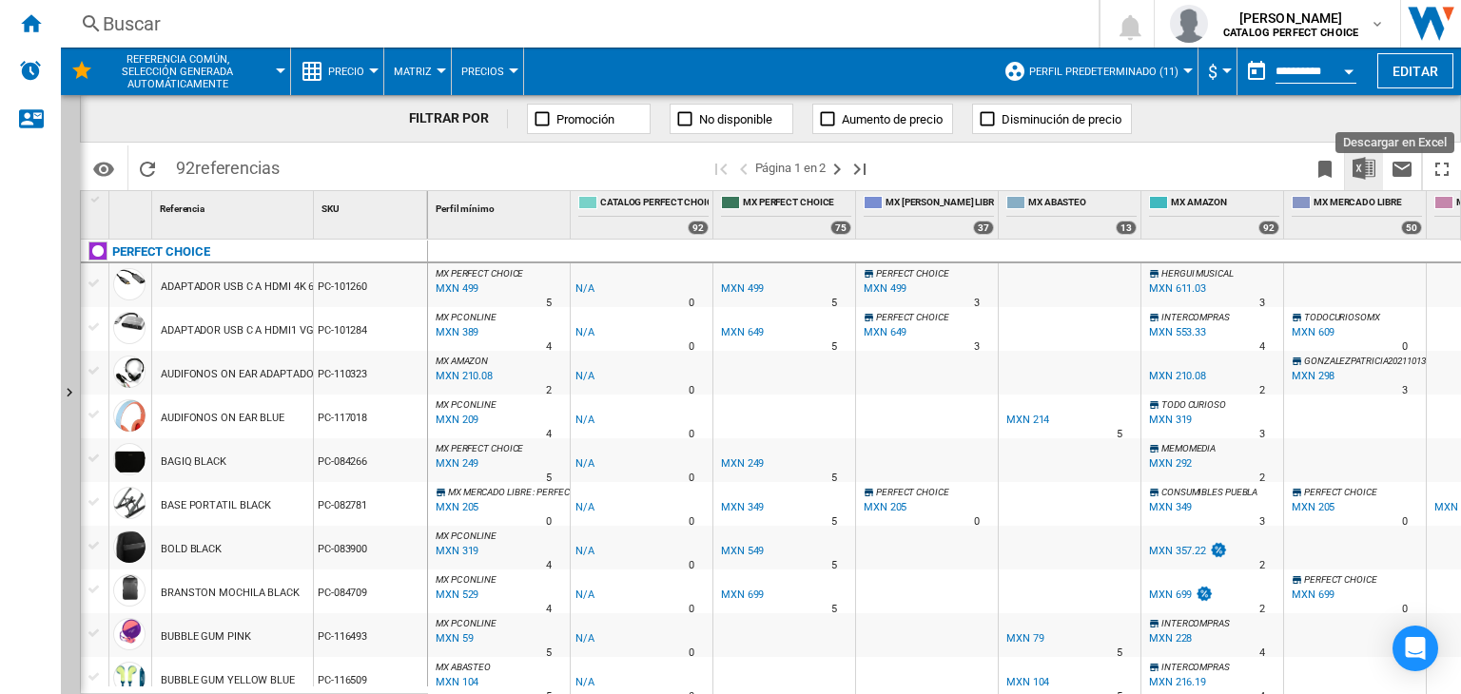
click at [1362, 164] on img "Descargar en Excel" at bounding box center [1364, 168] width 23 height 23
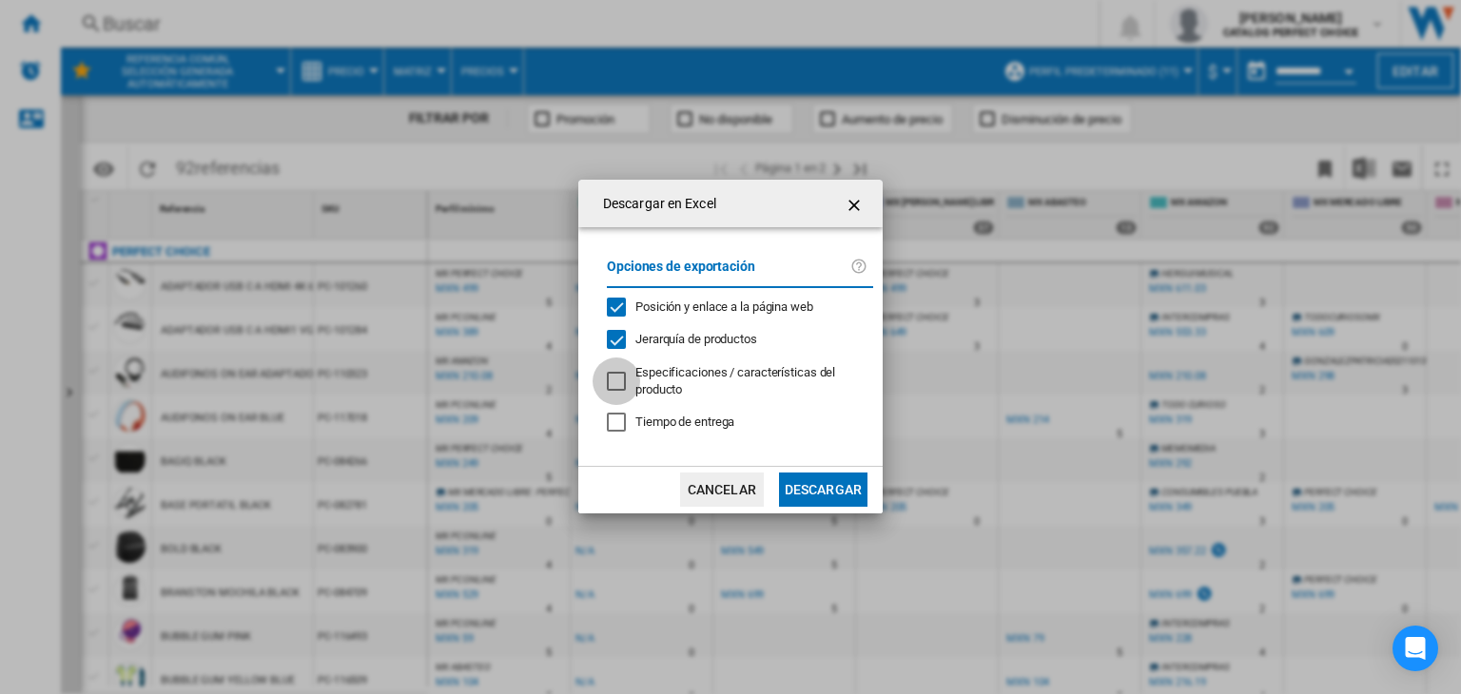
click at [607, 386] on div at bounding box center [616, 381] width 19 height 19
click at [620, 413] on div "Tiempo de entrega" at bounding box center [616, 422] width 19 height 19
click at [809, 480] on button "Descargar" at bounding box center [823, 490] width 88 height 34
